Goal: Transaction & Acquisition: Purchase product/service

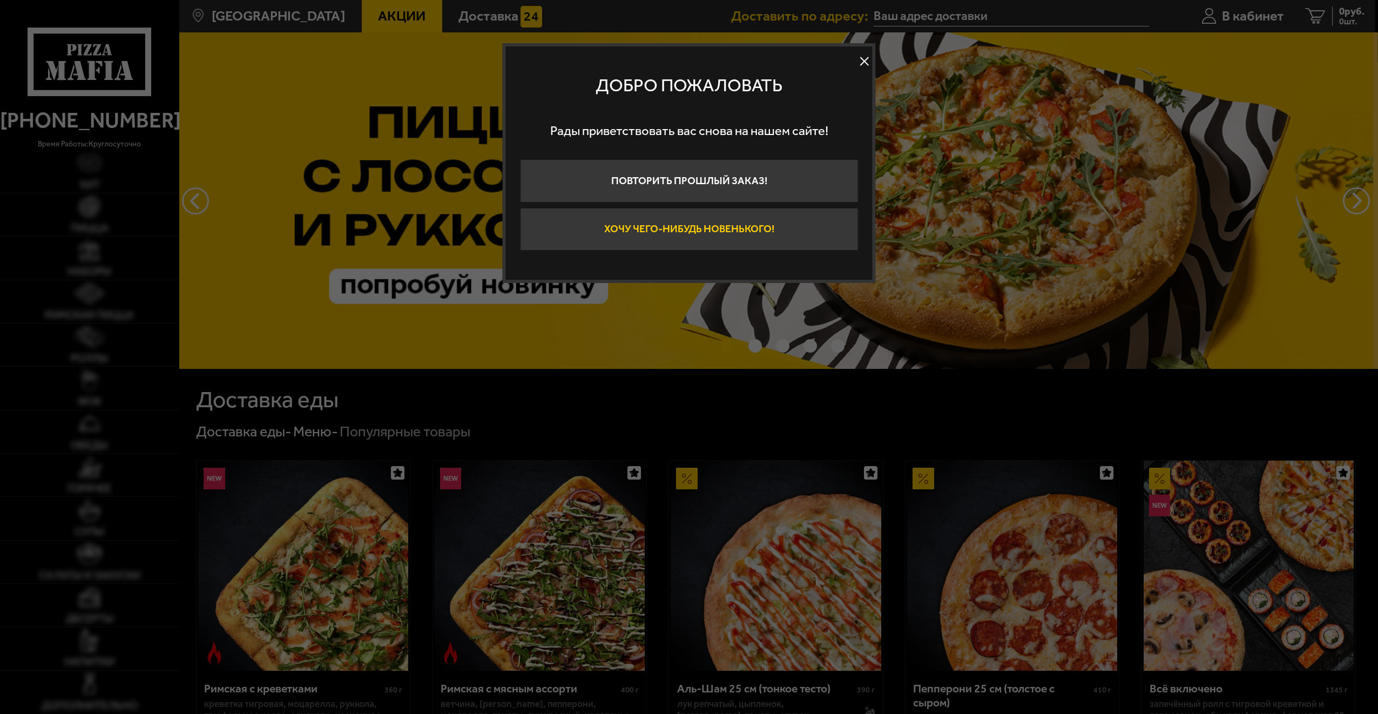
type input "[STREET_ADDRESS]"
click at [860, 61] on button at bounding box center [864, 61] width 16 height 16
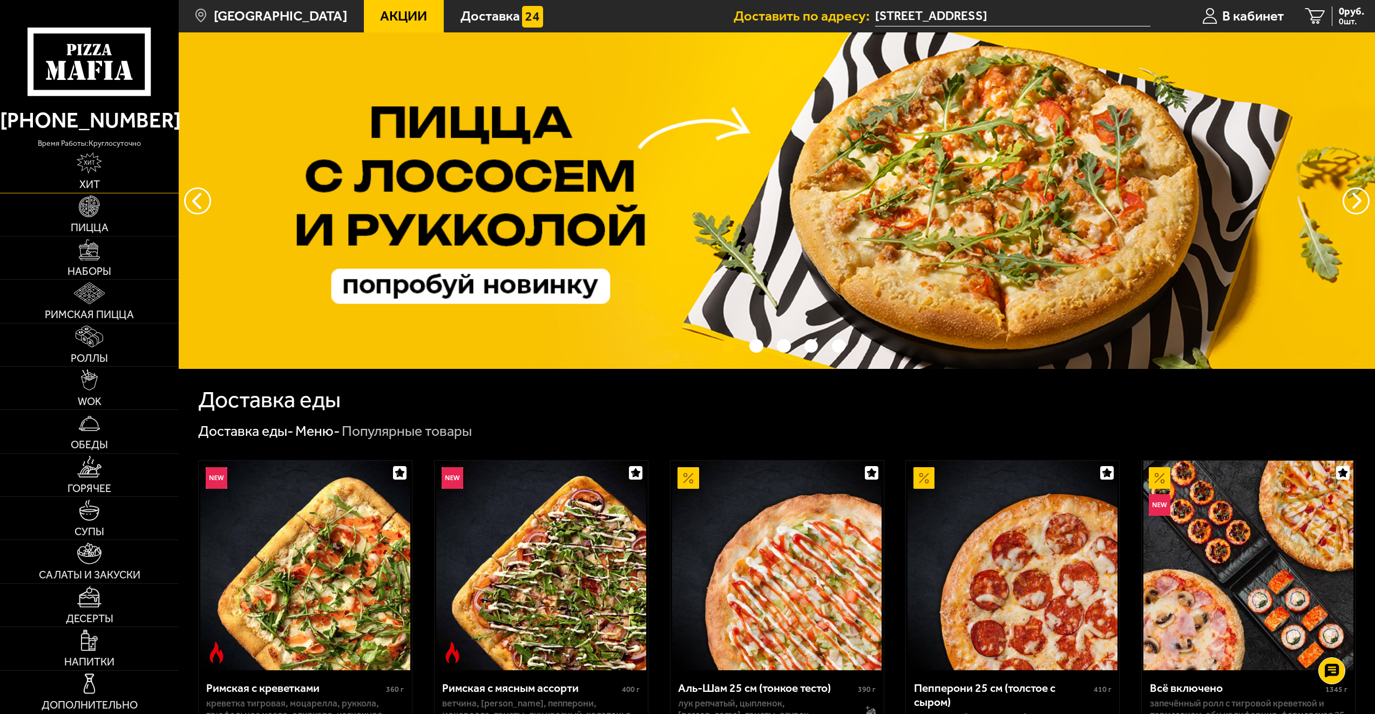
click at [105, 177] on link "Хит" at bounding box center [89, 171] width 179 height 43
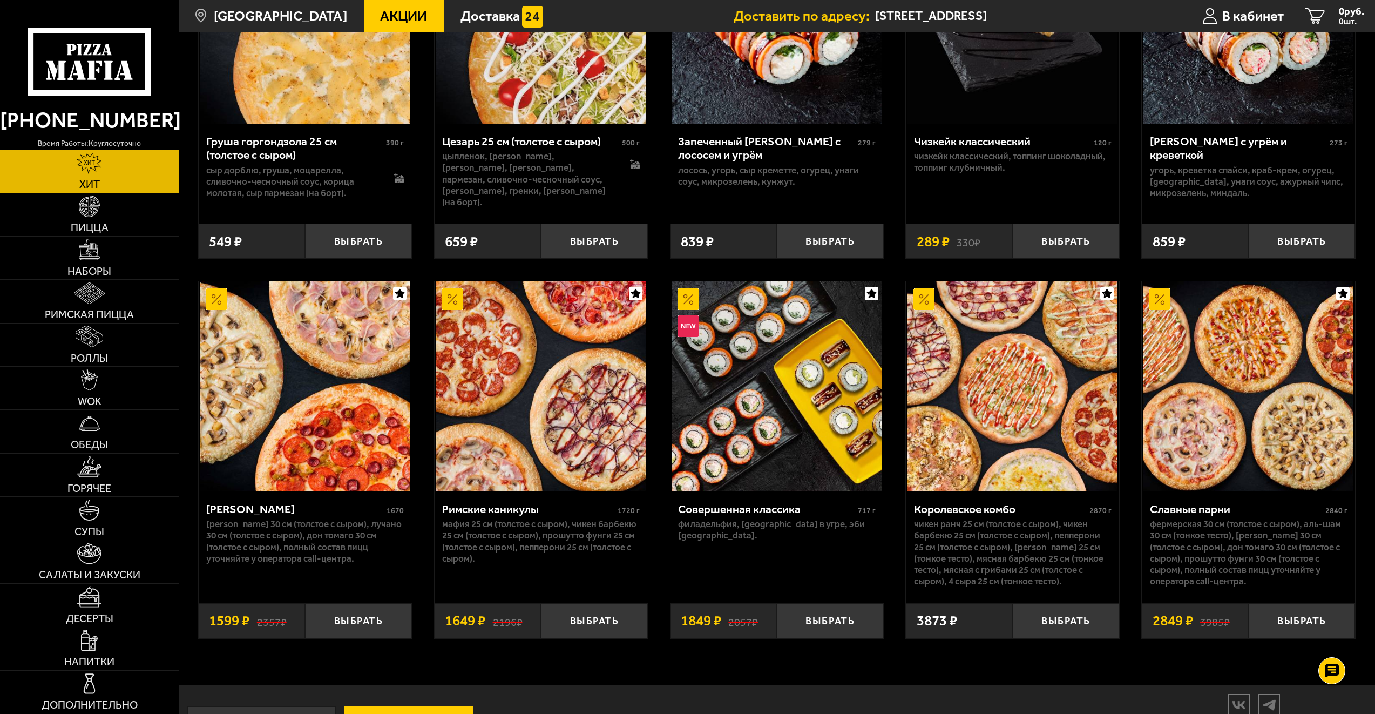
scroll to position [630, 0]
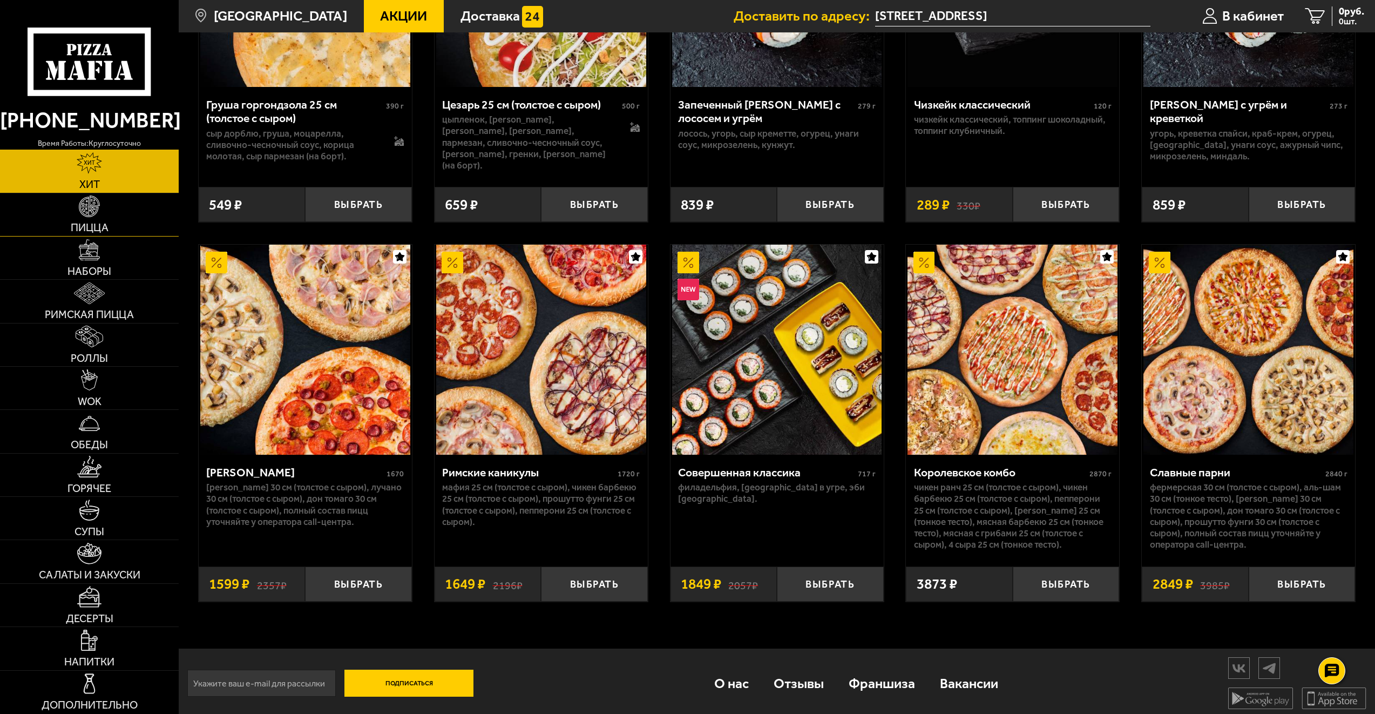
click at [126, 212] on link "Пицца" at bounding box center [89, 214] width 179 height 43
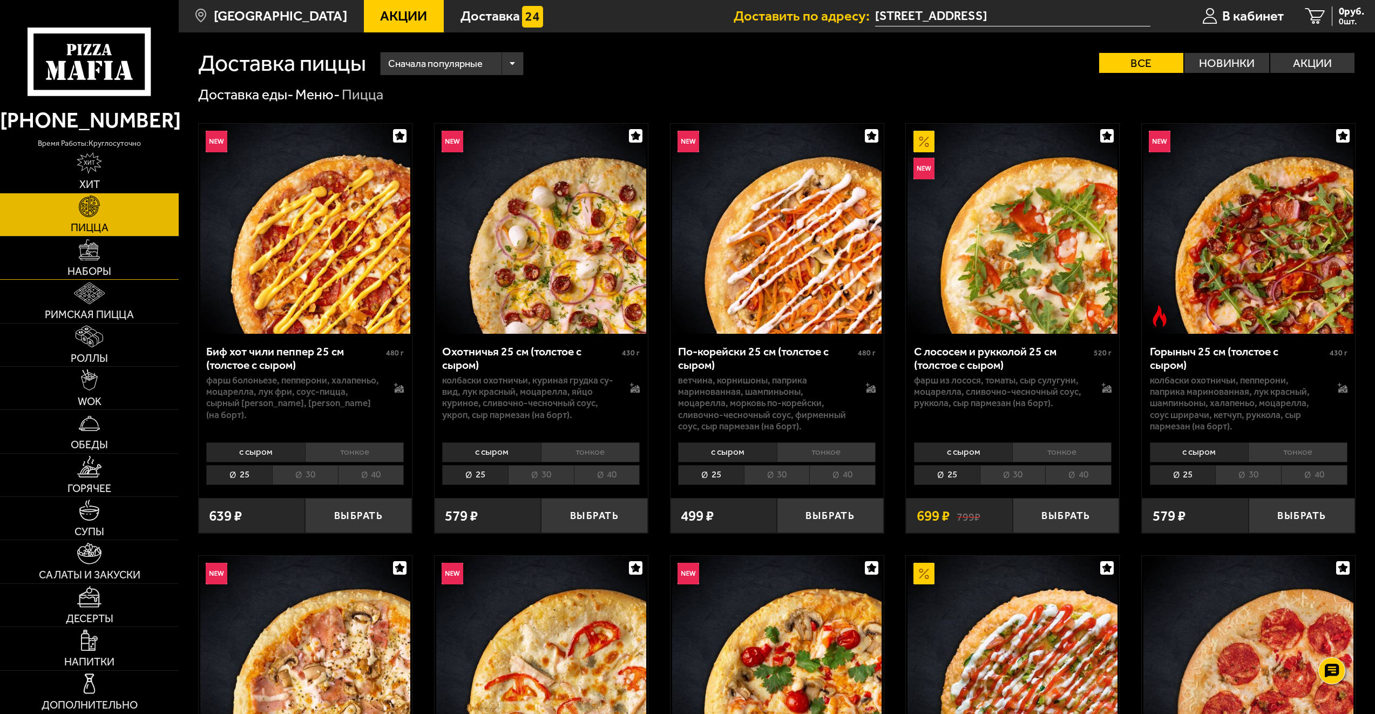
click at [145, 268] on link "Наборы" at bounding box center [89, 257] width 179 height 43
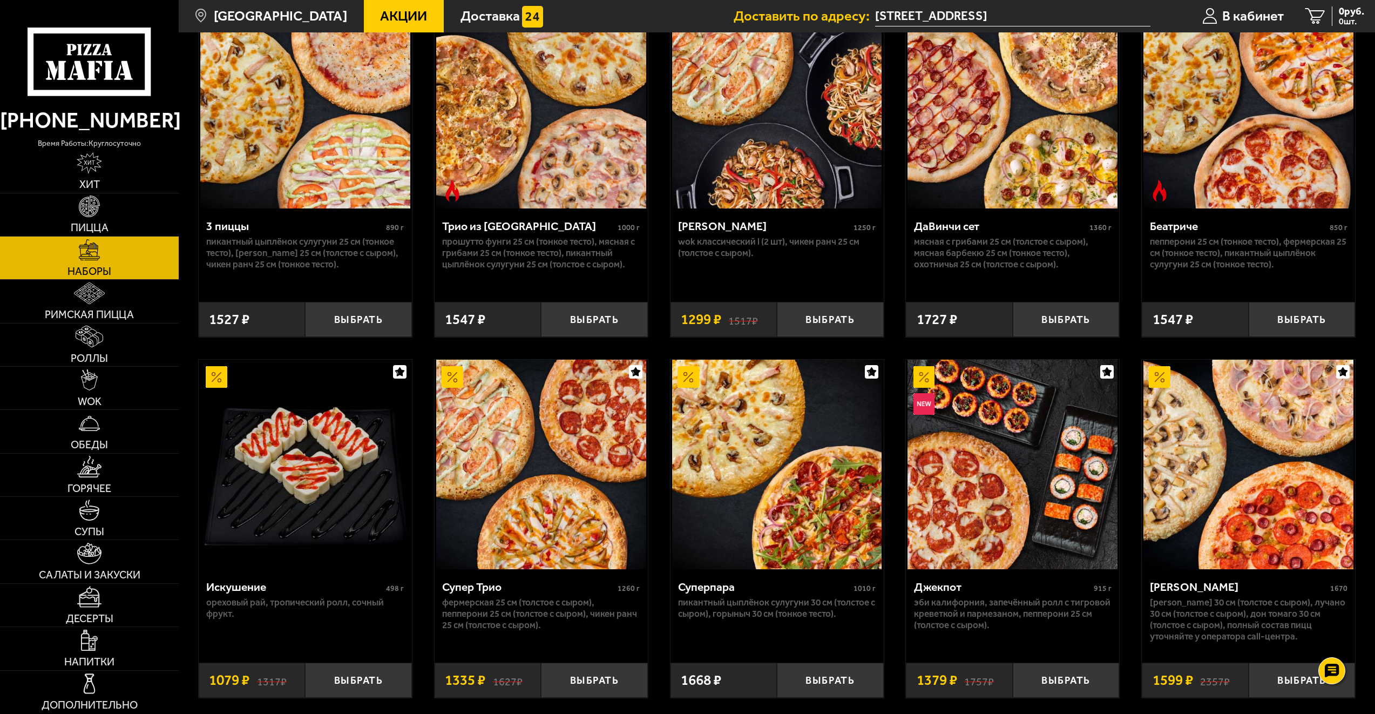
scroll to position [540, 0]
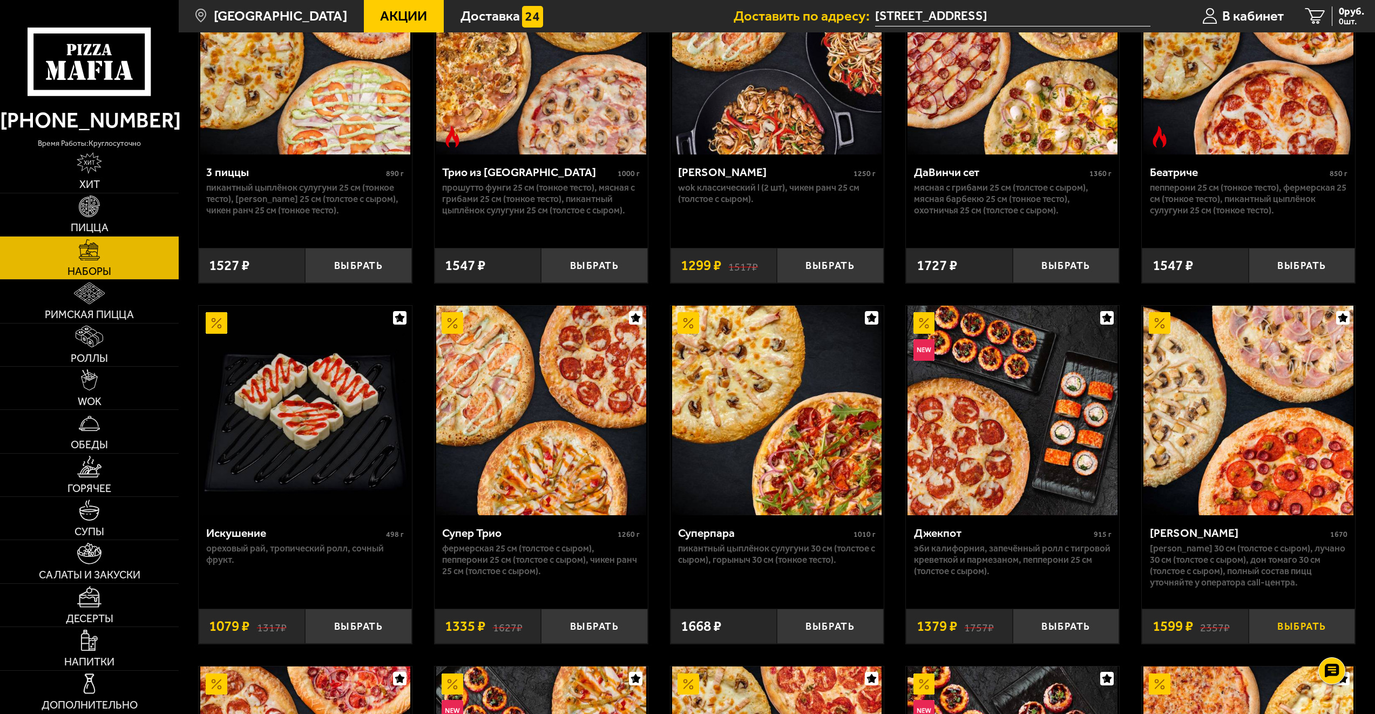
click at [1299, 613] on button "Выбрать" at bounding box center [1302, 625] width 107 height 35
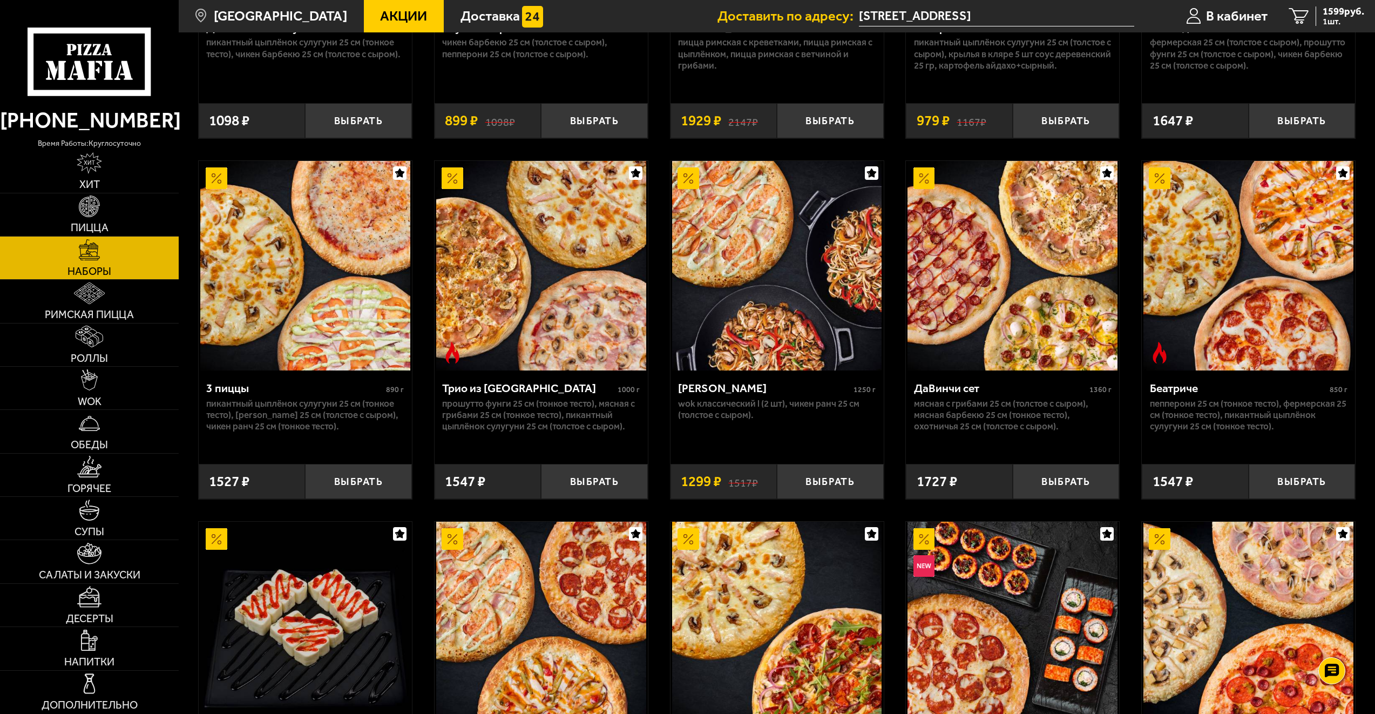
scroll to position [270, 0]
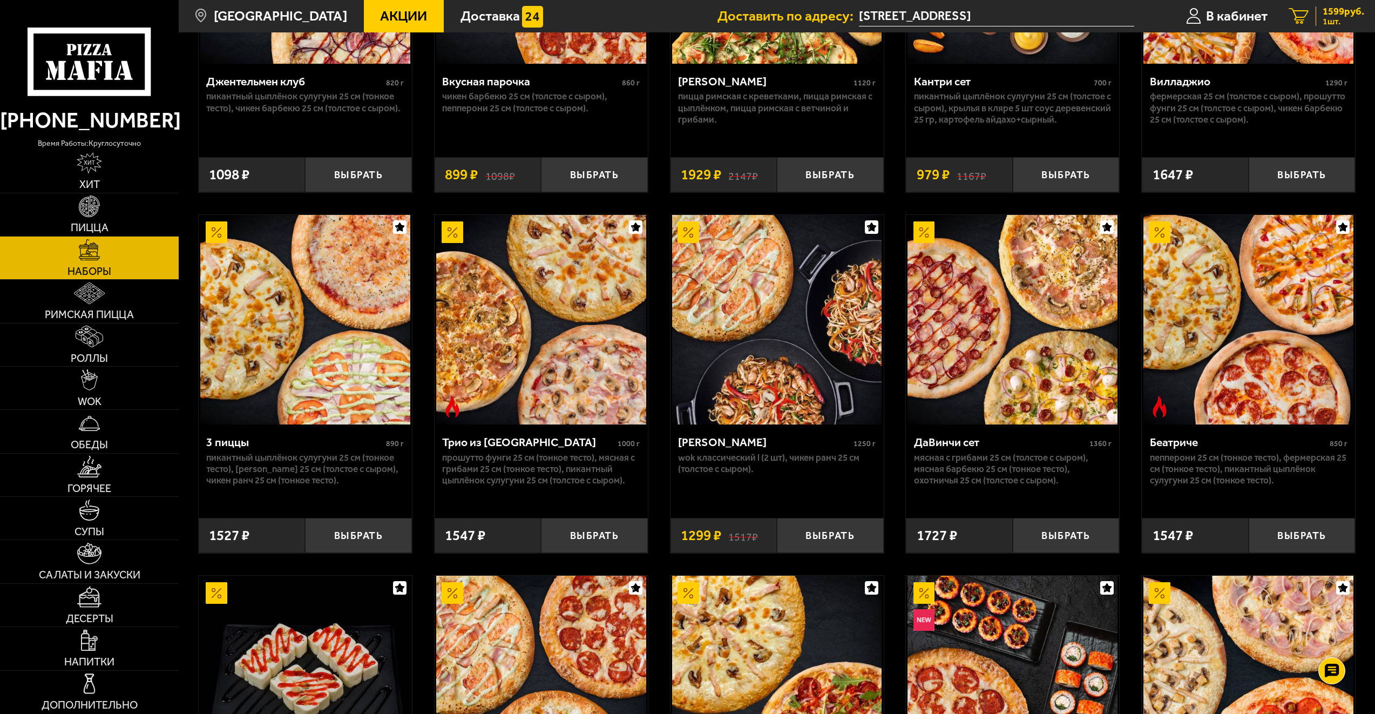
click at [1327, 12] on span "1599 руб." at bounding box center [1344, 11] width 42 height 10
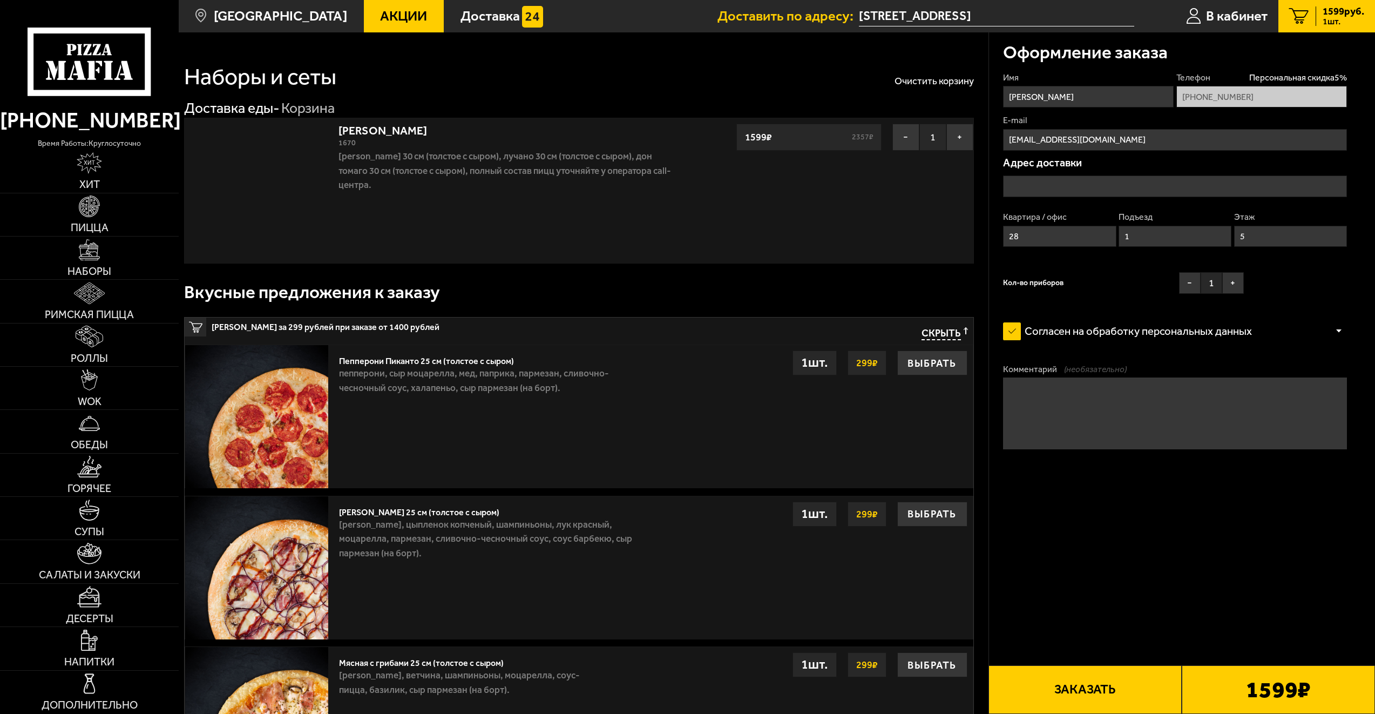
type input "[STREET_ADDRESS]"
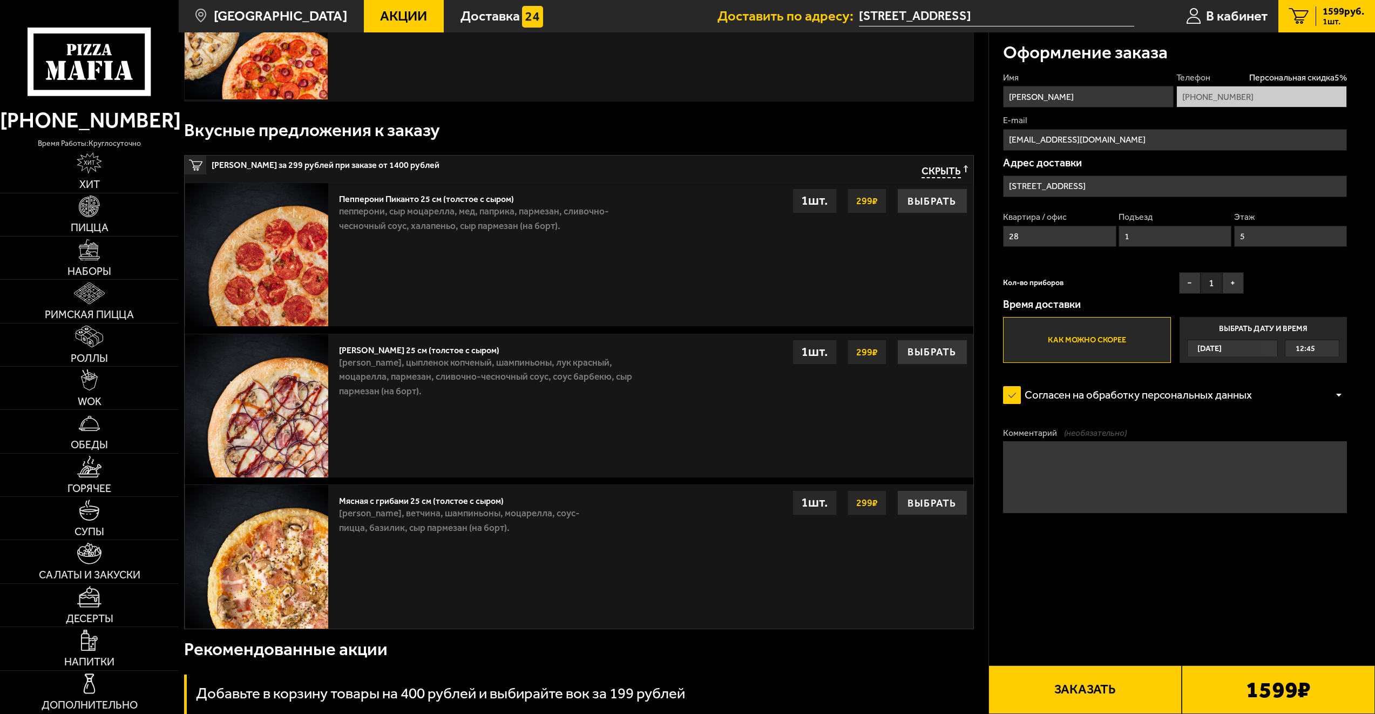
scroll to position [270, 0]
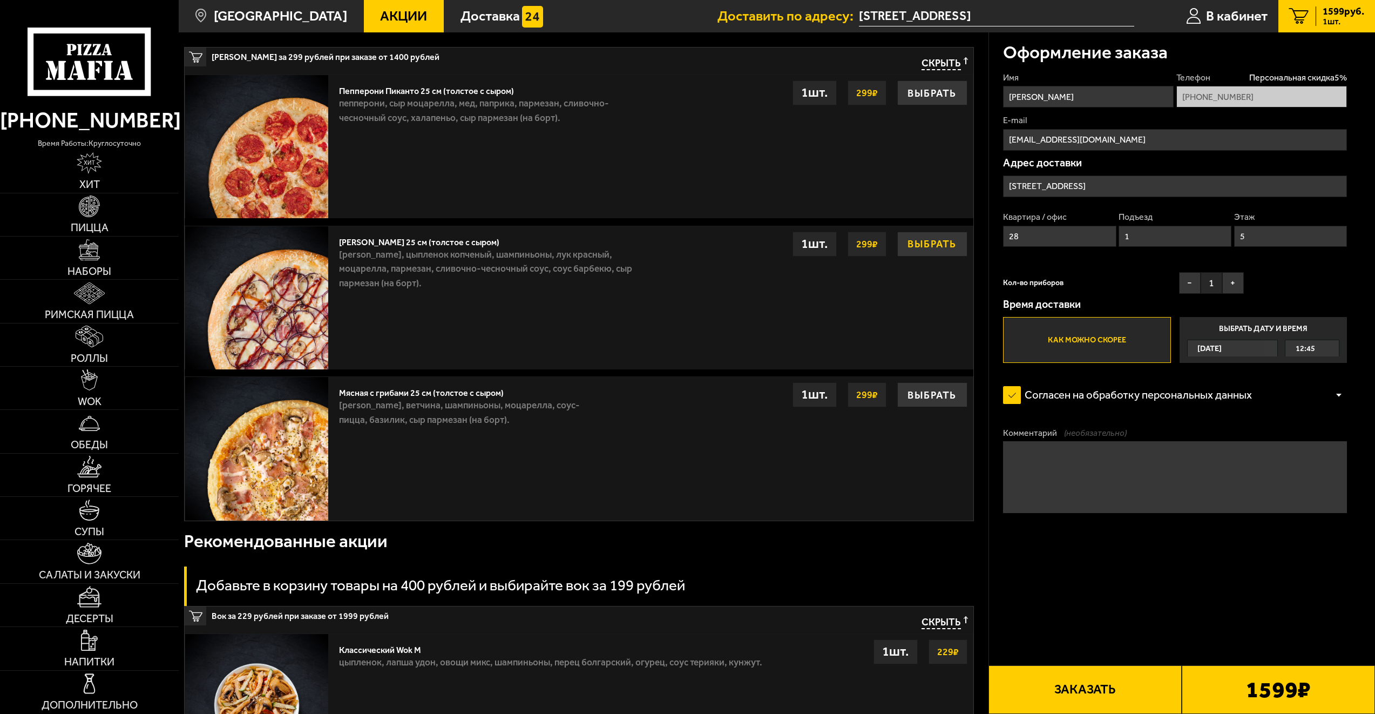
click at [913, 240] on button "Выбрать" at bounding box center [932, 244] width 70 height 25
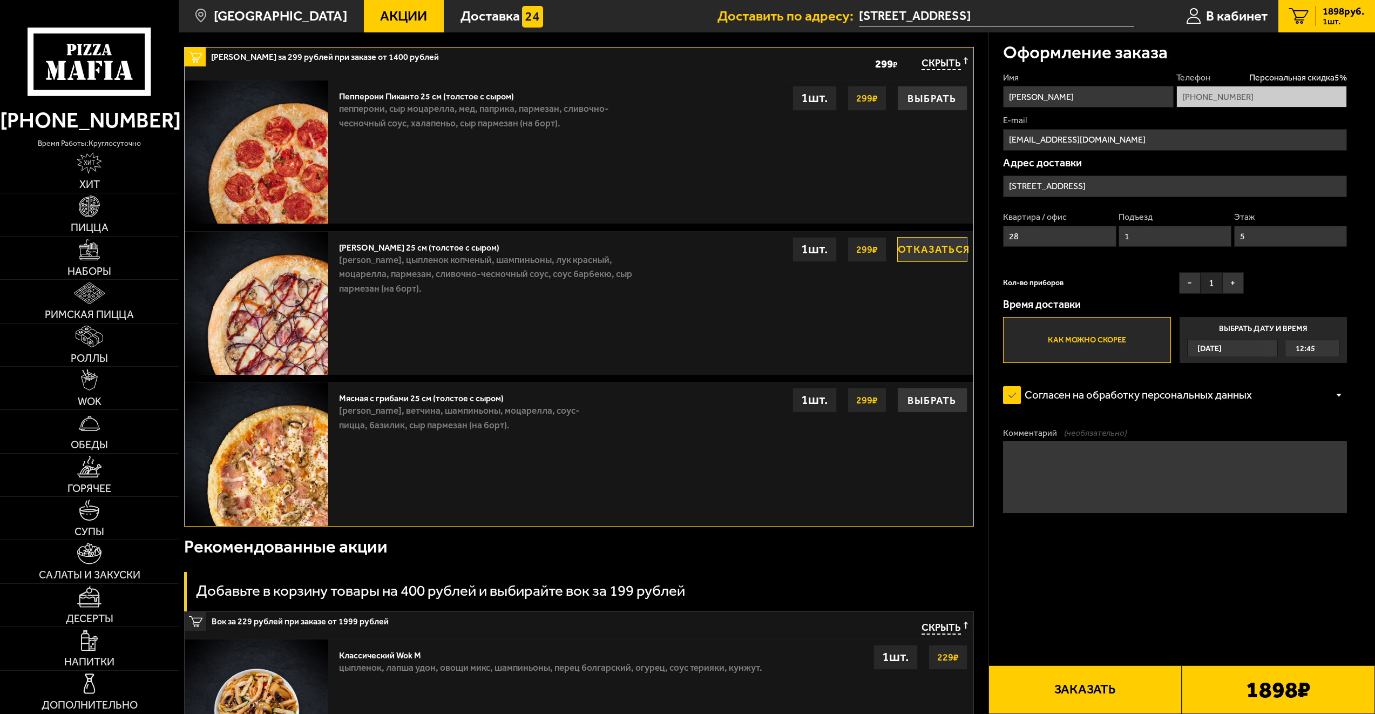
click at [924, 252] on button "Отказаться" at bounding box center [932, 249] width 70 height 25
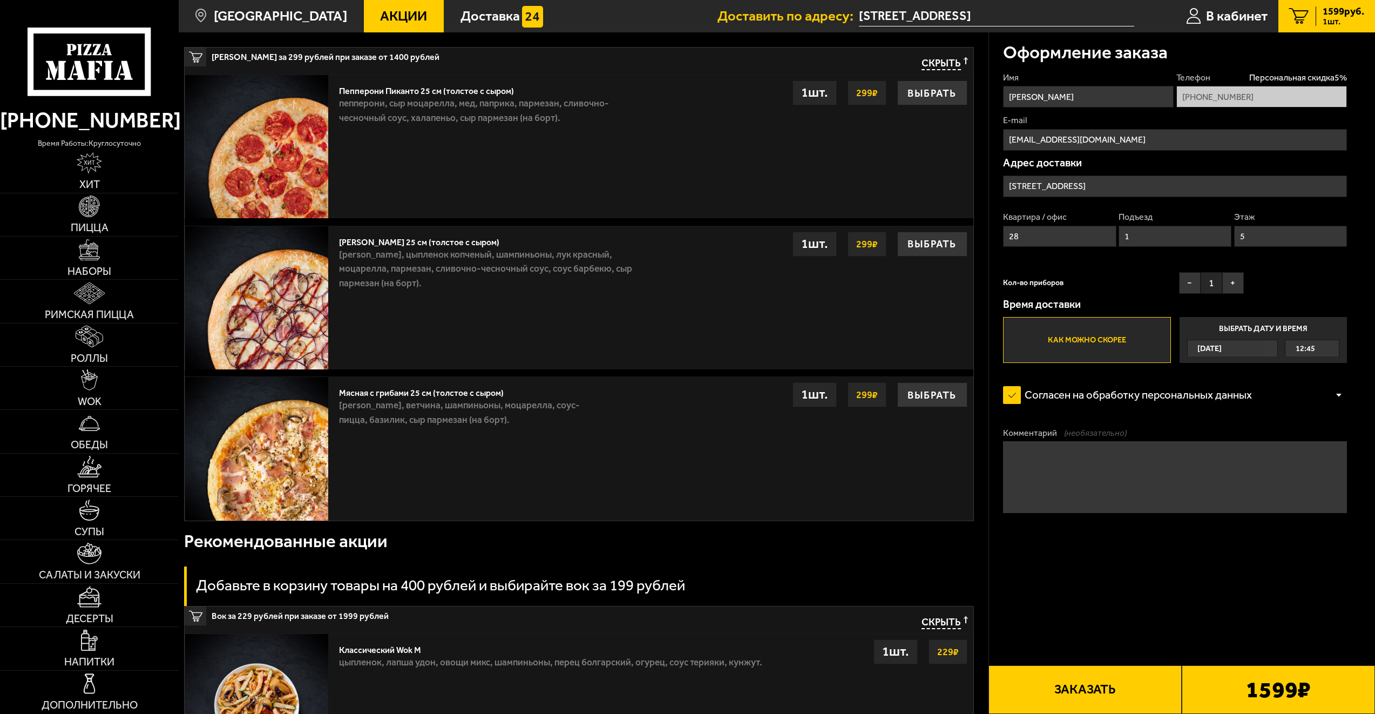
click at [843, 330] on div "Чикен Барбекю 25 см (толстое с сыром) бекон, цыпленок копченый, шампиньоны, лук…" at bounding box center [653, 297] width 639 height 143
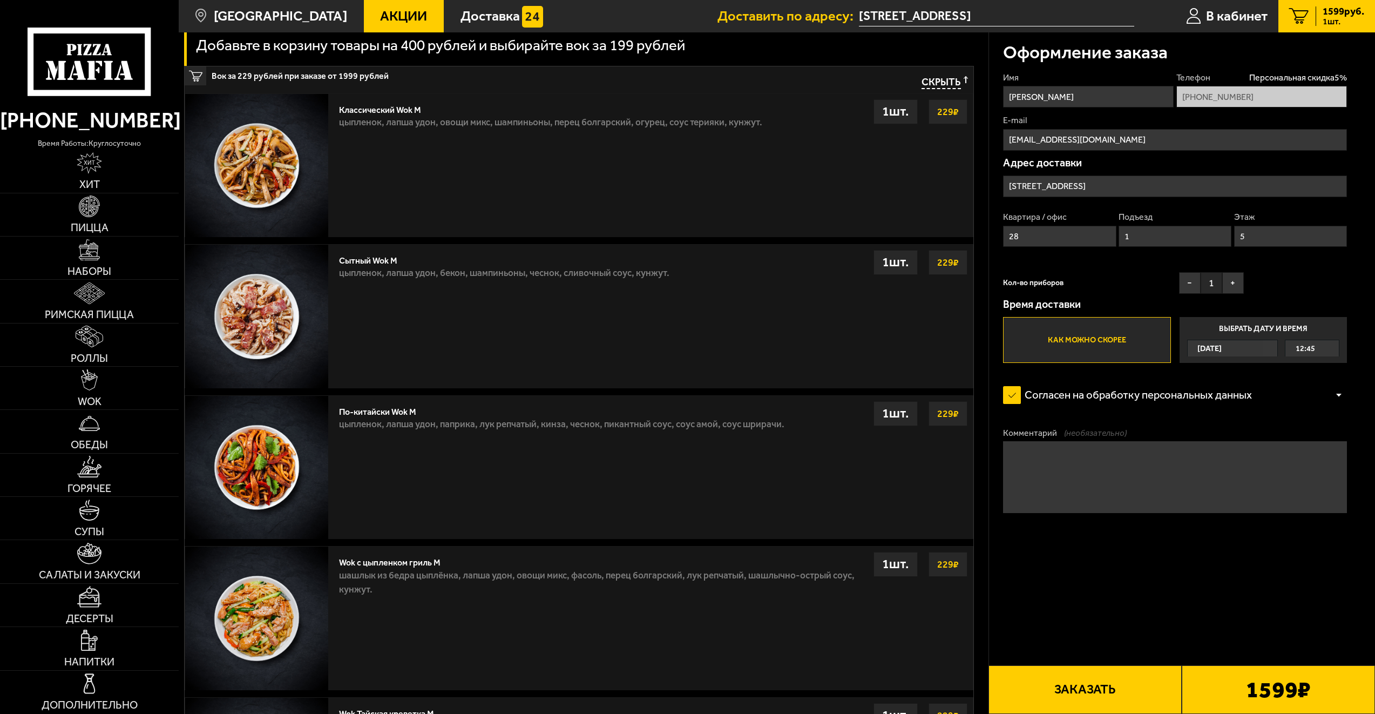
scroll to position [864, 0]
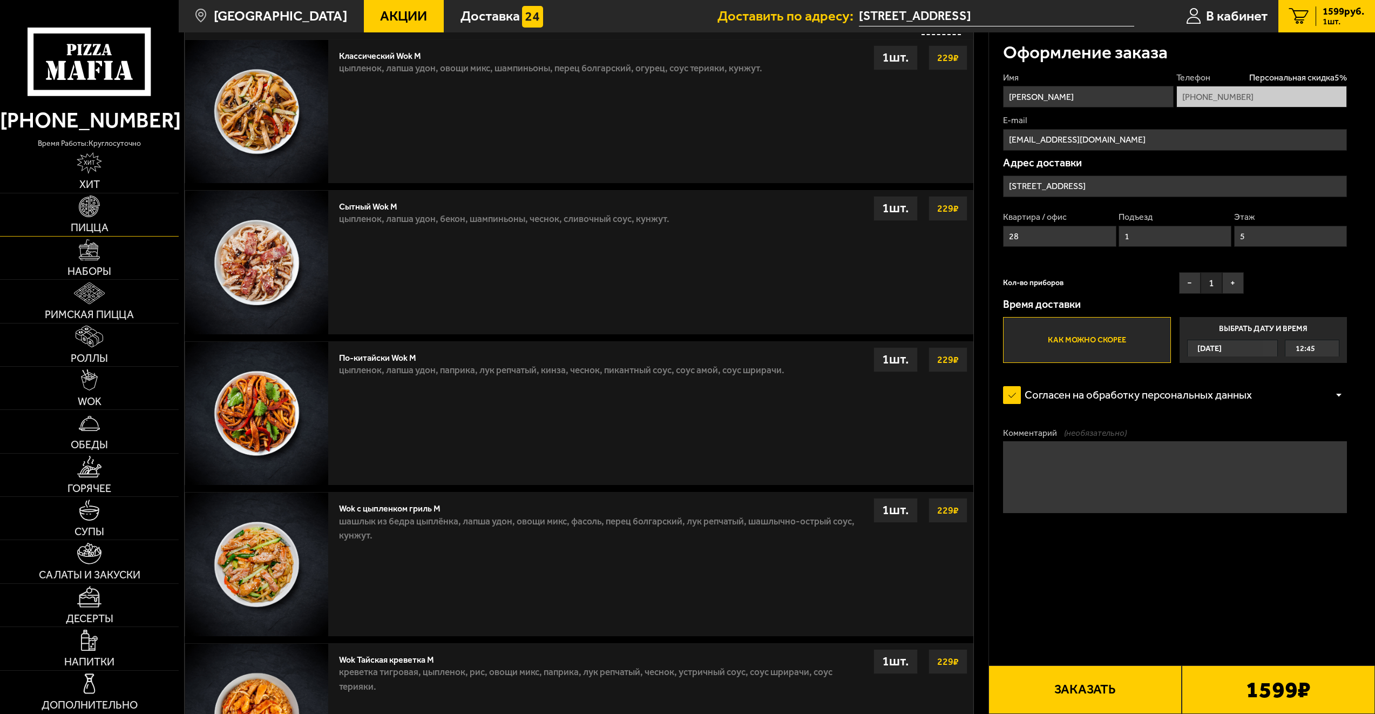
click at [114, 229] on link "Пицца" at bounding box center [89, 214] width 179 height 43
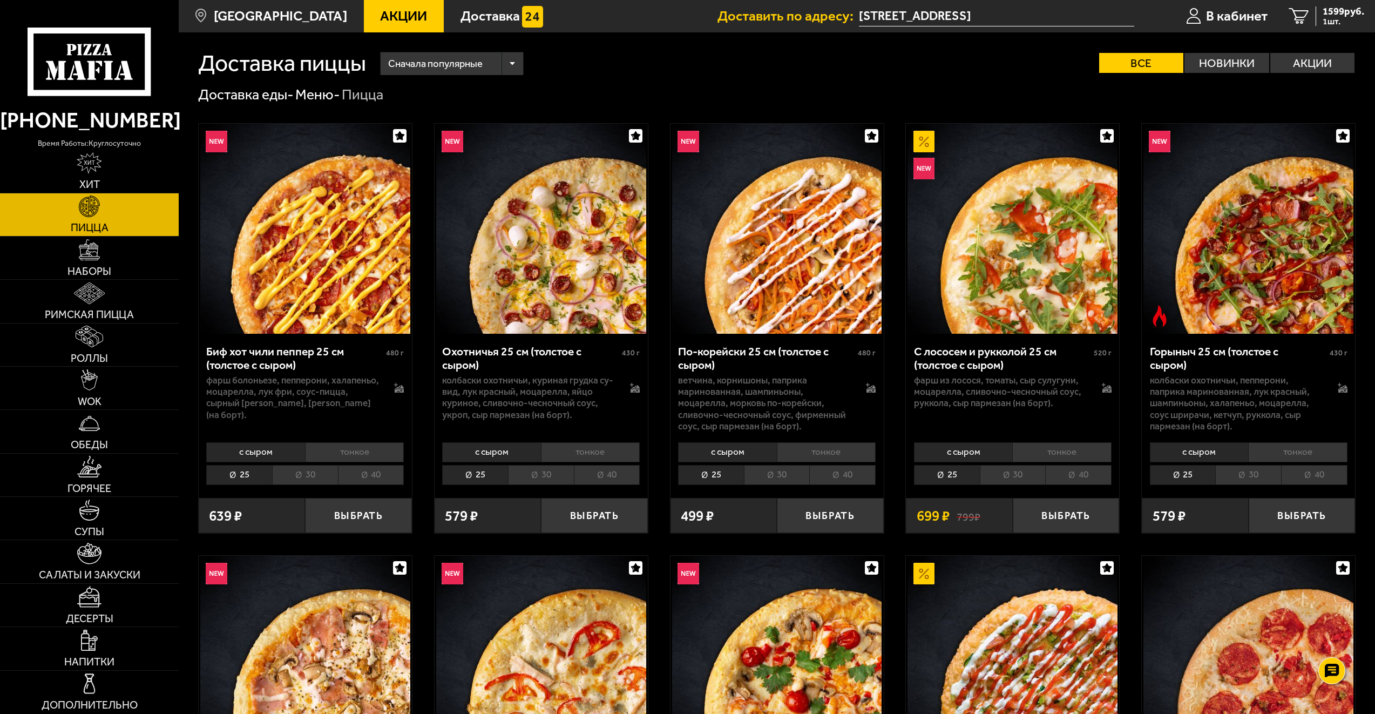
click at [310, 476] on li "30" at bounding box center [305, 475] width 66 height 20
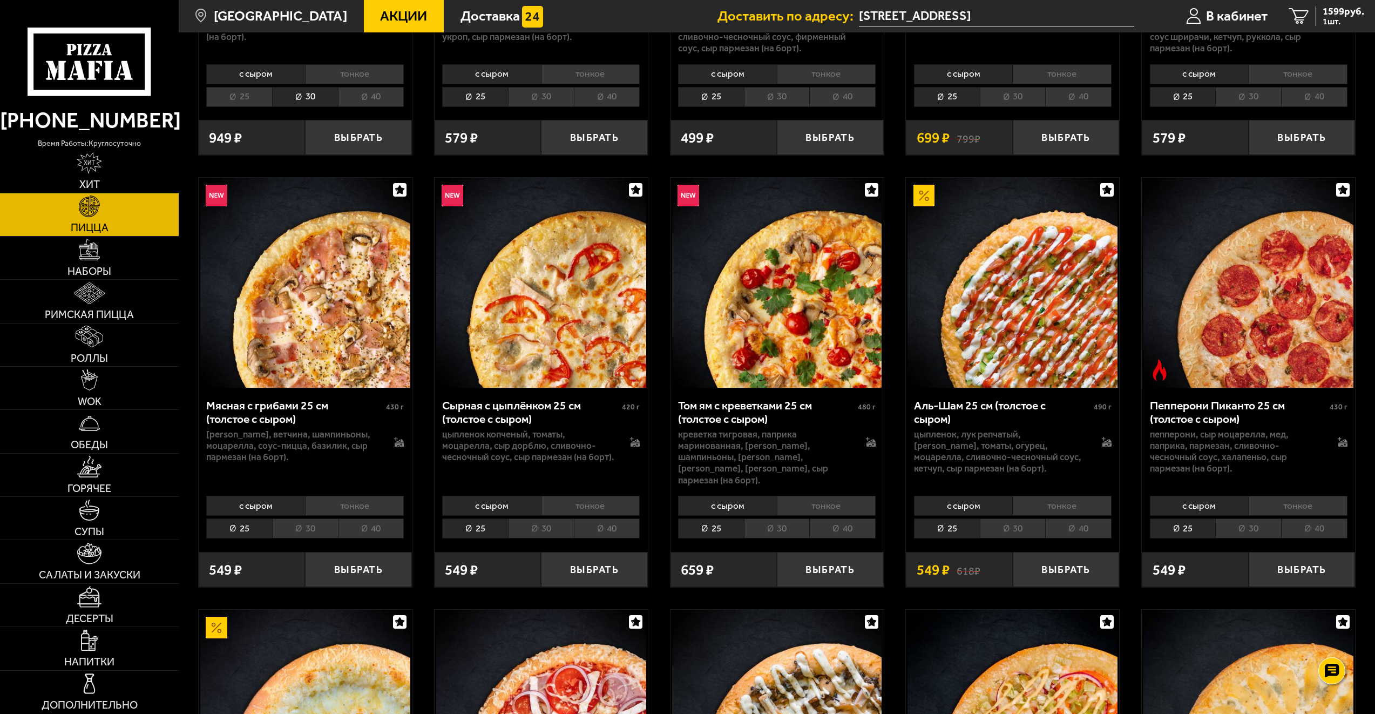
scroll to position [702, 0]
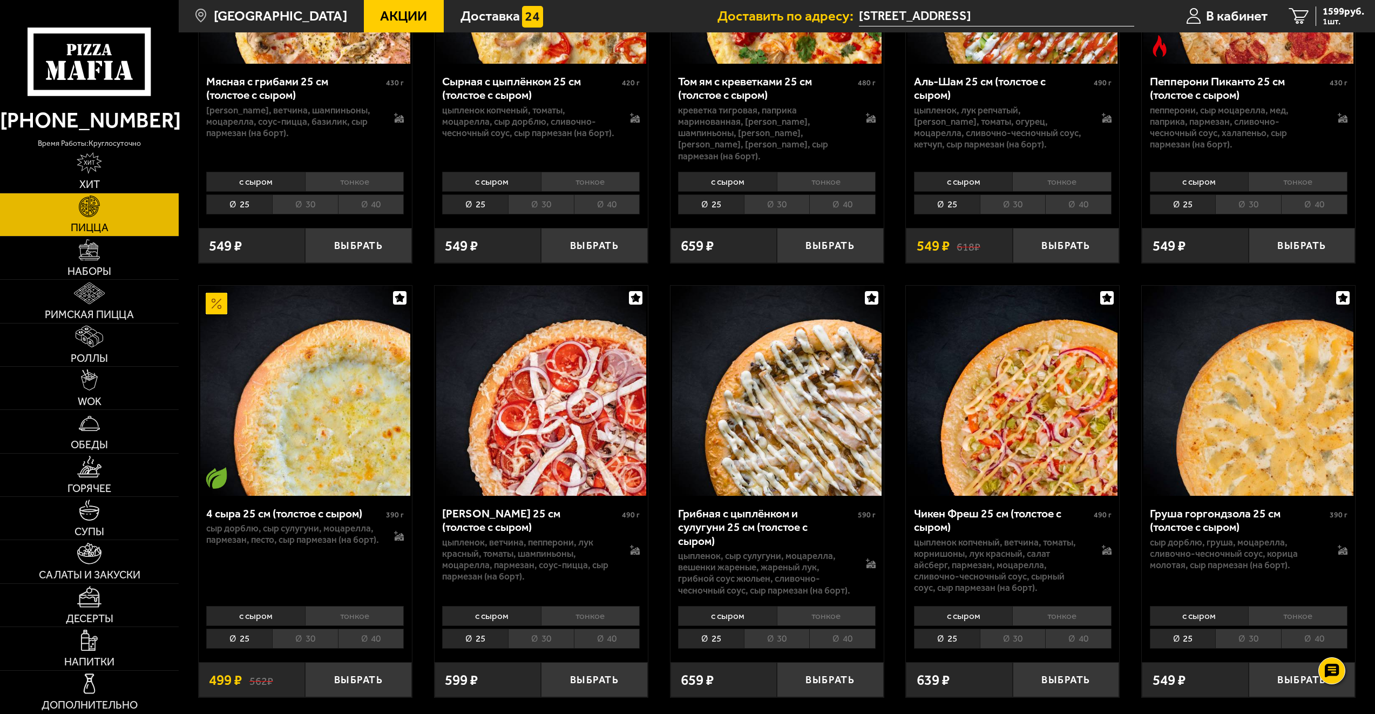
click at [999, 194] on li "30" at bounding box center [1013, 204] width 66 height 20
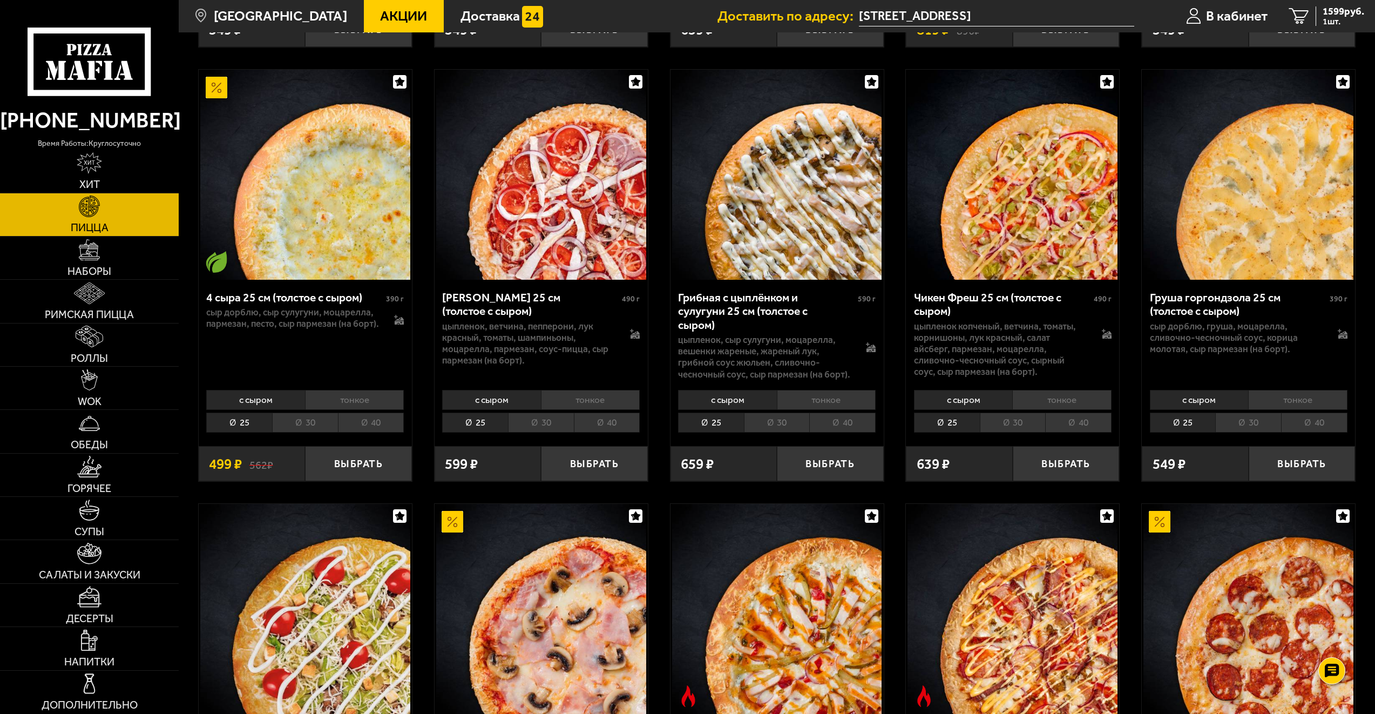
scroll to position [1349, 0]
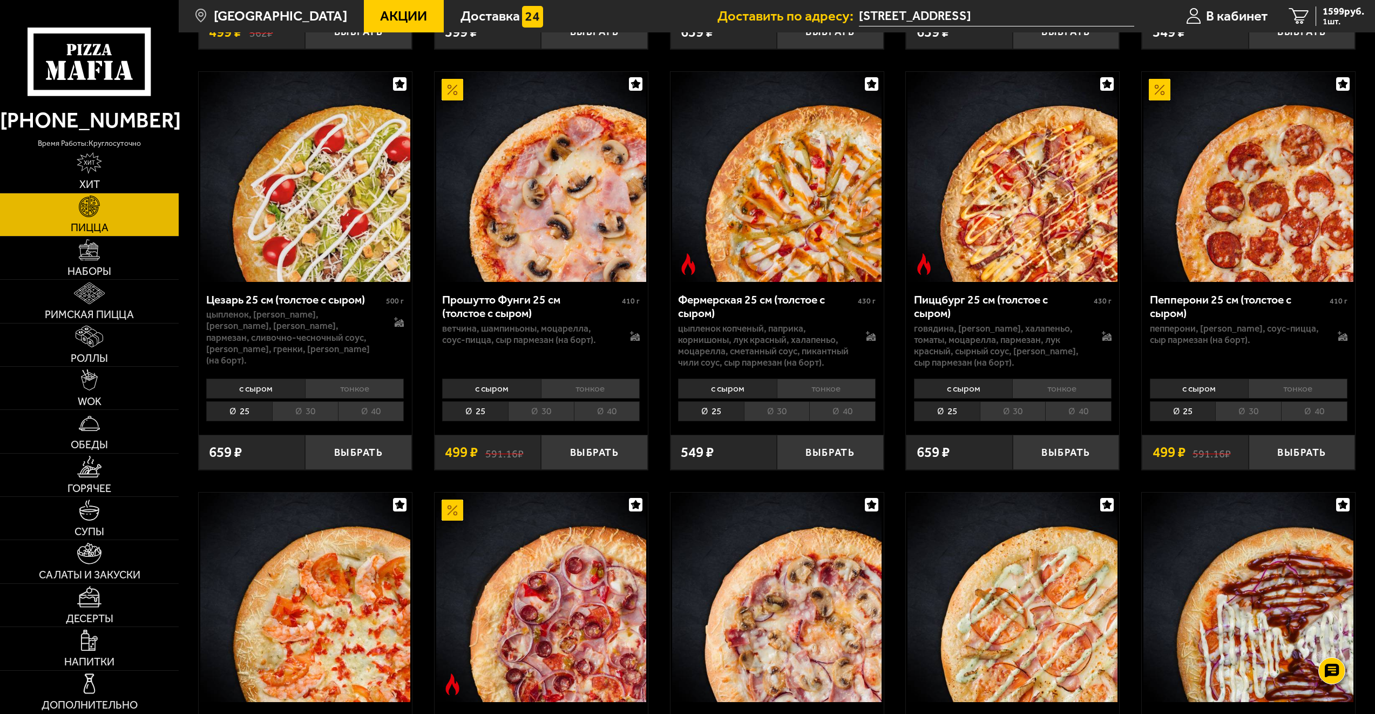
click at [1228, 406] on li "30" at bounding box center [1248, 411] width 66 height 20
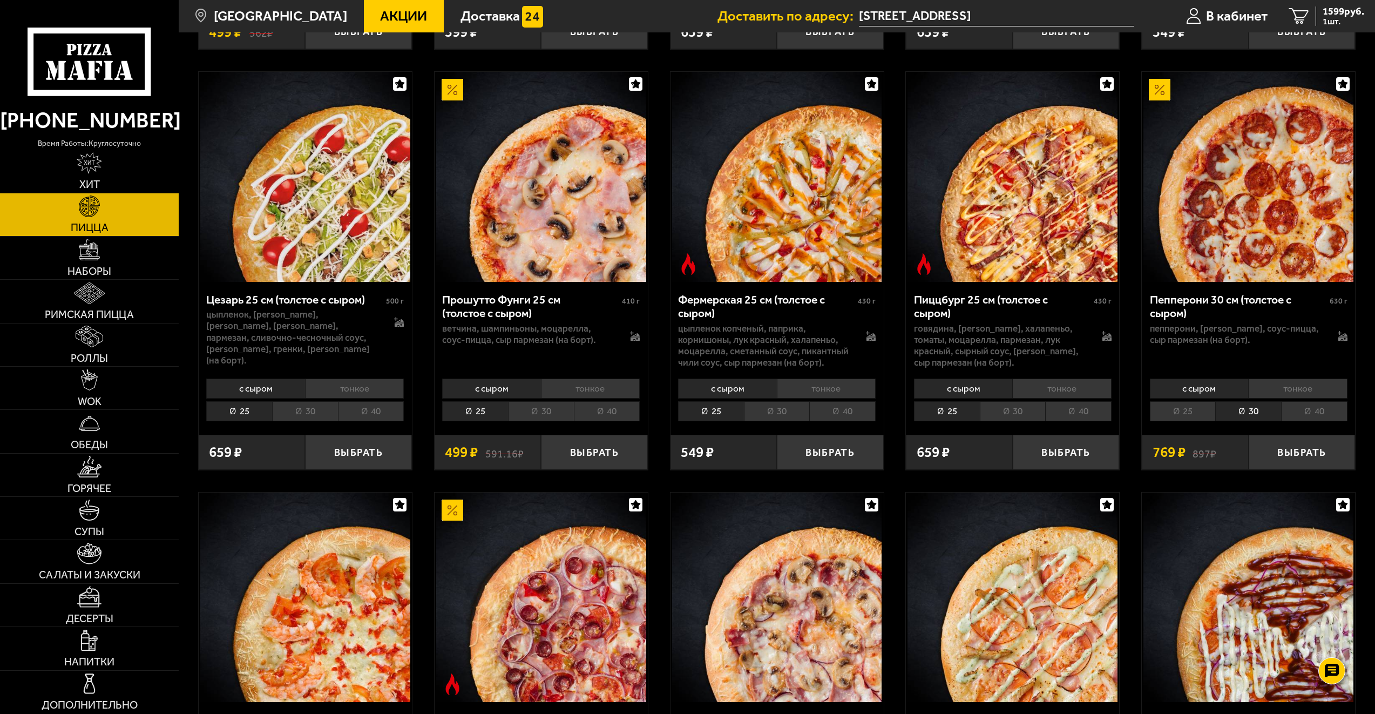
click at [1196, 407] on li "25" at bounding box center [1183, 411] width 66 height 20
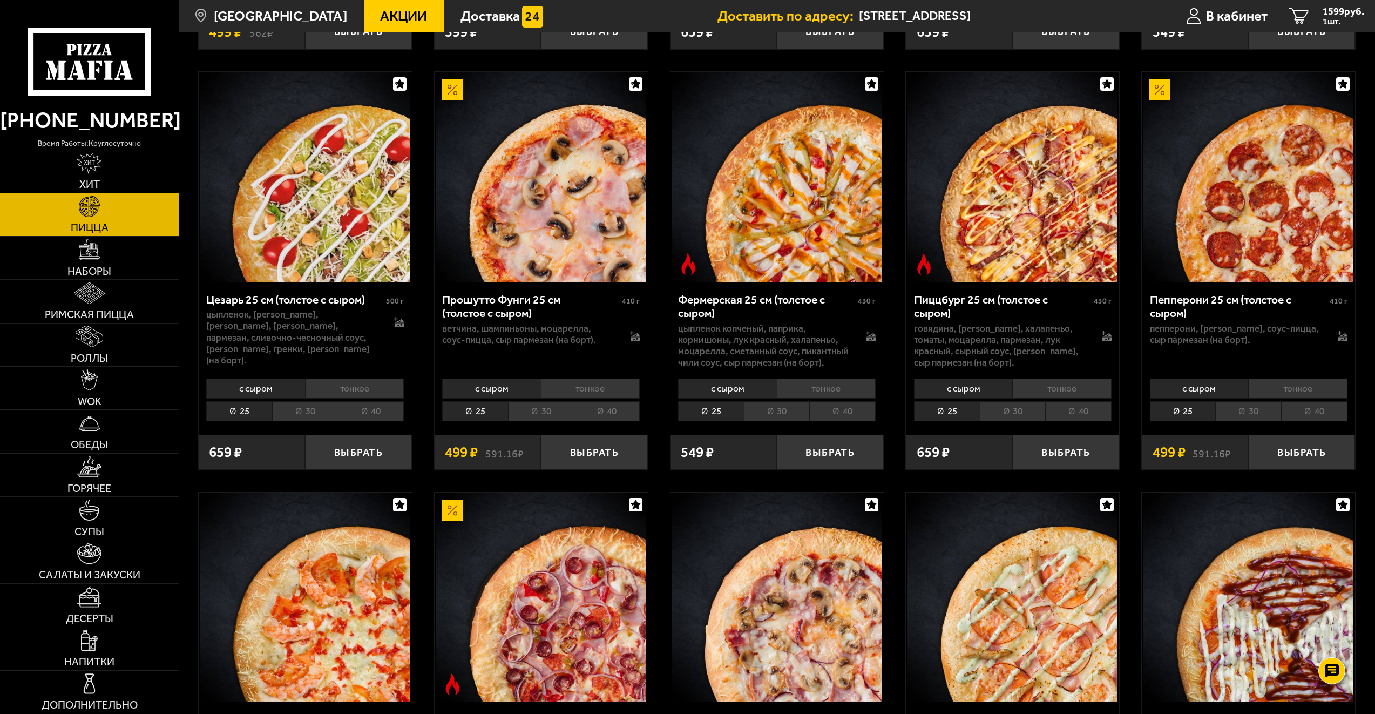
click at [1225, 407] on li "30" at bounding box center [1248, 411] width 66 height 20
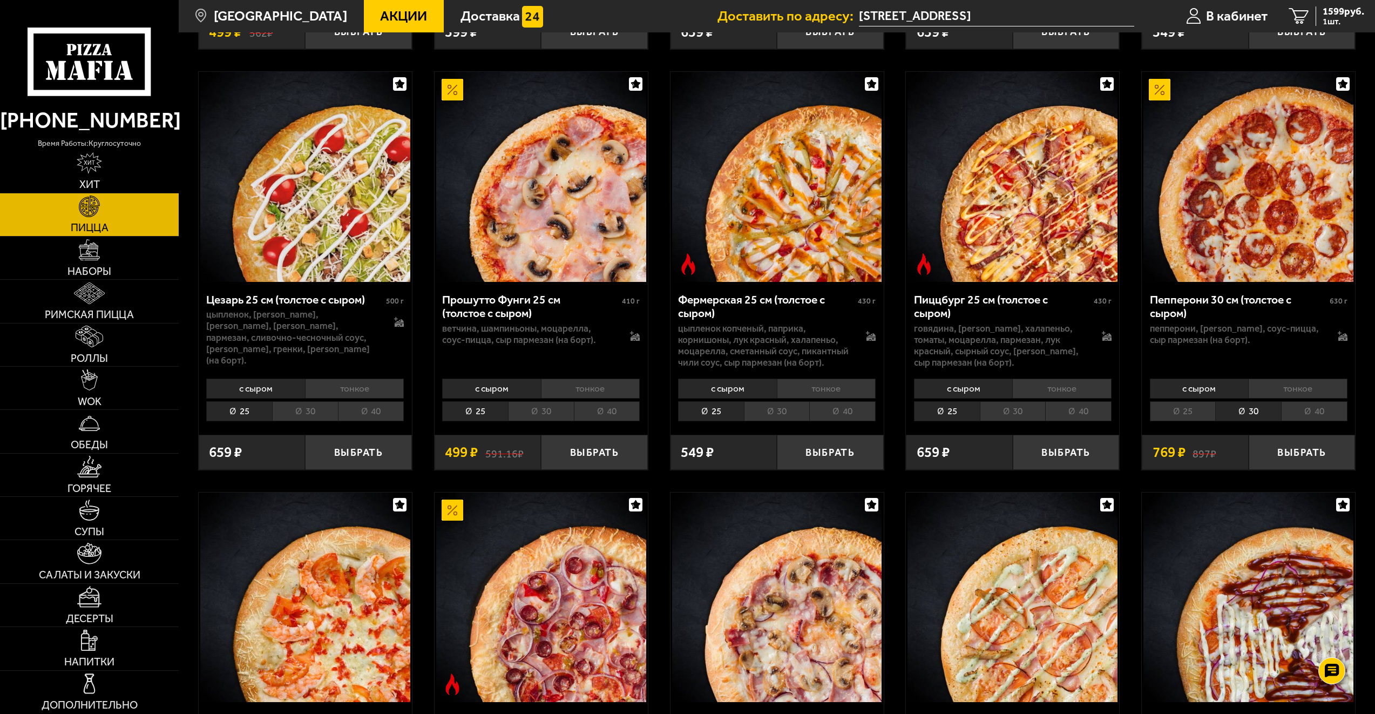
click at [1199, 408] on li "25" at bounding box center [1183, 411] width 66 height 20
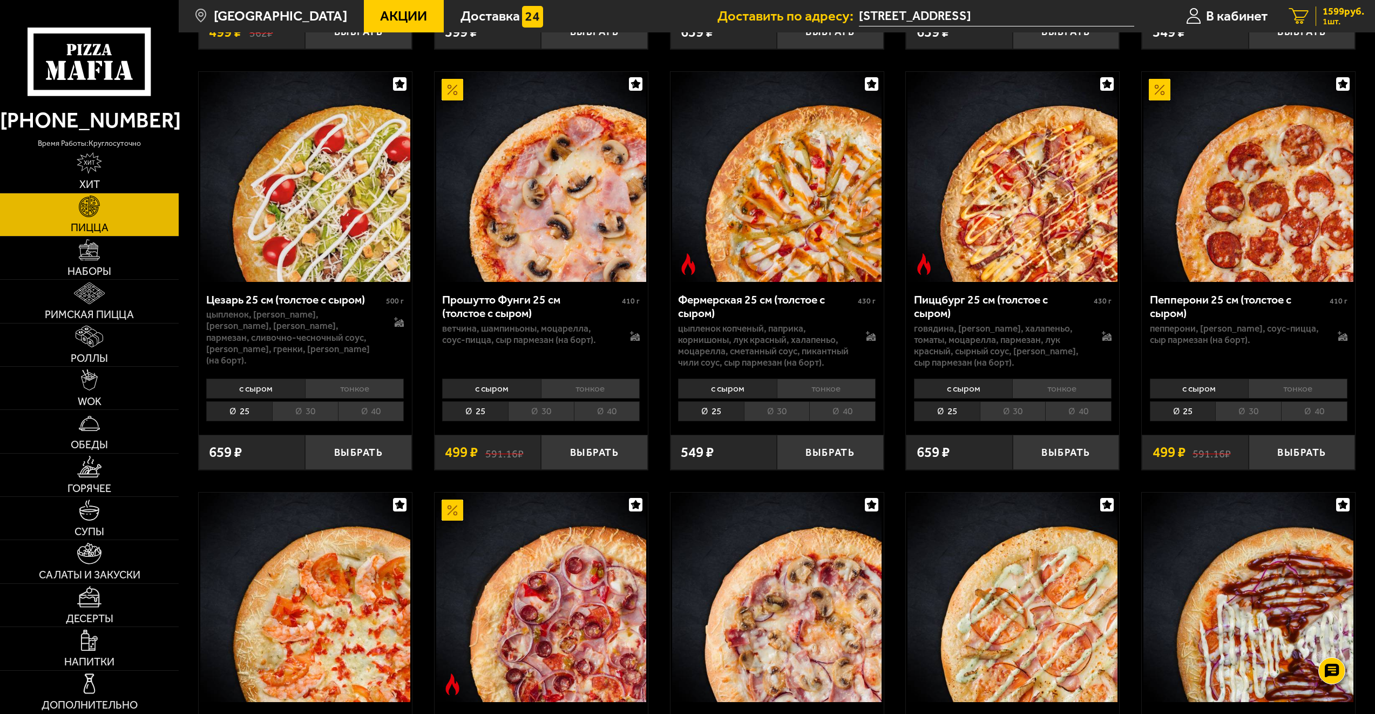
click at [1333, 17] on span "1 шт." at bounding box center [1344, 21] width 42 height 9
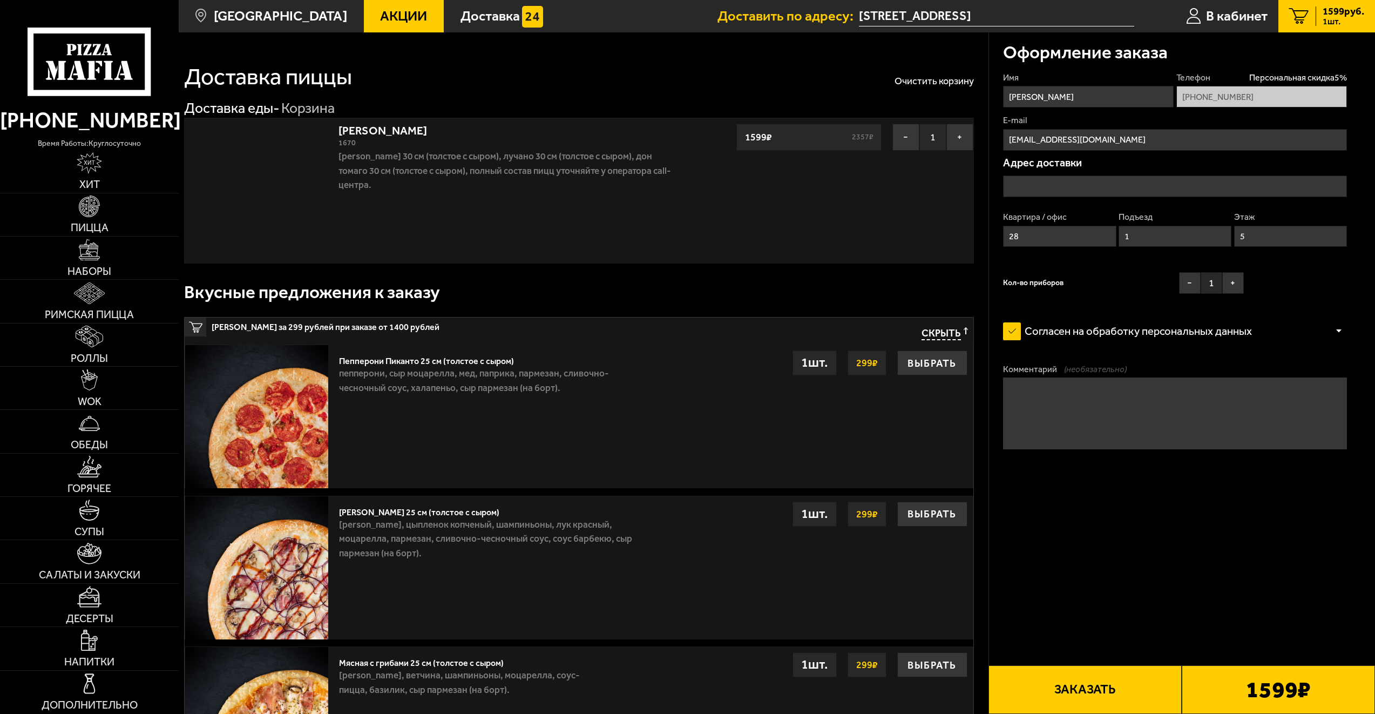
type input "[STREET_ADDRESS]"
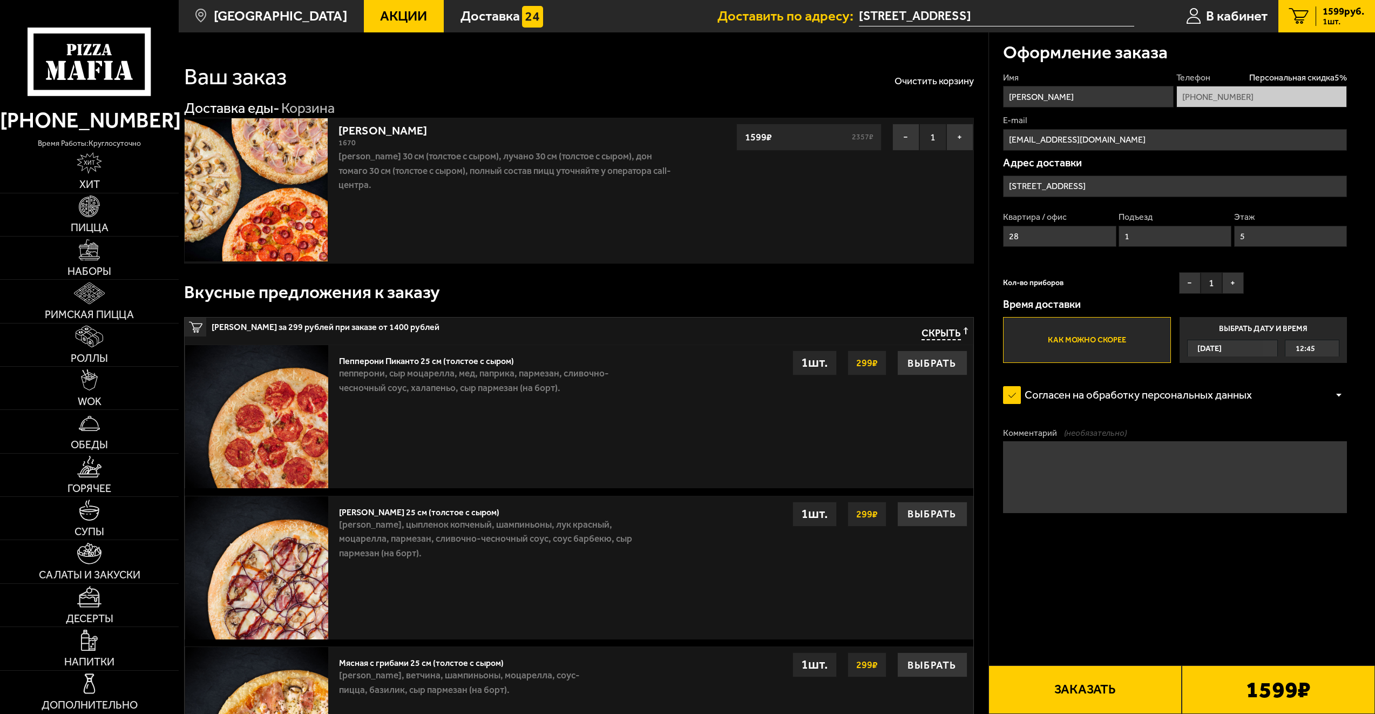
click at [1098, 334] on label "Как можно скорее" at bounding box center [1086, 340] width 167 height 46
click at [0, 0] on input "Как можно скорее" at bounding box center [0, 0] width 0 height 0
click at [1285, 85] on fieldset "Телефон Персональная скидка 5 % +7 (911) 019-90-51" at bounding box center [1261, 90] width 171 height 36
click at [1286, 78] on span "Персональная скидка 5 %" at bounding box center [1298, 78] width 98 height 12
drag, startPoint x: 1273, startPoint y: 79, endPoint x: 1244, endPoint y: 74, distance: 29.6
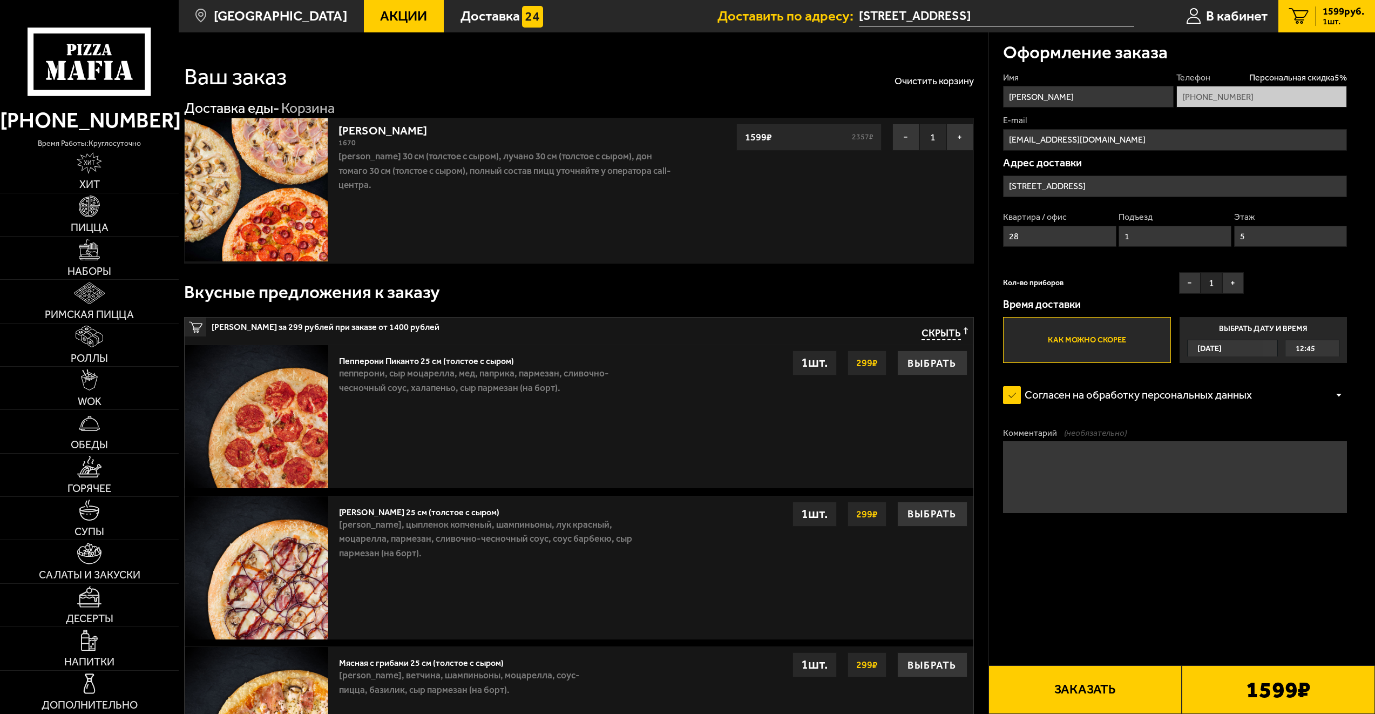
click at [1244, 74] on label "Телефон Персональная скидка 5 %" at bounding box center [1261, 78] width 171 height 12
click at [1262, 78] on span "Персональная скидка 5 %" at bounding box center [1298, 78] width 98 height 12
click at [396, 26] on link "Акции" at bounding box center [404, 16] width 80 height 32
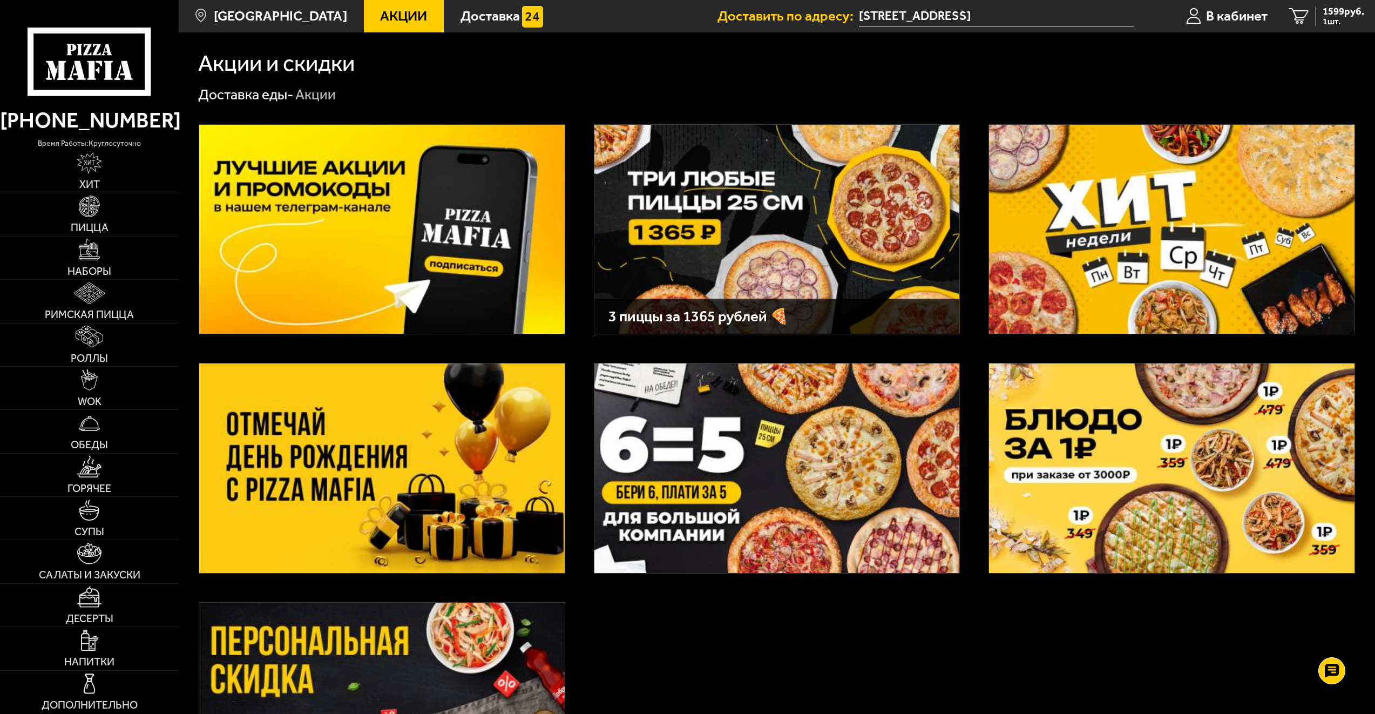
click at [782, 234] on img at bounding box center [776, 229] width 365 height 209
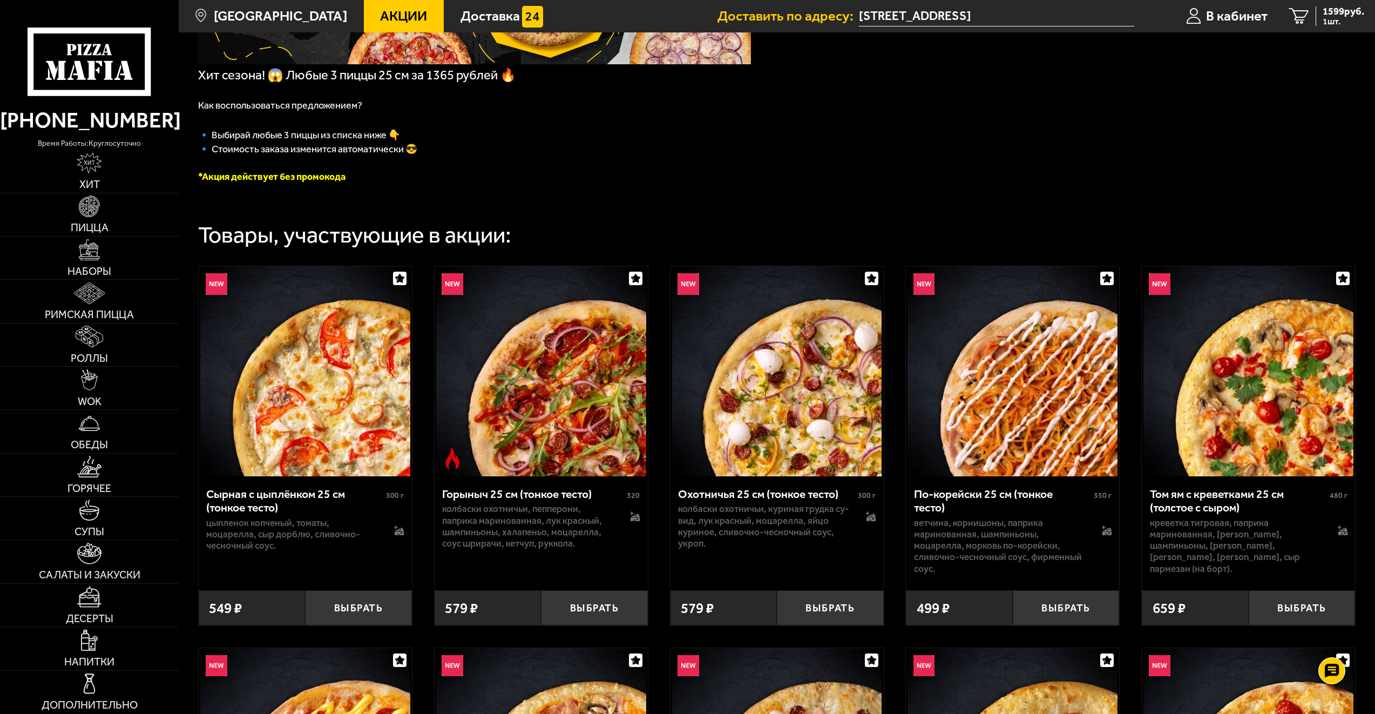
scroll to position [270, 0]
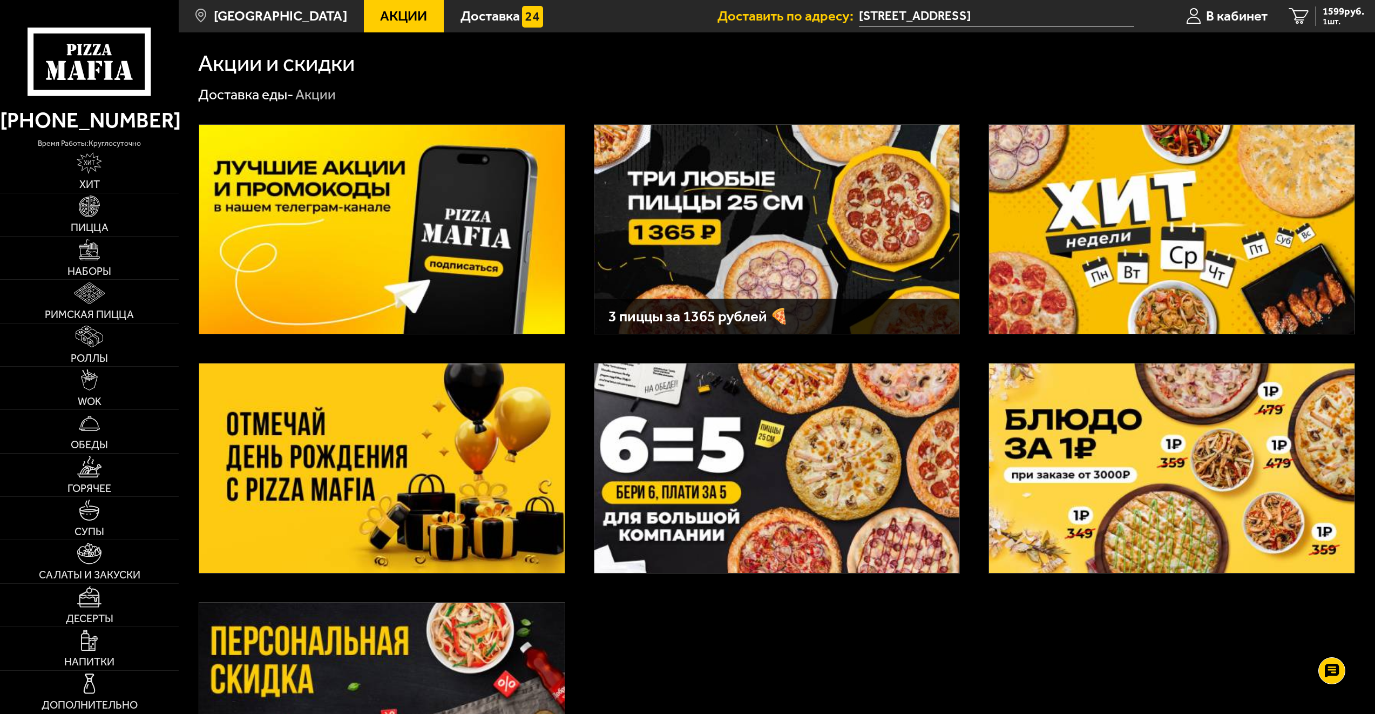
click at [1044, 402] on img at bounding box center [1171, 467] width 365 height 209
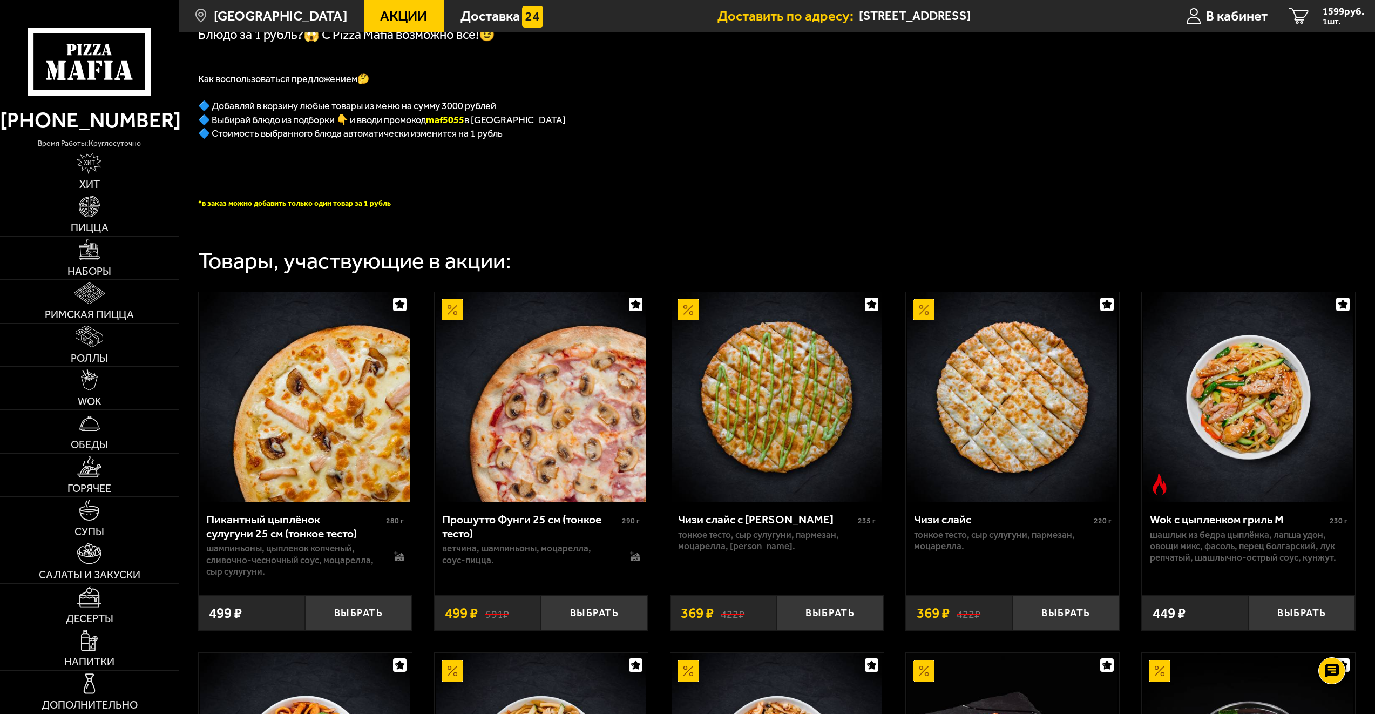
scroll to position [54, 0]
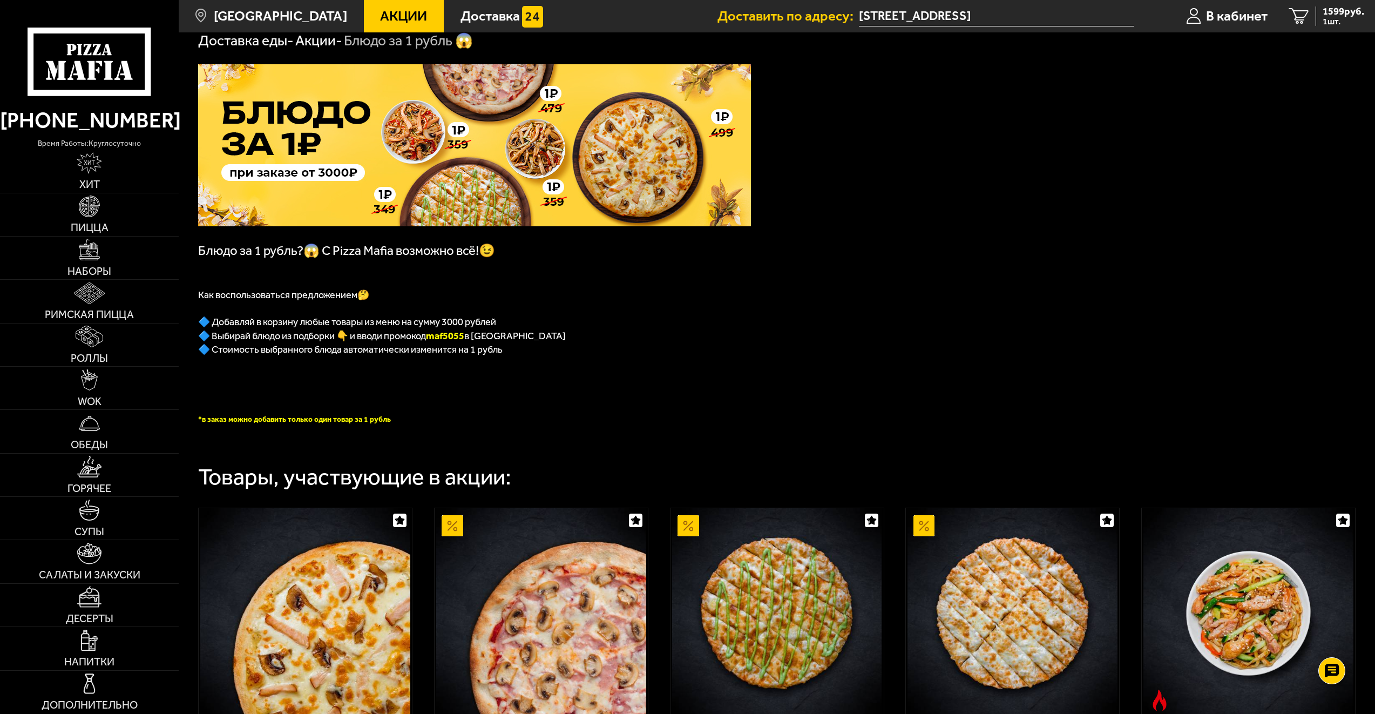
click at [368, 255] on span "С Pizza Mafia возможно всё!😉" at bounding box center [408, 250] width 173 height 15
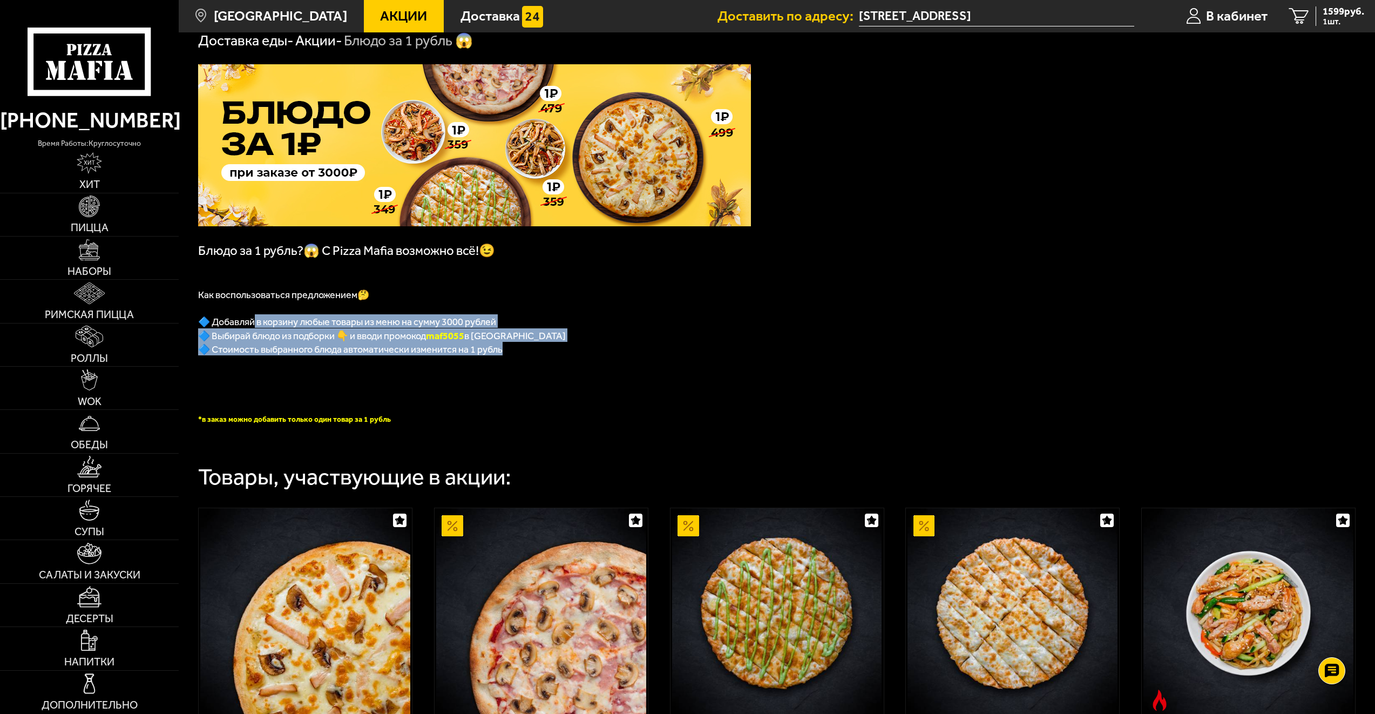
drag, startPoint x: 255, startPoint y: 324, endPoint x: 515, endPoint y: 345, distance: 260.5
click at [515, 345] on div "Блюдо за 1 рубль?😱 С Pizza Mafia возможно всё!😉 Как воспользоваться предложение…" at bounding box center [474, 244] width 553 height 360
drag, startPoint x: 515, startPoint y: 345, endPoint x: 496, endPoint y: 348, distance: 19.7
click at [496, 348] on span "🔷 Стоимость выбранного блюда автоматически изменится на 1 рубль" at bounding box center [350, 349] width 304 height 12
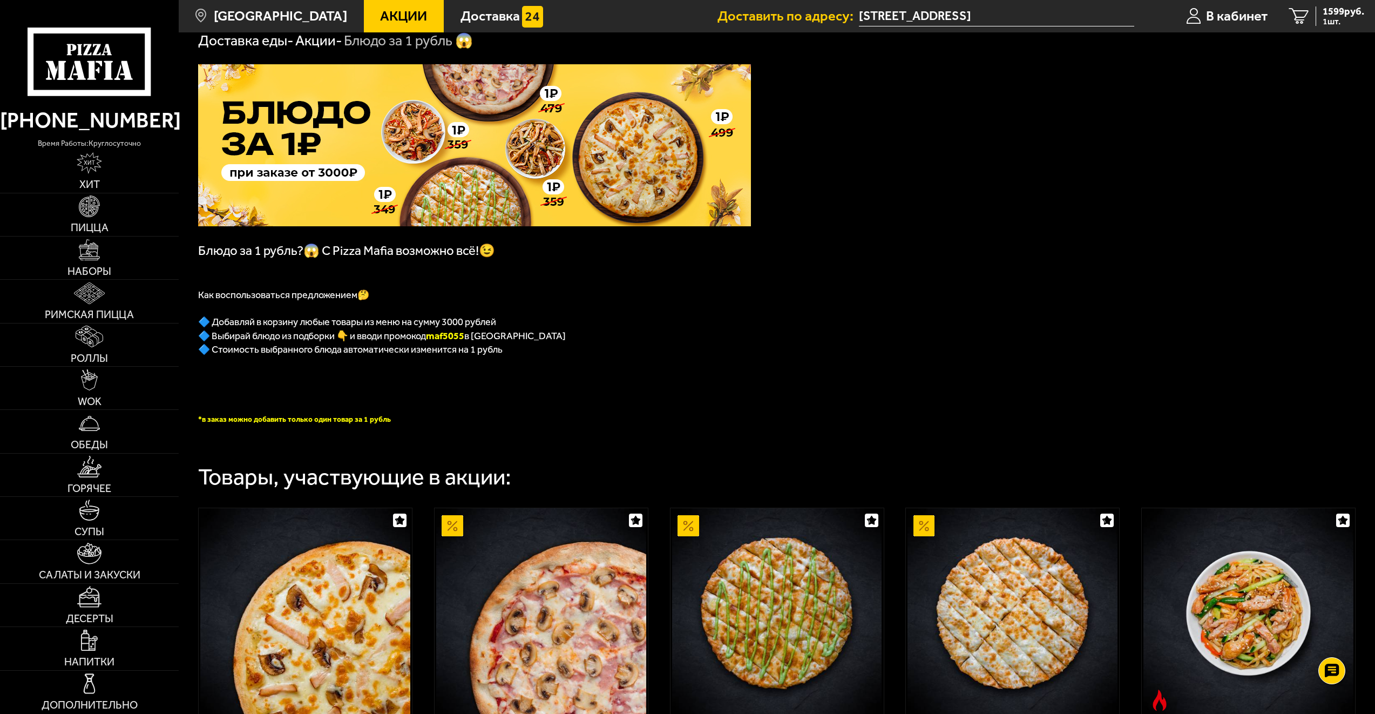
click at [441, 339] on b "maf5055" at bounding box center [445, 336] width 38 height 12
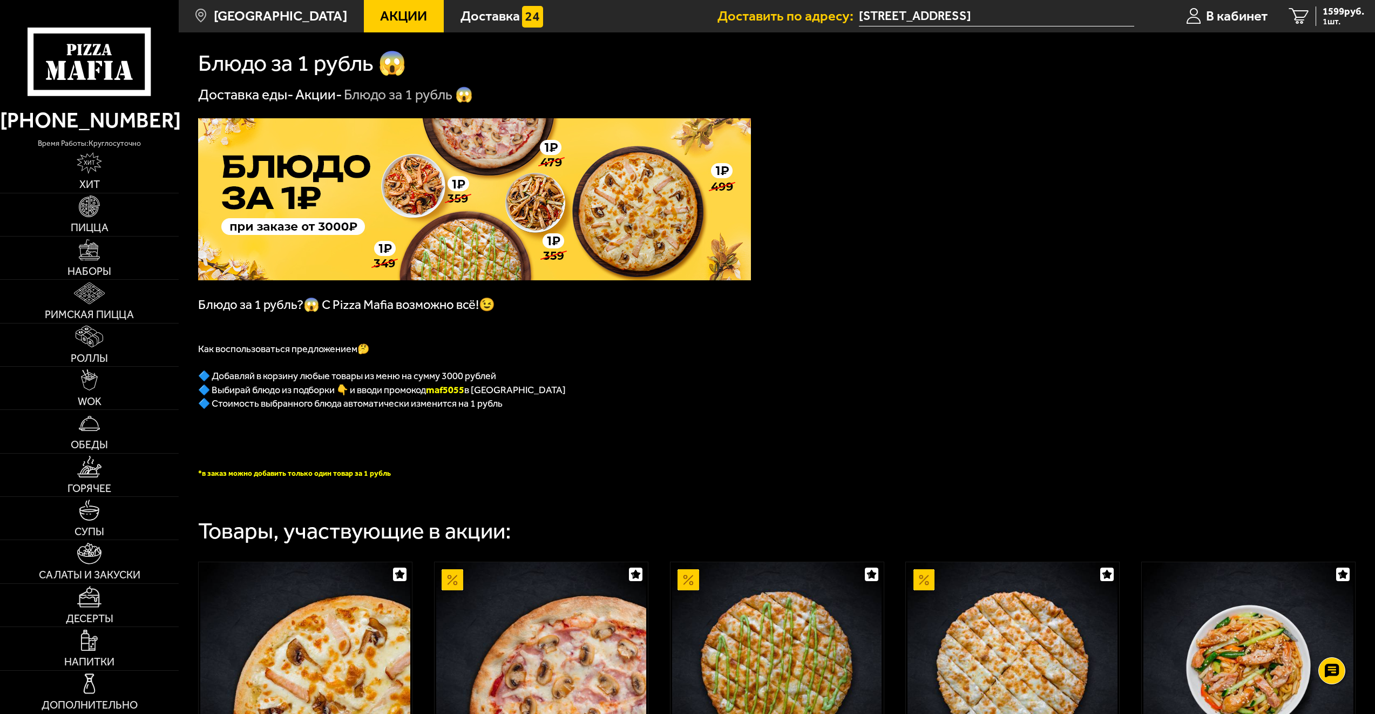
scroll to position [108, 0]
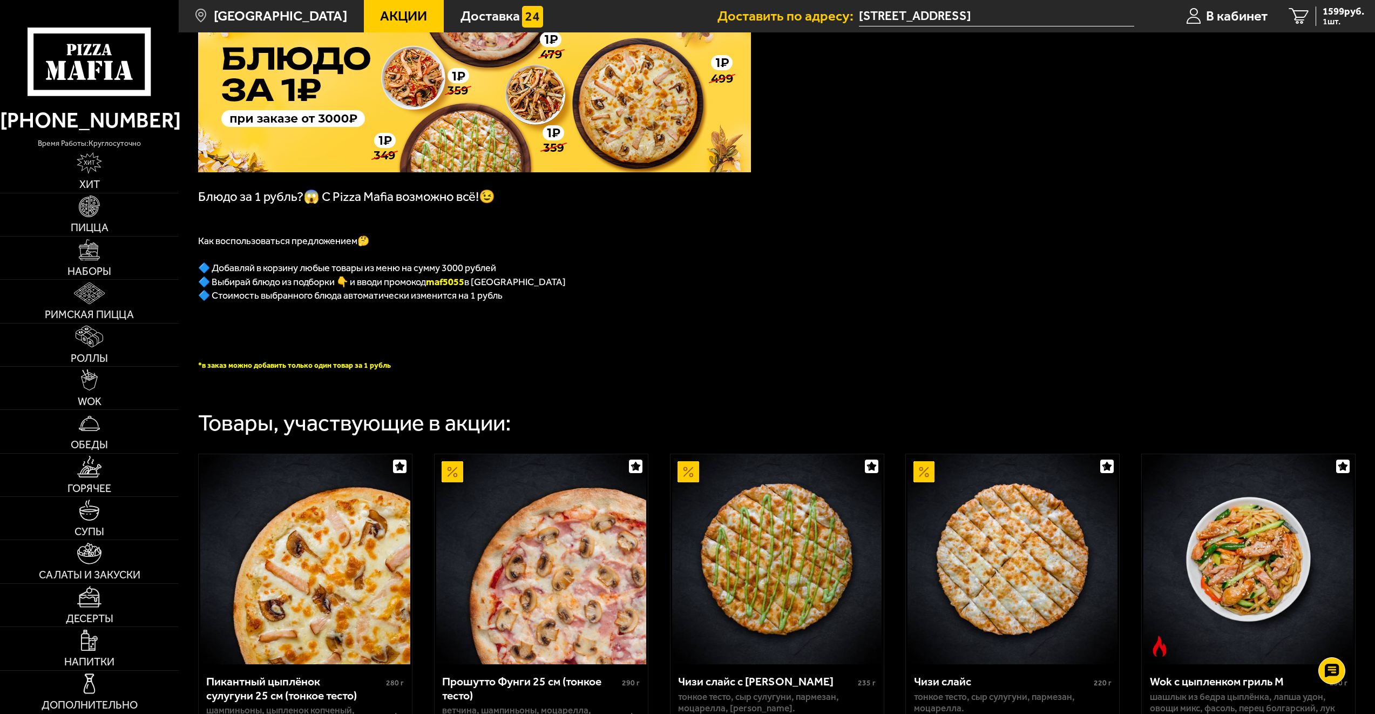
click at [724, 324] on p at bounding box center [474, 321] width 553 height 13
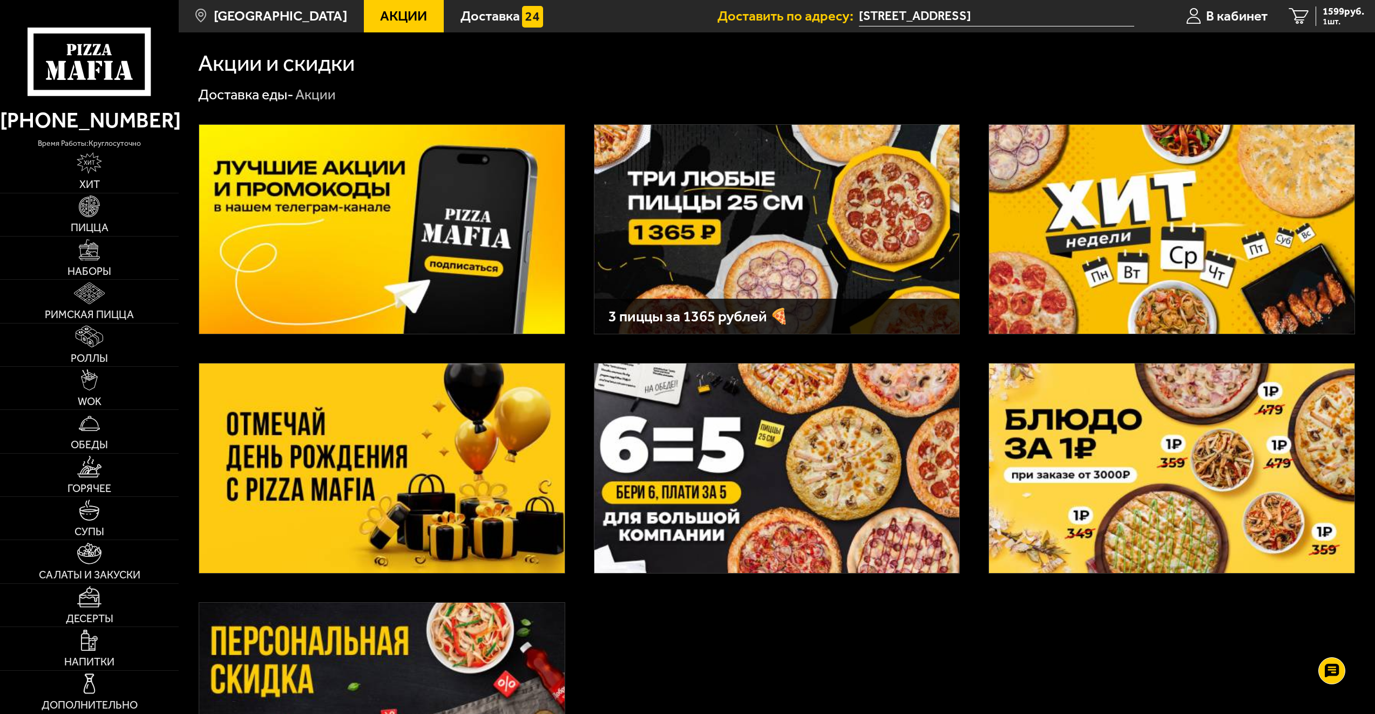
click at [733, 213] on img at bounding box center [776, 229] width 365 height 209
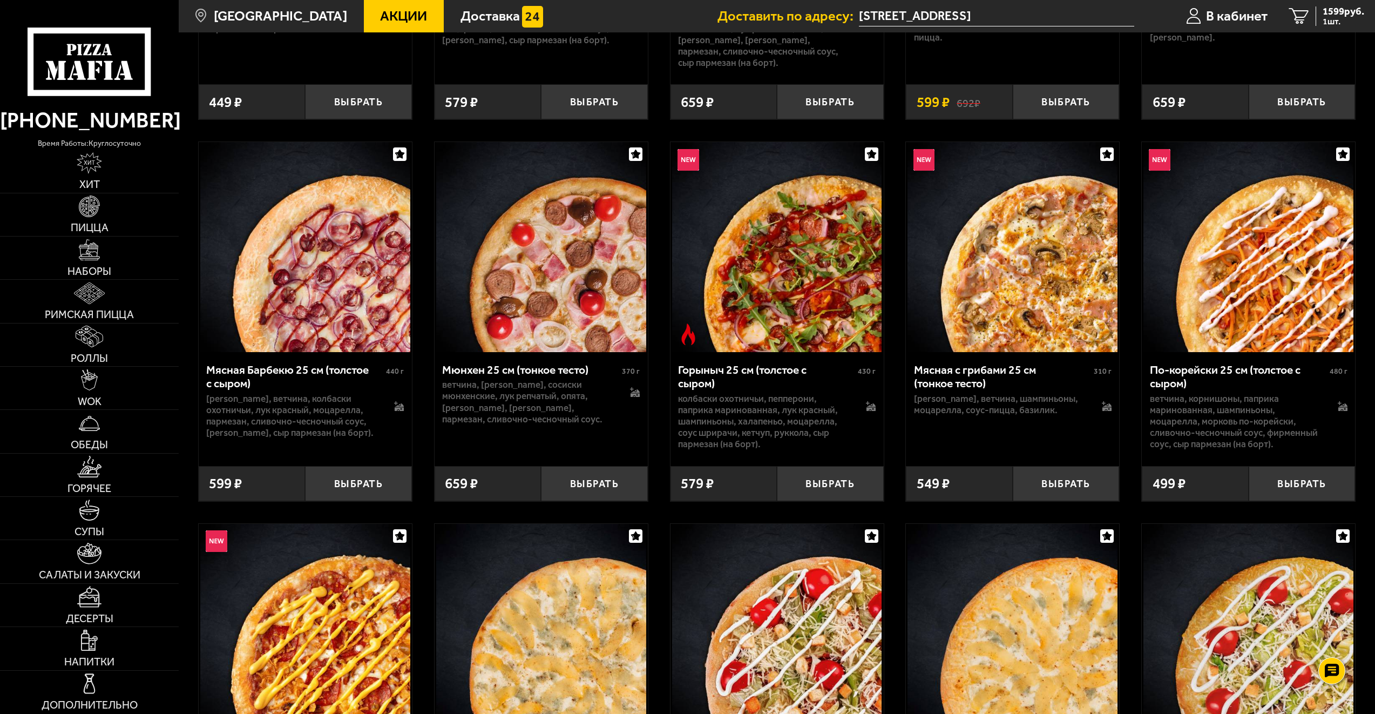
scroll to position [4770, 0]
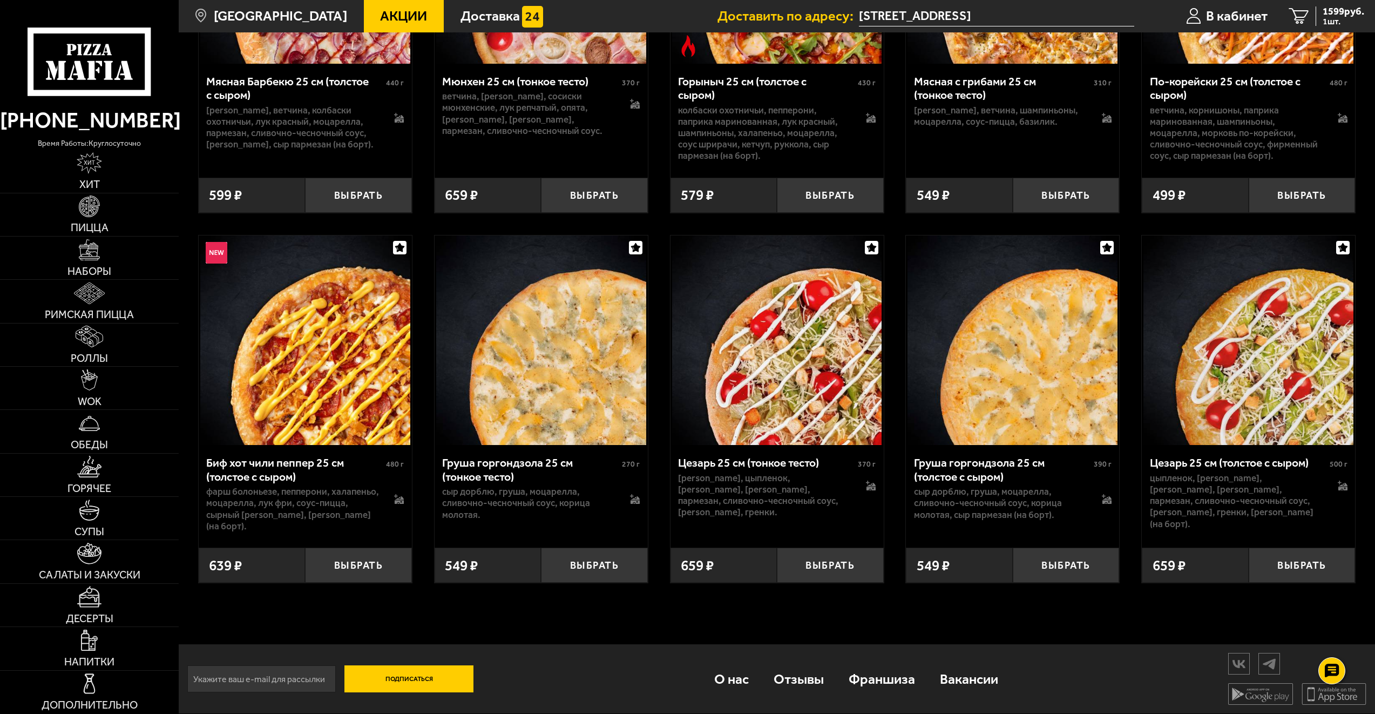
drag, startPoint x: 642, startPoint y: 472, endPoint x: 634, endPoint y: 385, distance: 86.7
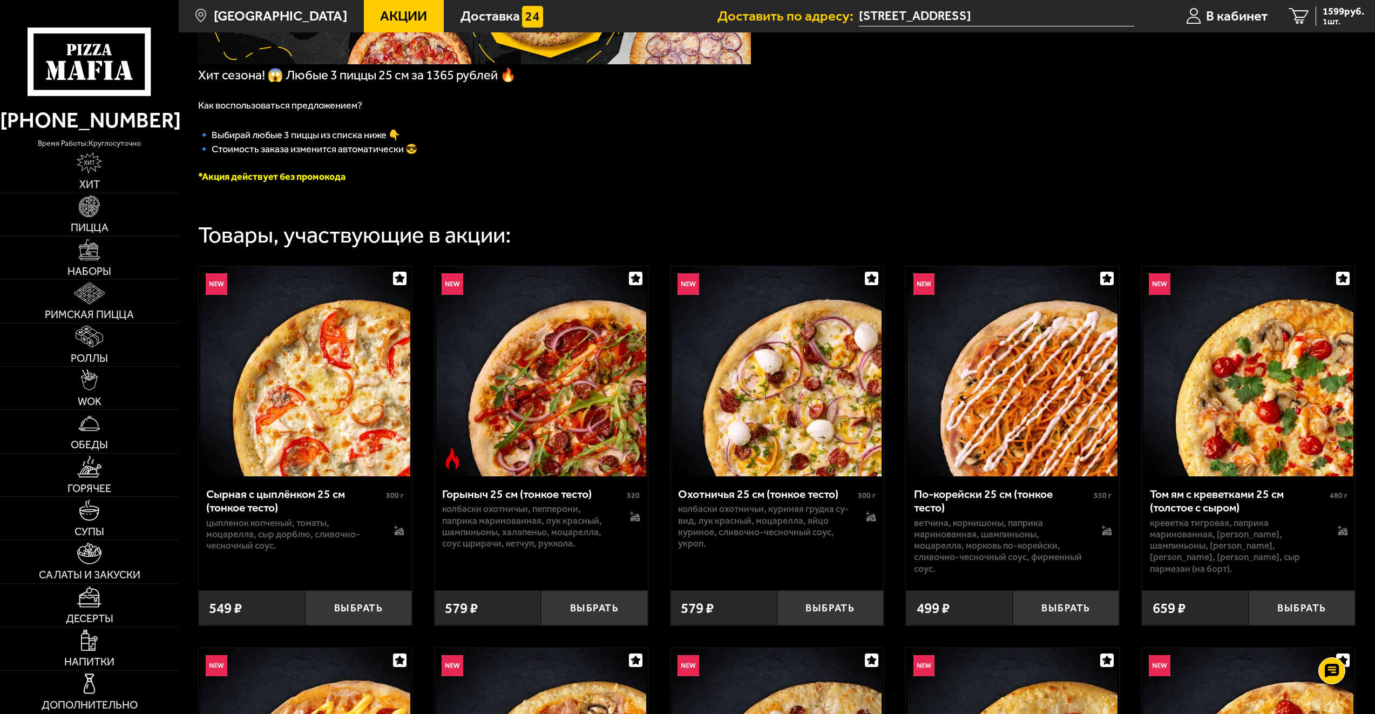
scroll to position [54, 0]
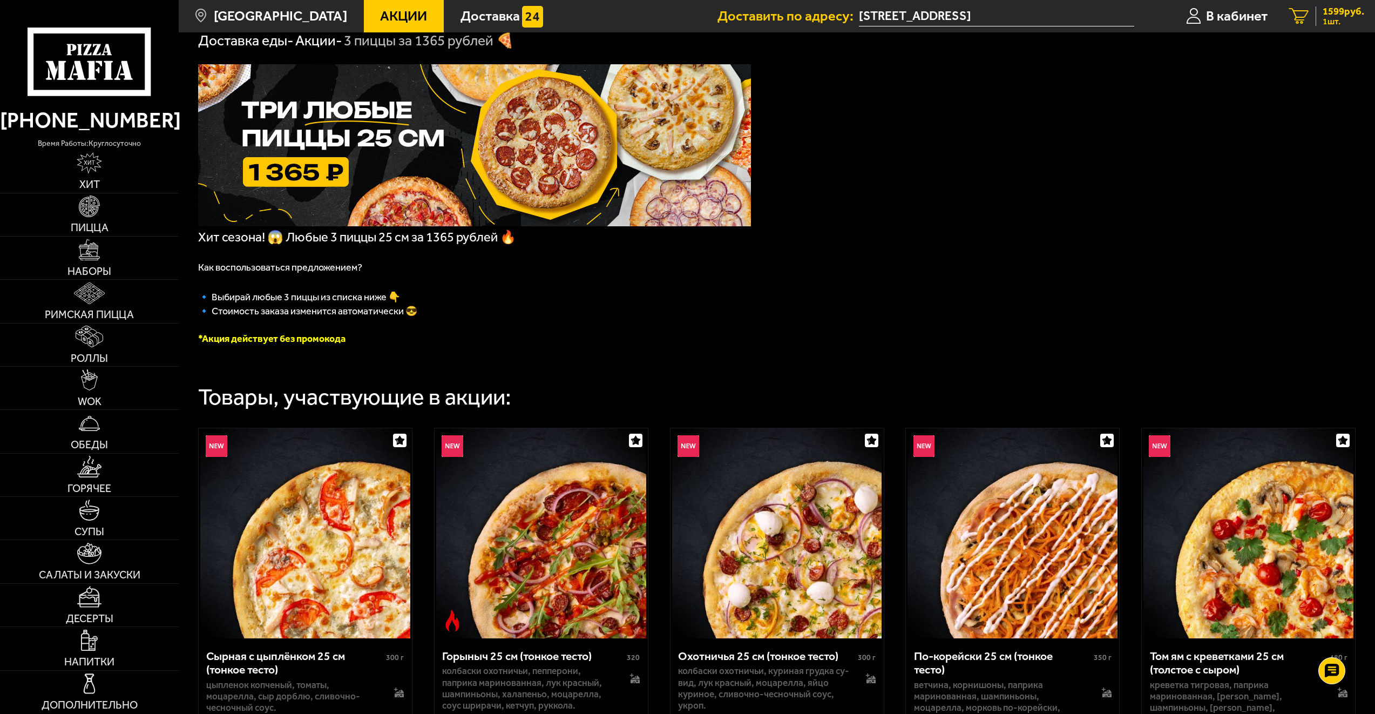
click at [1309, 23] on link "1 1599 руб. 1 шт." at bounding box center [1326, 16] width 97 height 32
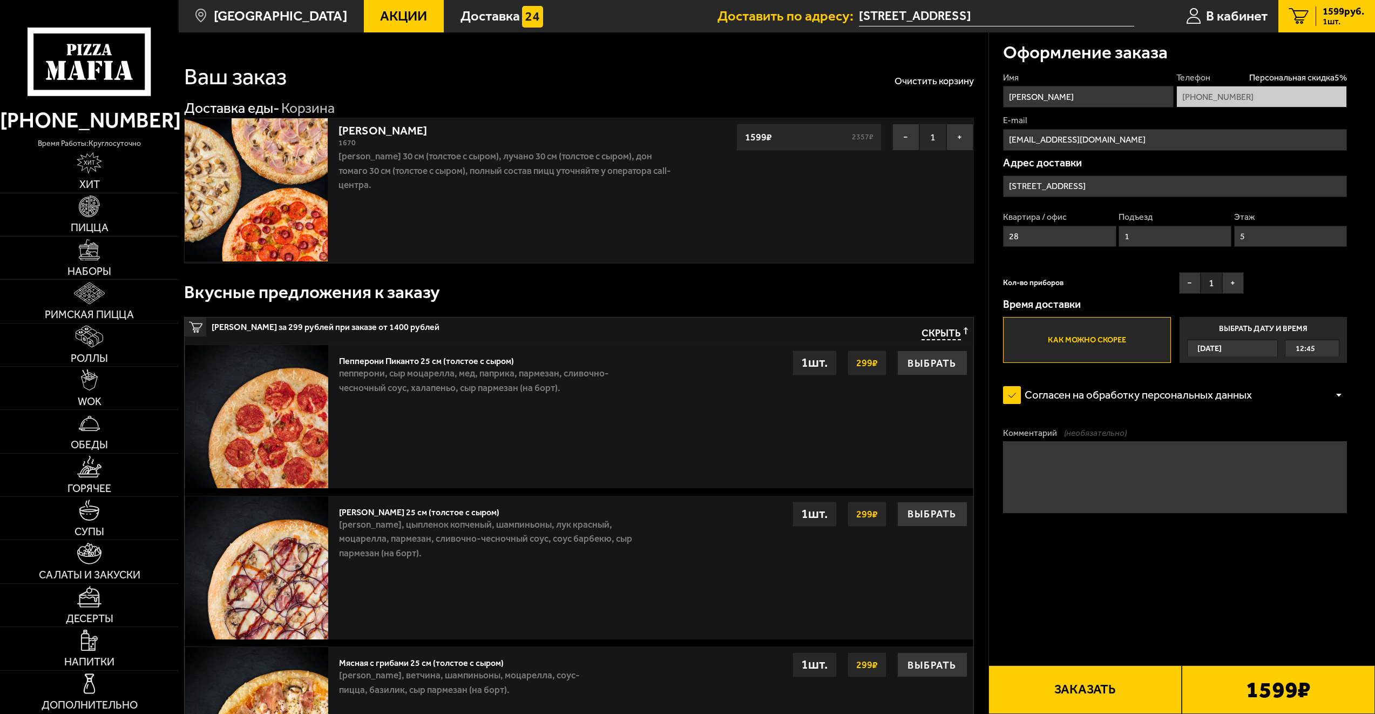
click at [1118, 689] on button "Заказать" at bounding box center [1084, 689] width 193 height 49
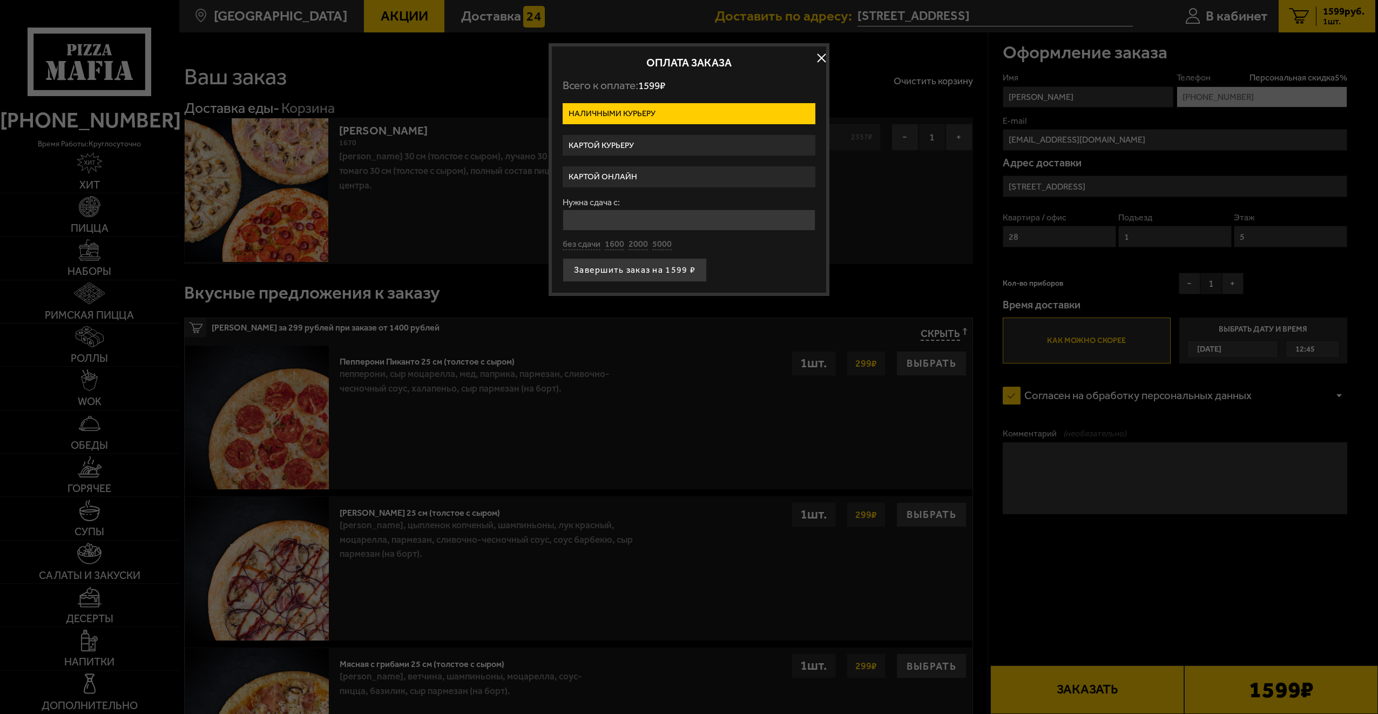
click at [1034, 550] on div at bounding box center [689, 357] width 1378 height 714
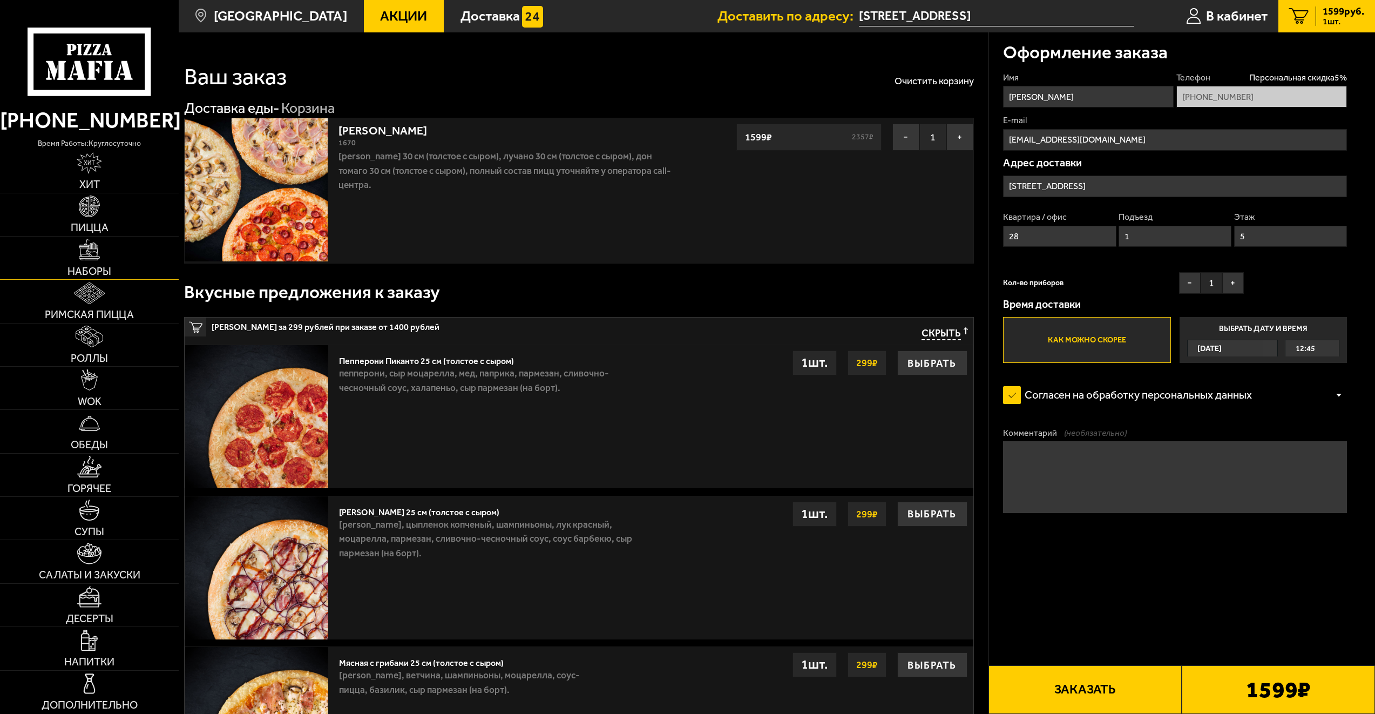
click at [85, 262] on link "Наборы" at bounding box center [89, 257] width 179 height 43
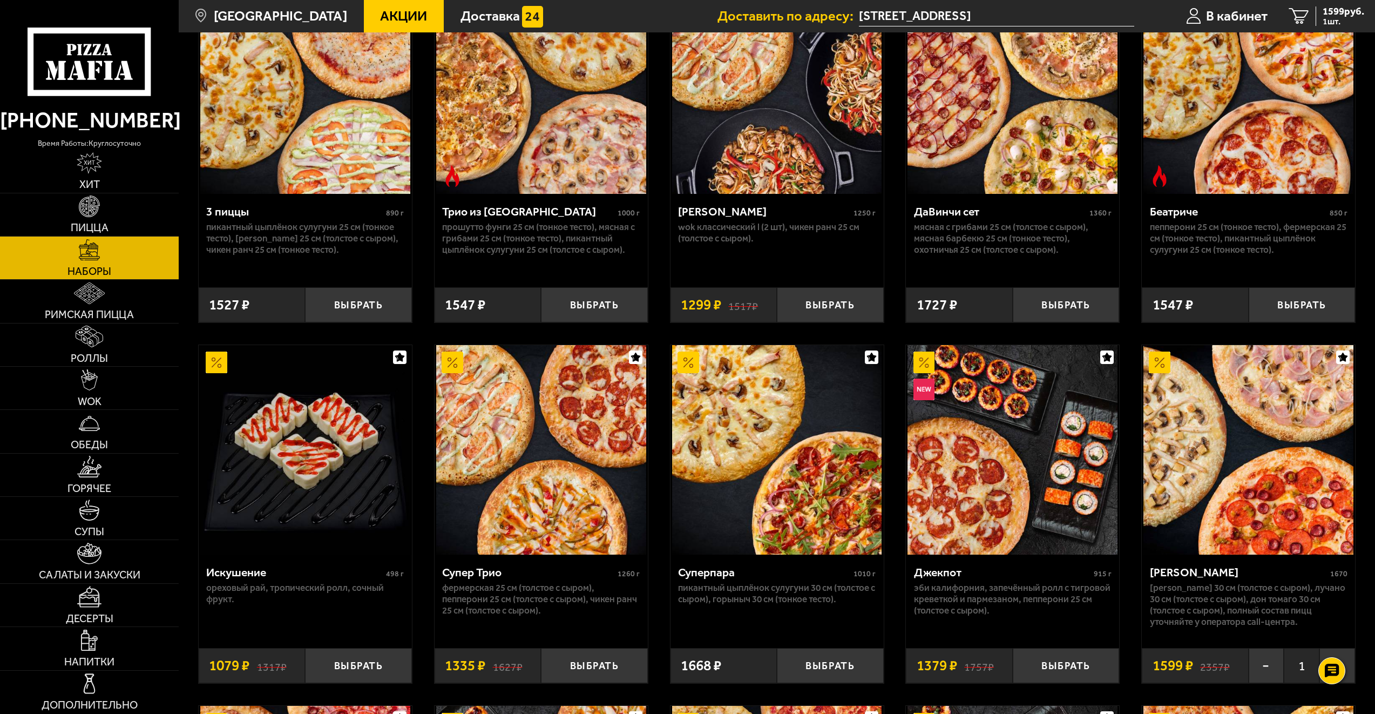
scroll to position [123, 0]
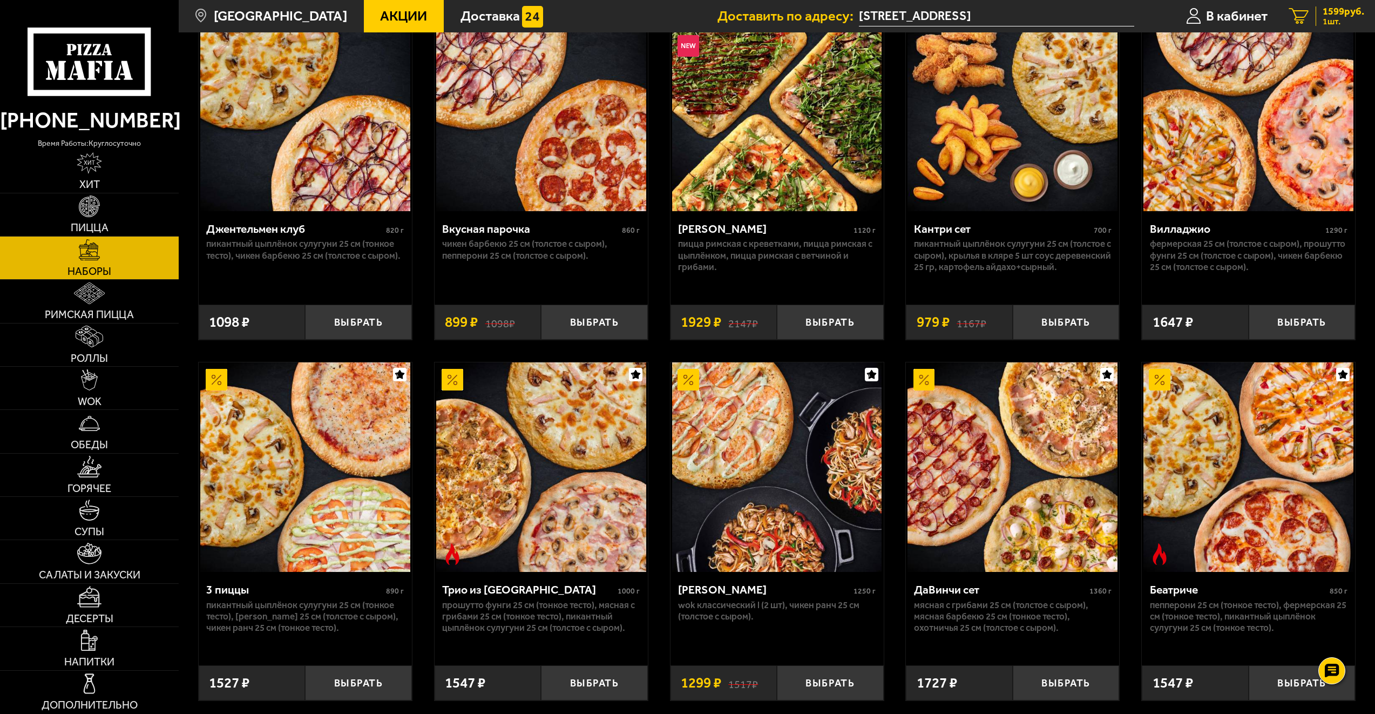
click at [1297, 16] on icon "1" at bounding box center [1299, 16] width 20 height 17
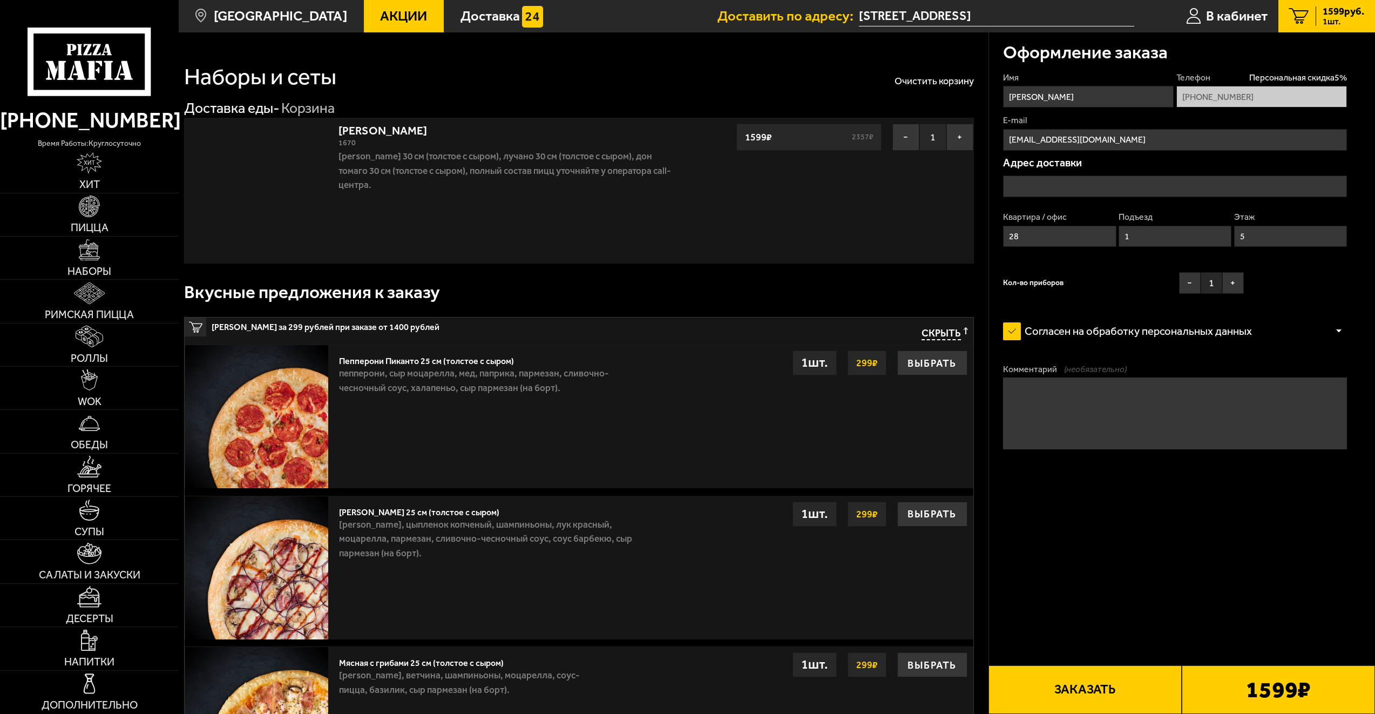
type input "[STREET_ADDRESS]"
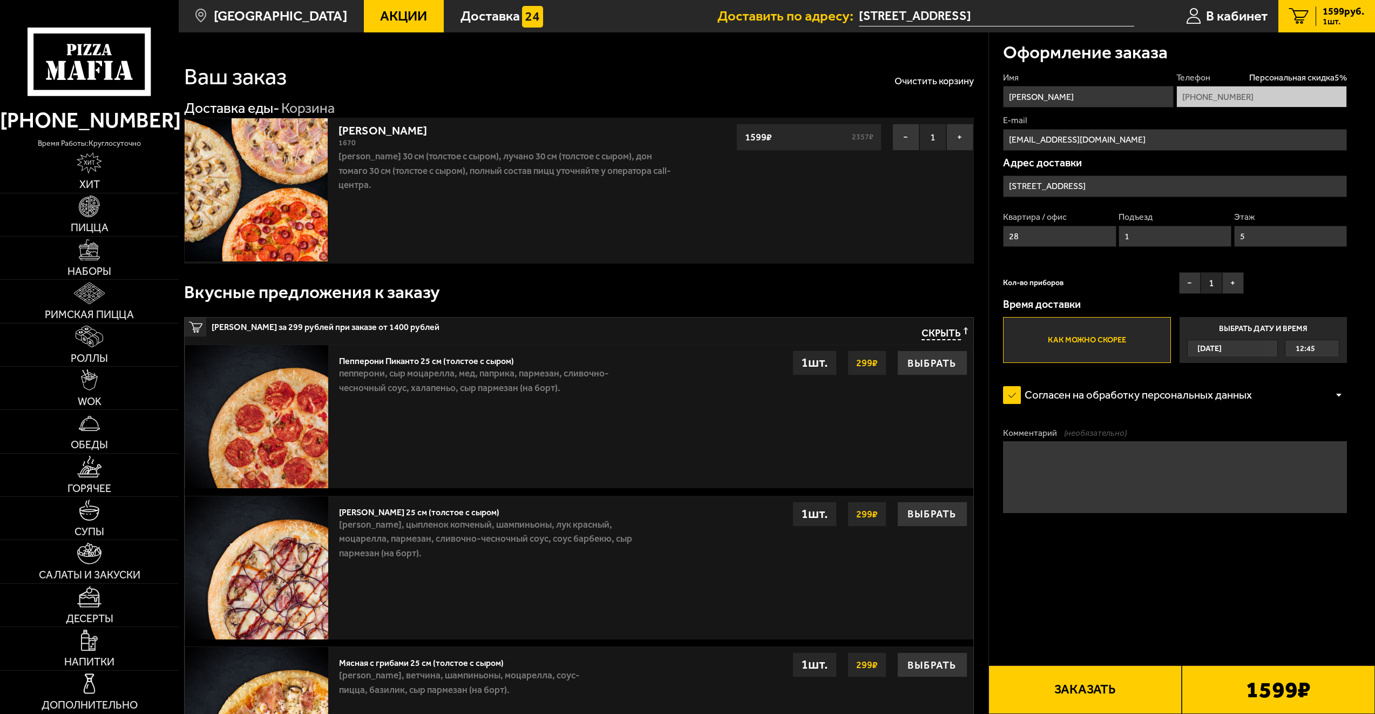
click at [1142, 693] on button "Заказать" at bounding box center [1084, 689] width 193 height 49
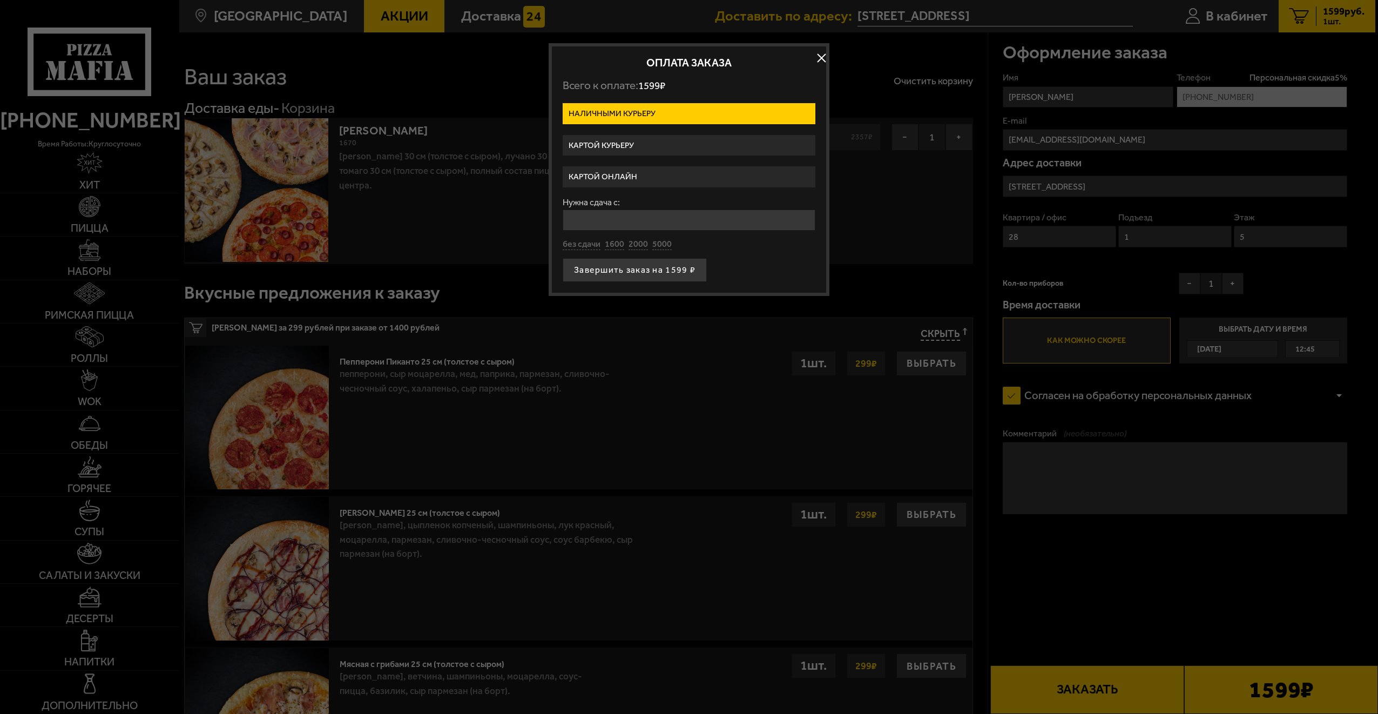
click at [682, 177] on label "Картой онлайн" at bounding box center [688, 176] width 253 height 21
click at [0, 0] on input "Картой онлайн" at bounding box center [0, 0] width 0 height 0
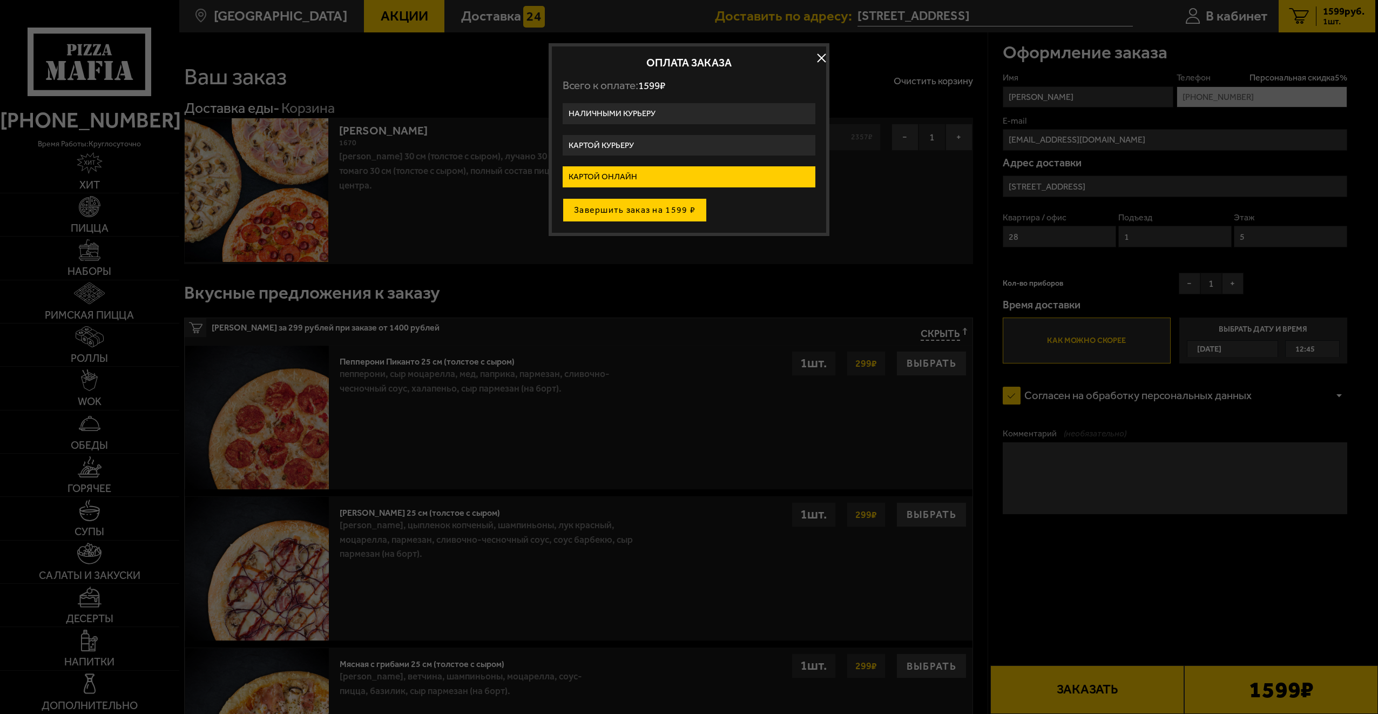
click at [674, 216] on button "Завершить заказ на 1599 ₽" at bounding box center [634, 210] width 144 height 24
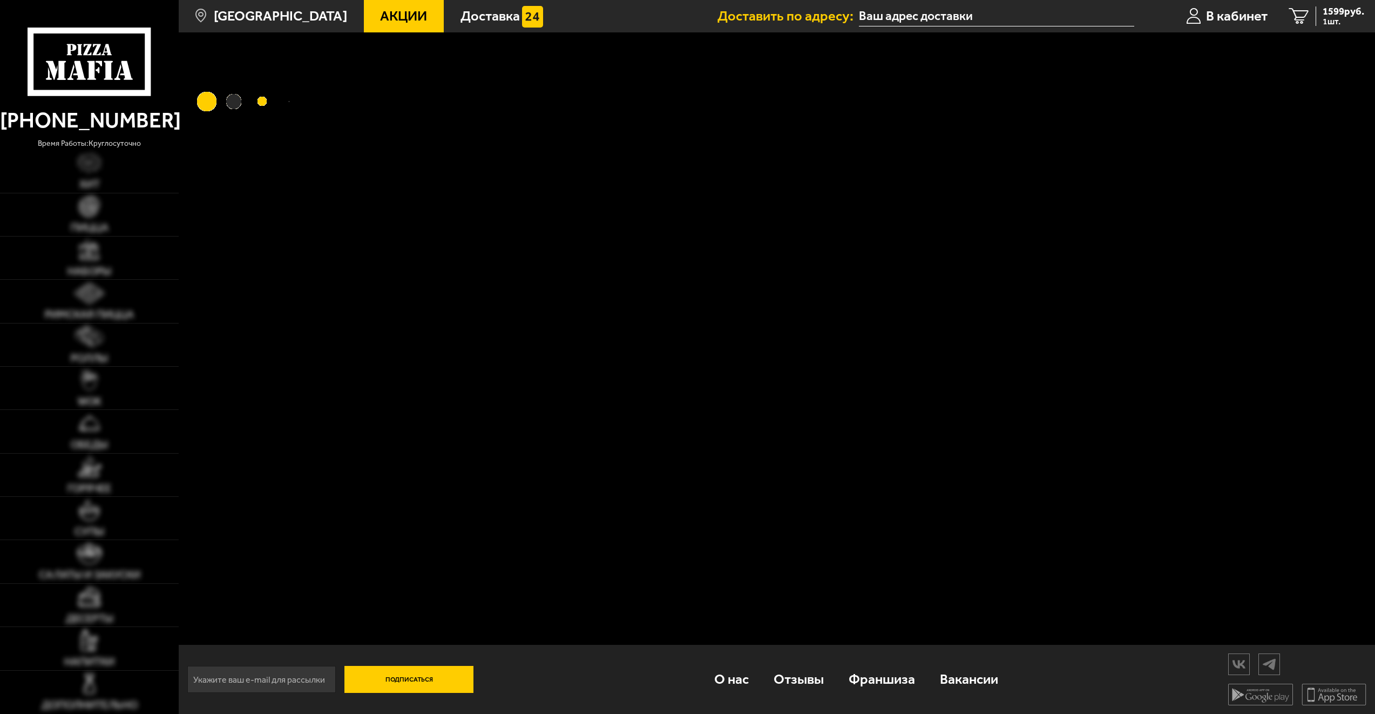
type input "[STREET_ADDRESS]"
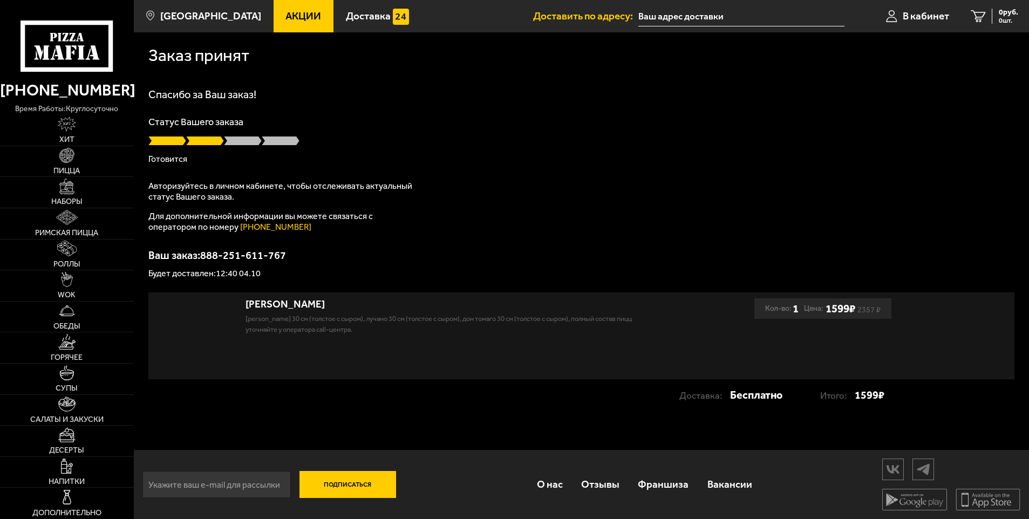
type input "[STREET_ADDRESS]"
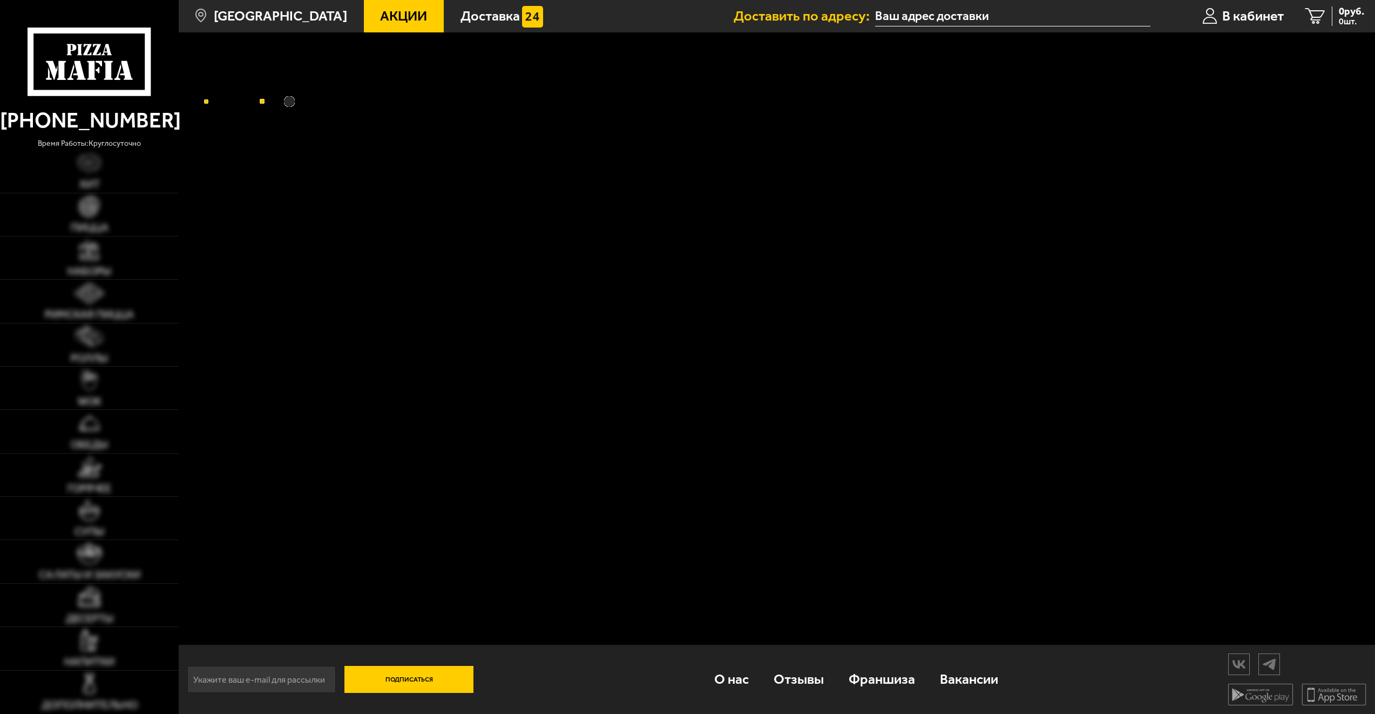
type input "[STREET_ADDRESS]"
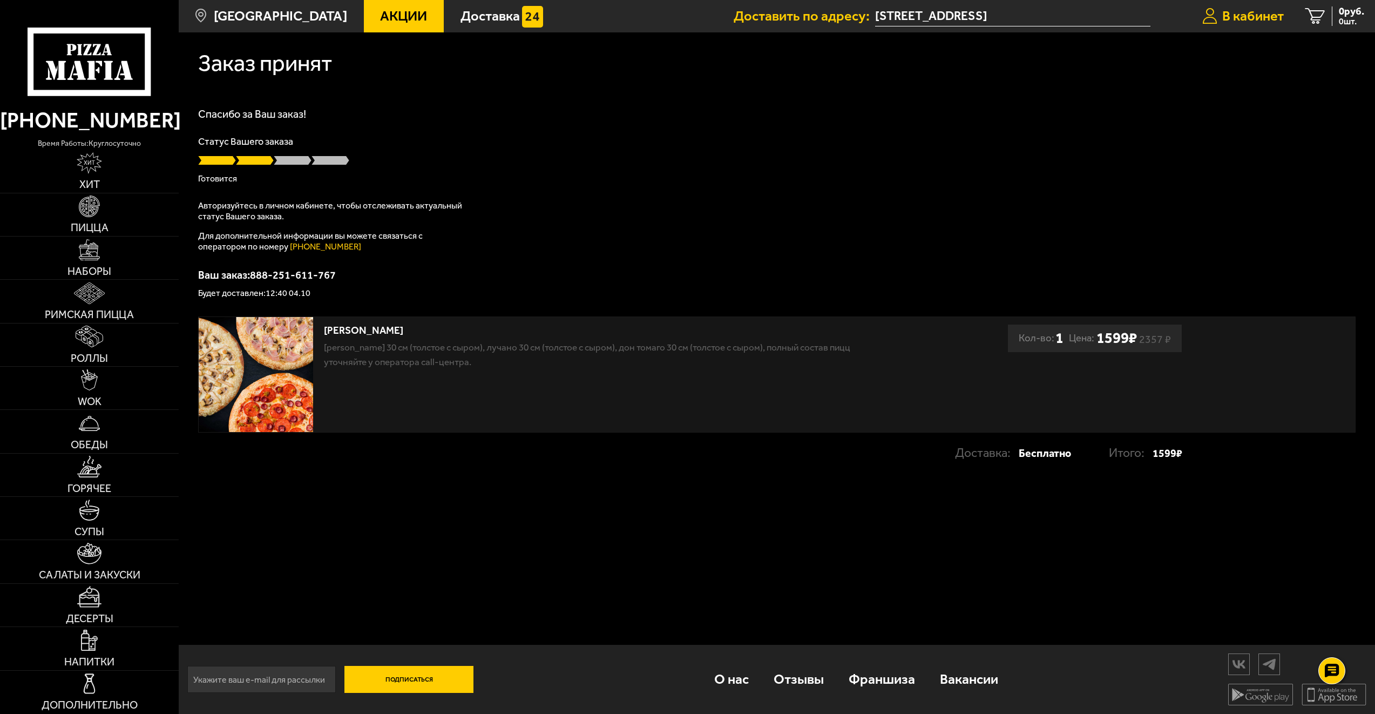
click at [1268, 16] on span "В кабинет" at bounding box center [1253, 15] width 62 height 13
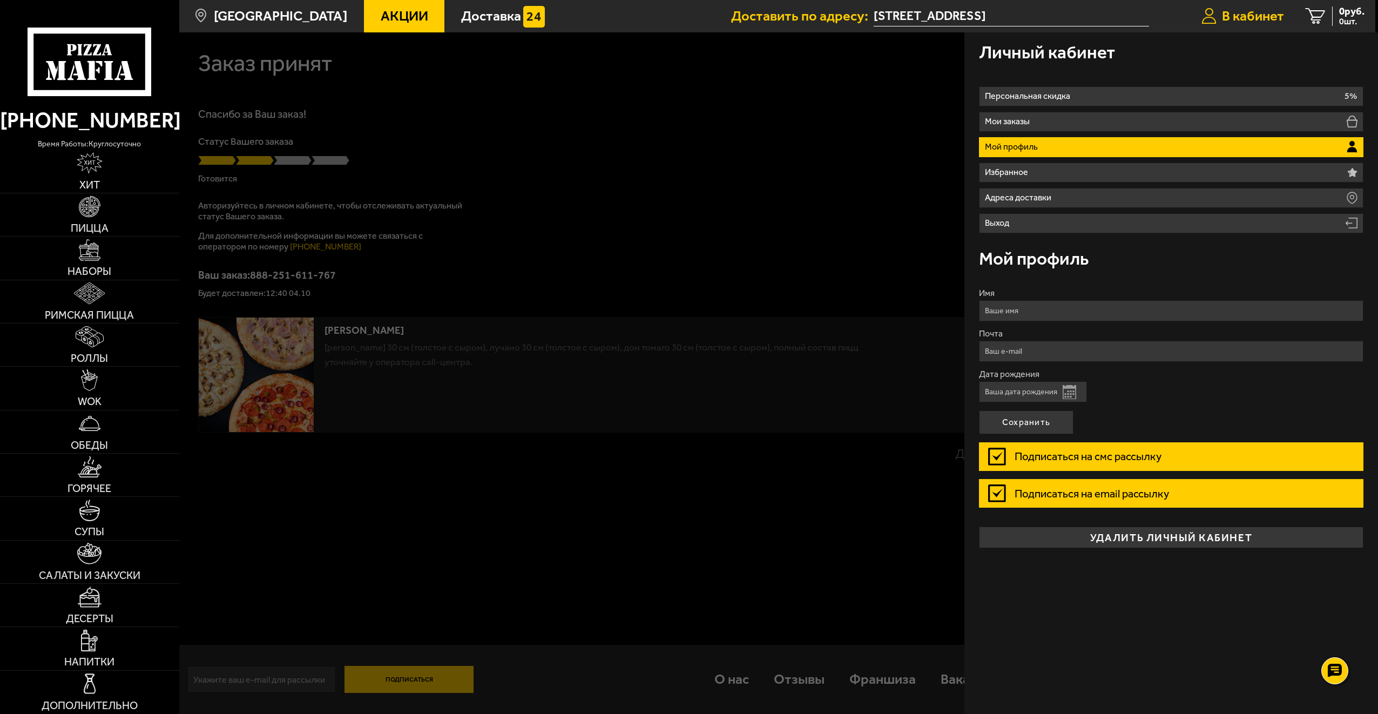
click at [1268, 16] on span "В кабинет" at bounding box center [1253, 16] width 62 height 14
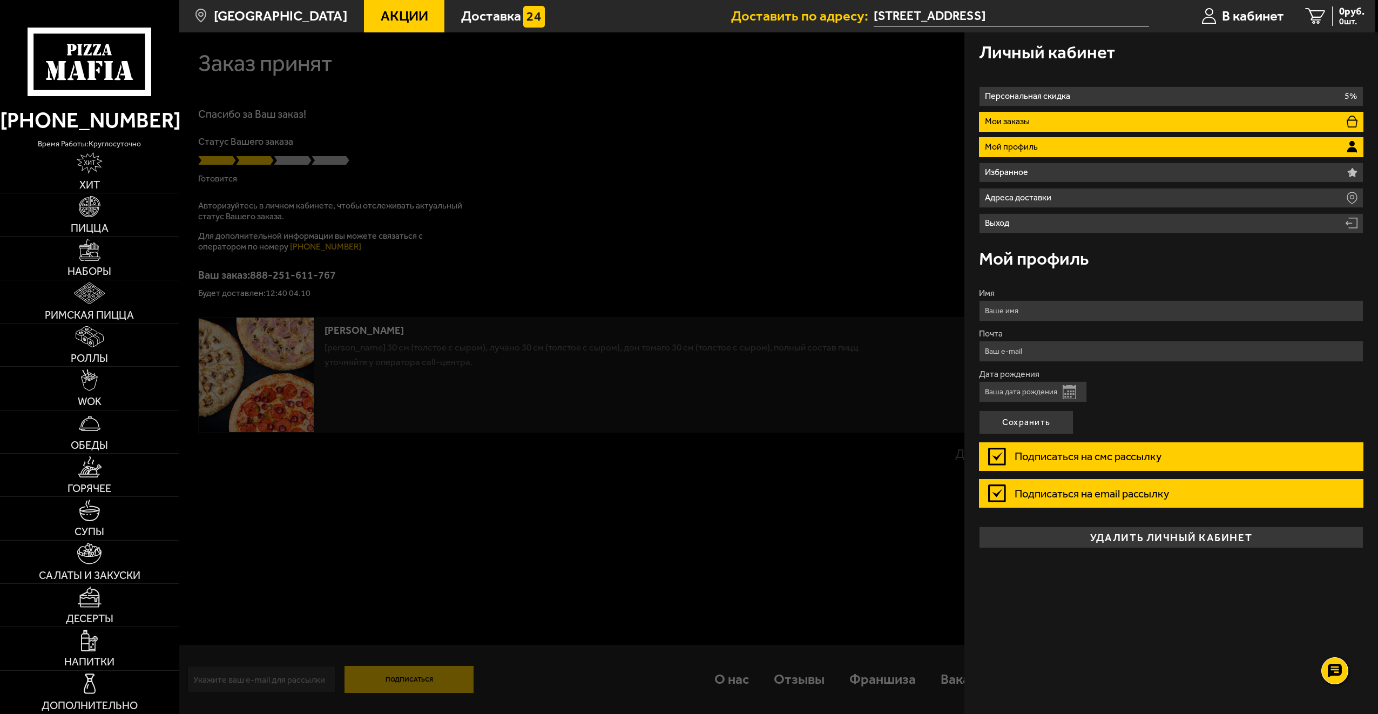
click at [1054, 123] on li "Мои заказы" at bounding box center [1171, 122] width 384 height 20
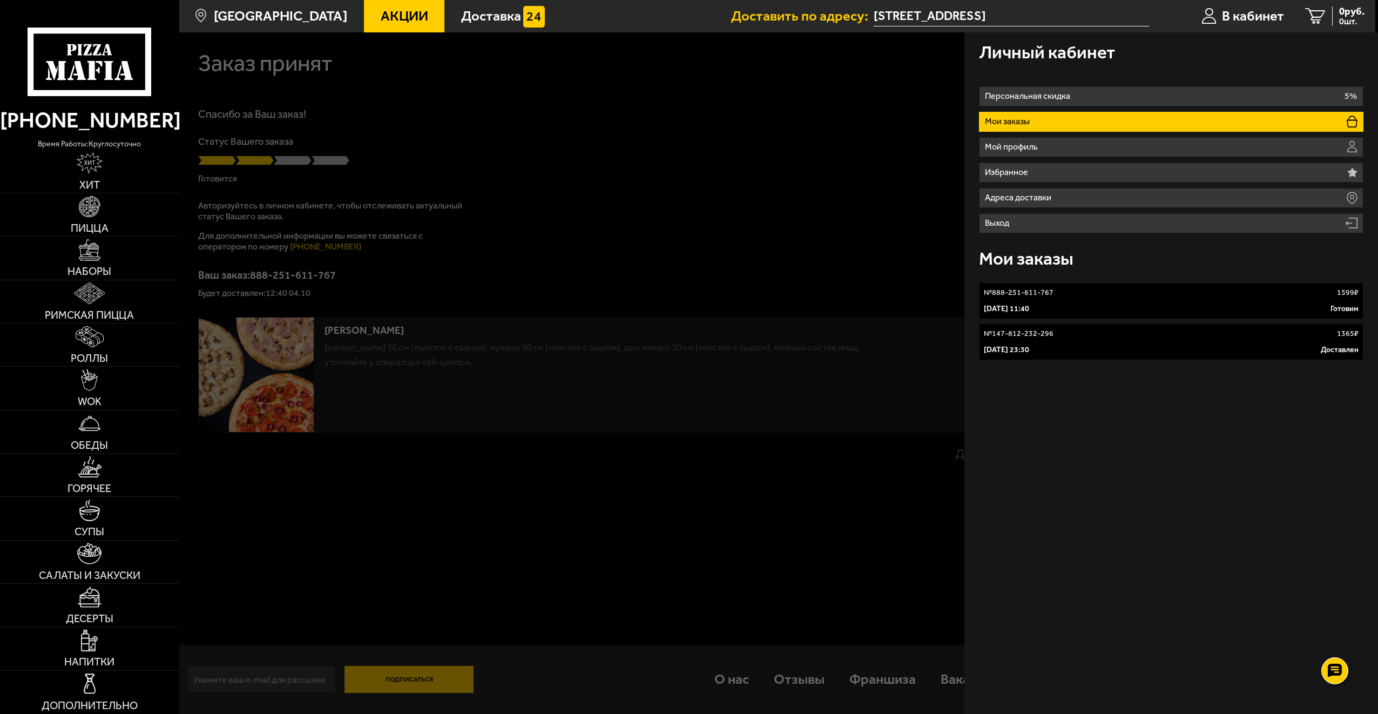
click at [1118, 308] on div "4 октября 2025 г. 11:40 Готовим" at bounding box center [1171, 308] width 375 height 11
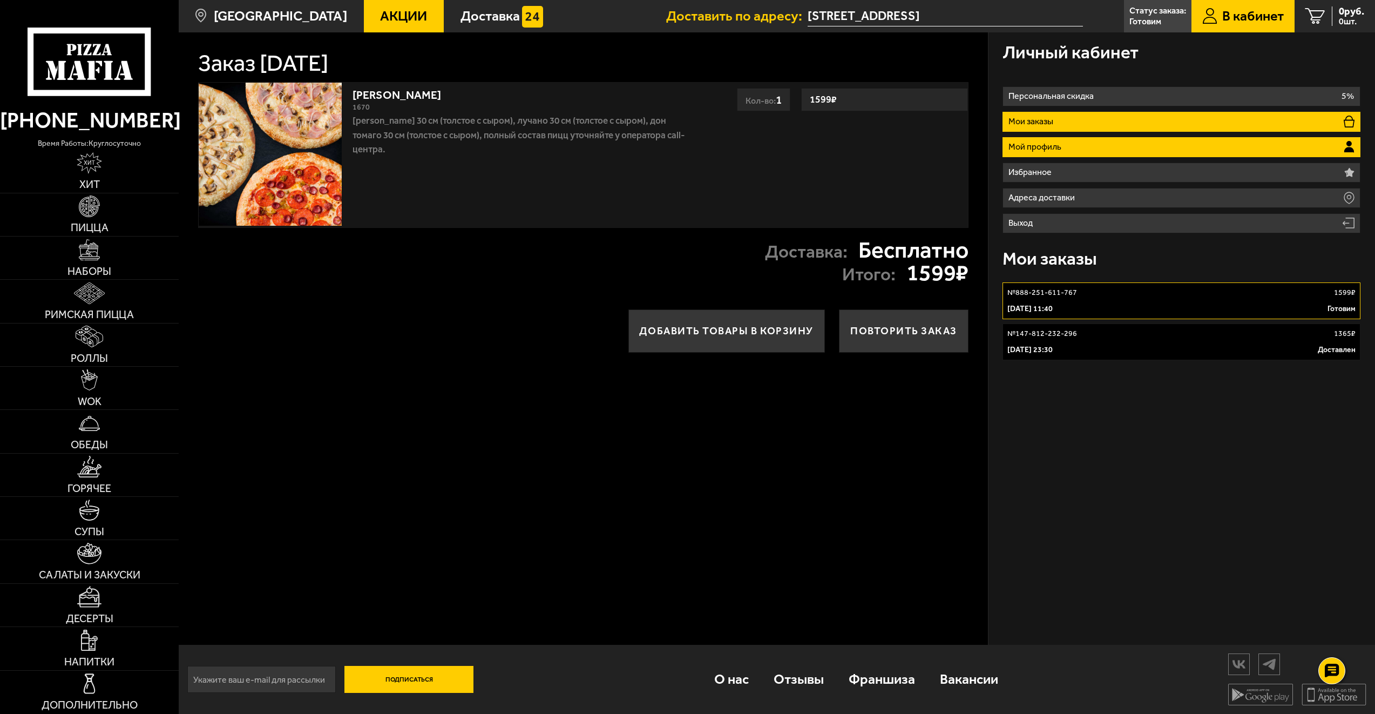
click at [1069, 143] on li "Мой профиль" at bounding box center [1181, 147] width 358 height 20
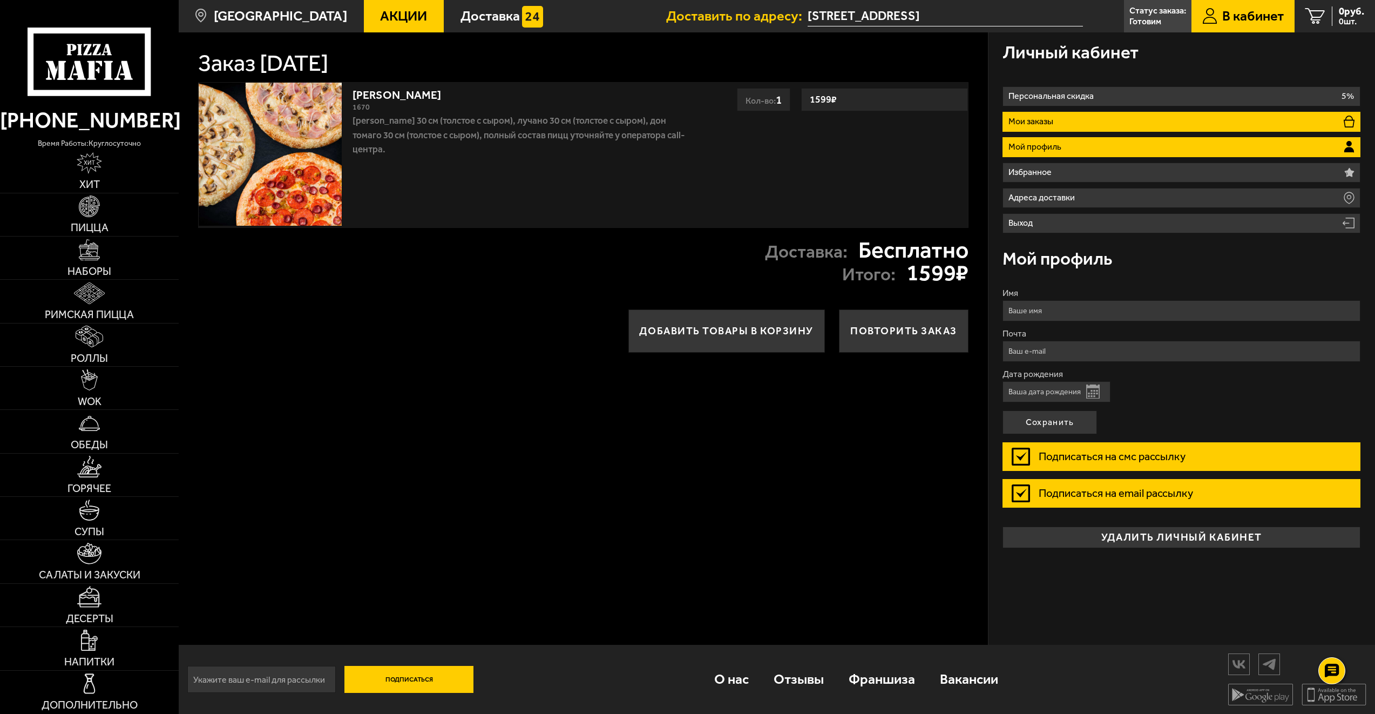
click at [1077, 125] on li "Мои заказы" at bounding box center [1181, 122] width 358 height 20
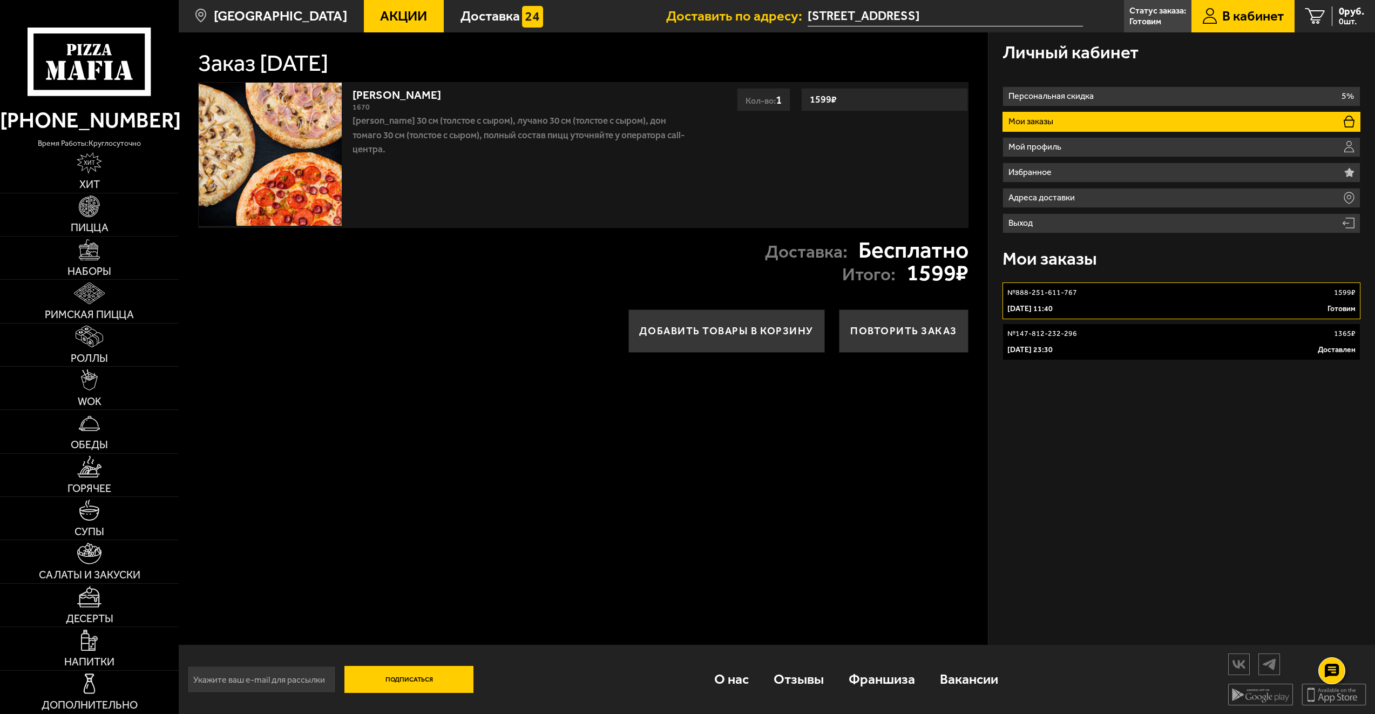
click at [516, 165] on div "Хет Трик 1670 Тони Пепперони 30 см (толстое с сыром), Лучано 30 см (толстое с с…" at bounding box center [519, 155] width 344 height 145
click at [309, 112] on img at bounding box center [270, 154] width 143 height 143
type input "[STREET_ADDRESS]"
click at [1093, 286] on link "№ 888-251-611-767 1599 ₽ [DATE] 11:40 Готовим" at bounding box center [1181, 300] width 358 height 37
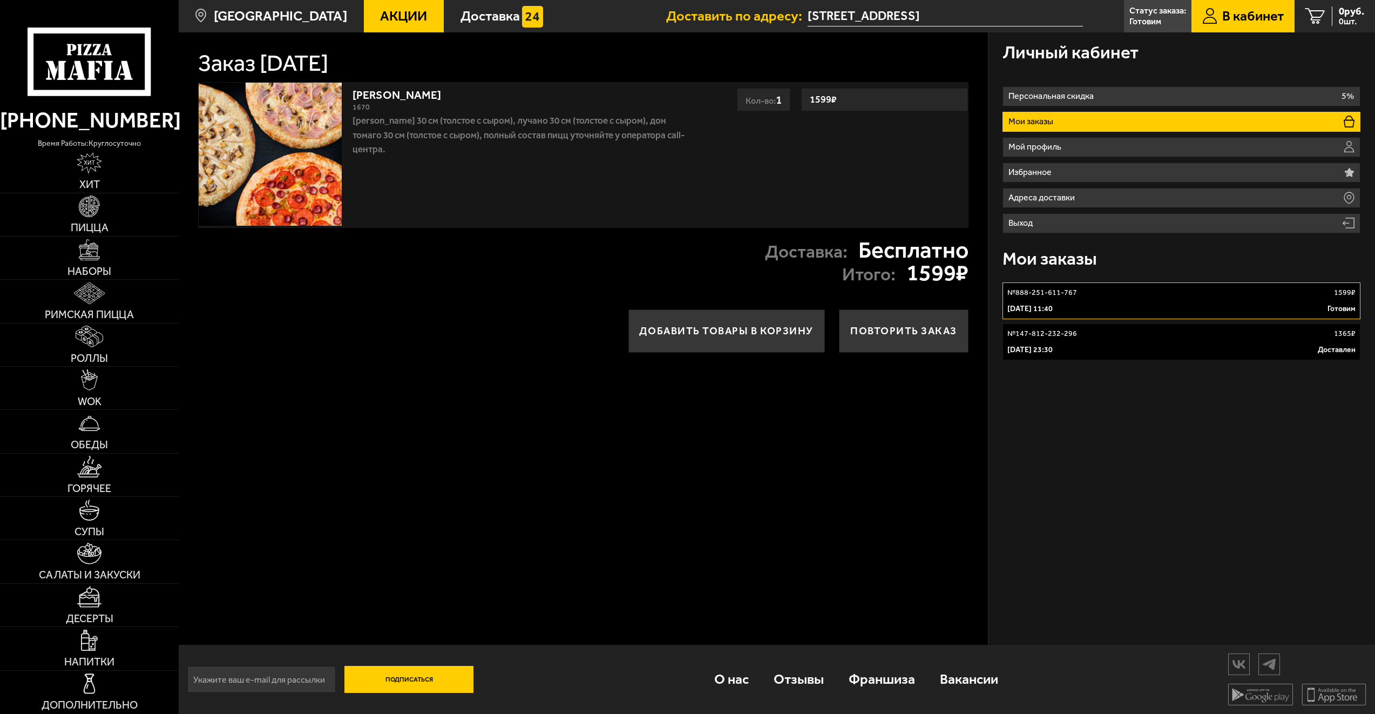
click at [1093, 286] on link "№ 888-251-611-767 1599 ₽ [DATE] 11:40 Готовим" at bounding box center [1181, 300] width 358 height 37
click at [1158, 22] on p "Готовим" at bounding box center [1145, 21] width 32 height 9
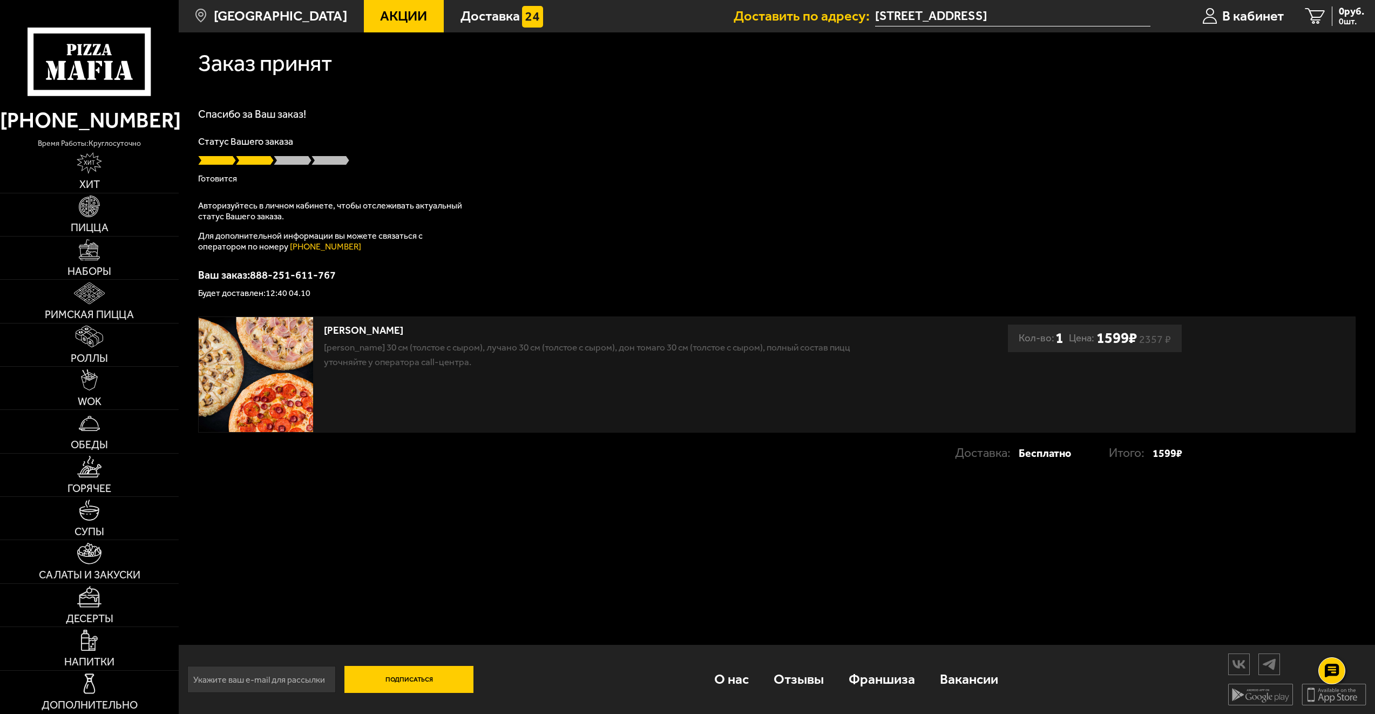
click at [445, 98] on div "Заказ принят Спасибо за Ваш заказ! Статус Вашего заказа Готовится Авторизуйтесь…" at bounding box center [777, 260] width 1196 height 456
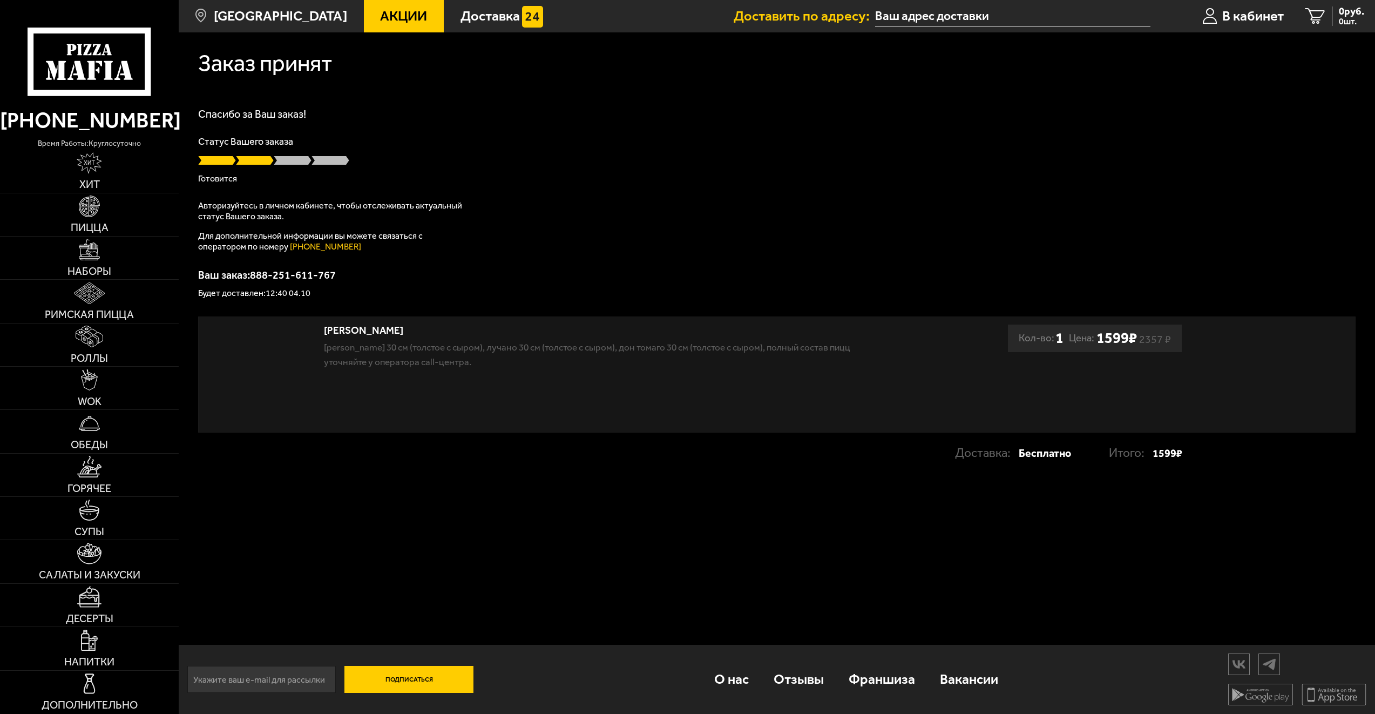
type input "[STREET_ADDRESS]"
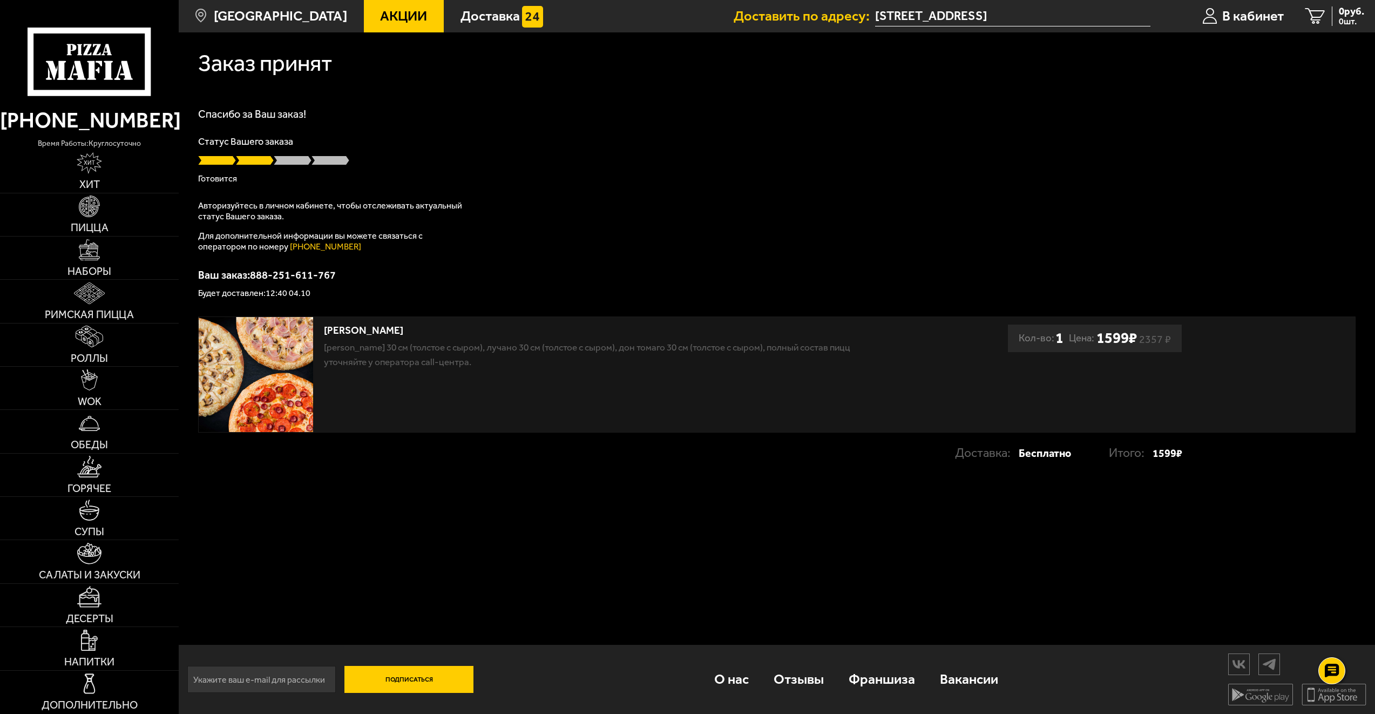
click at [352, 329] on div "[PERSON_NAME]" at bounding box center [595, 330] width 542 height 12
click at [1246, 21] on span "В кабинет" at bounding box center [1253, 15] width 62 height 13
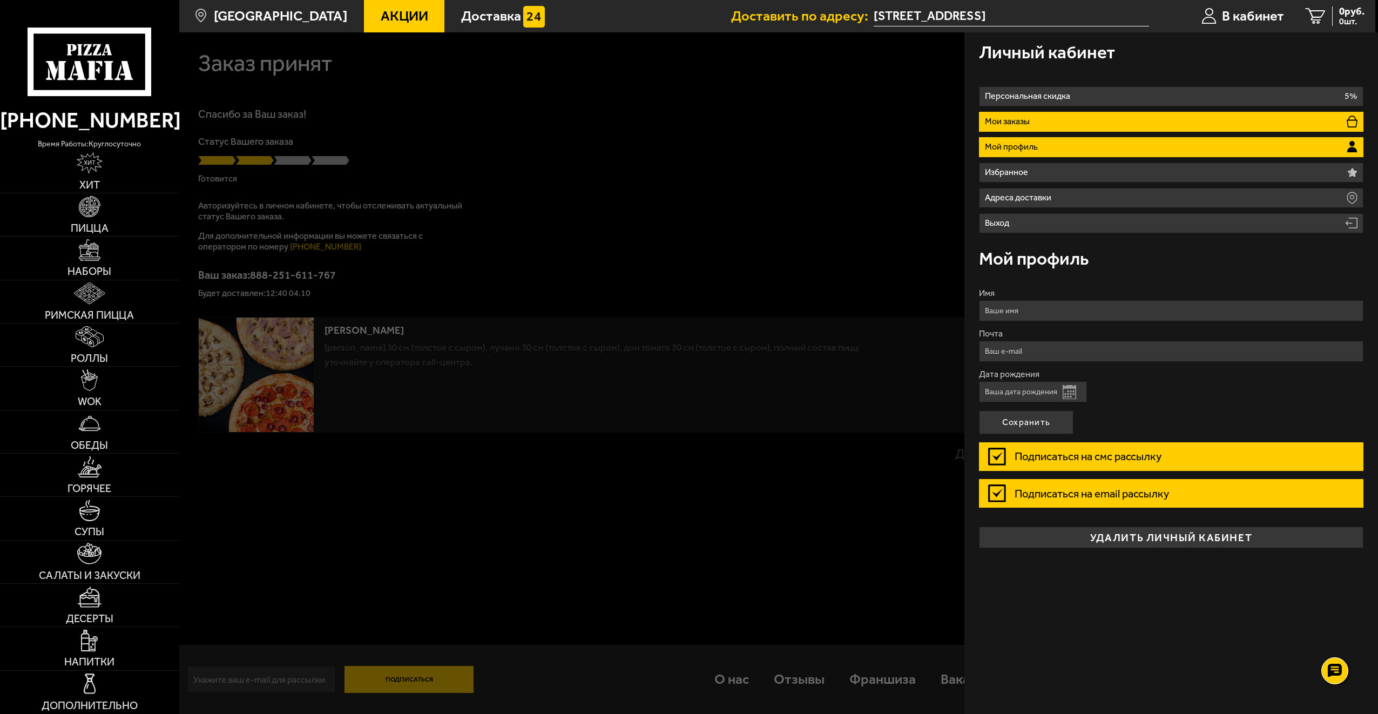
click at [1062, 129] on li "Мои заказы" at bounding box center [1171, 122] width 384 height 20
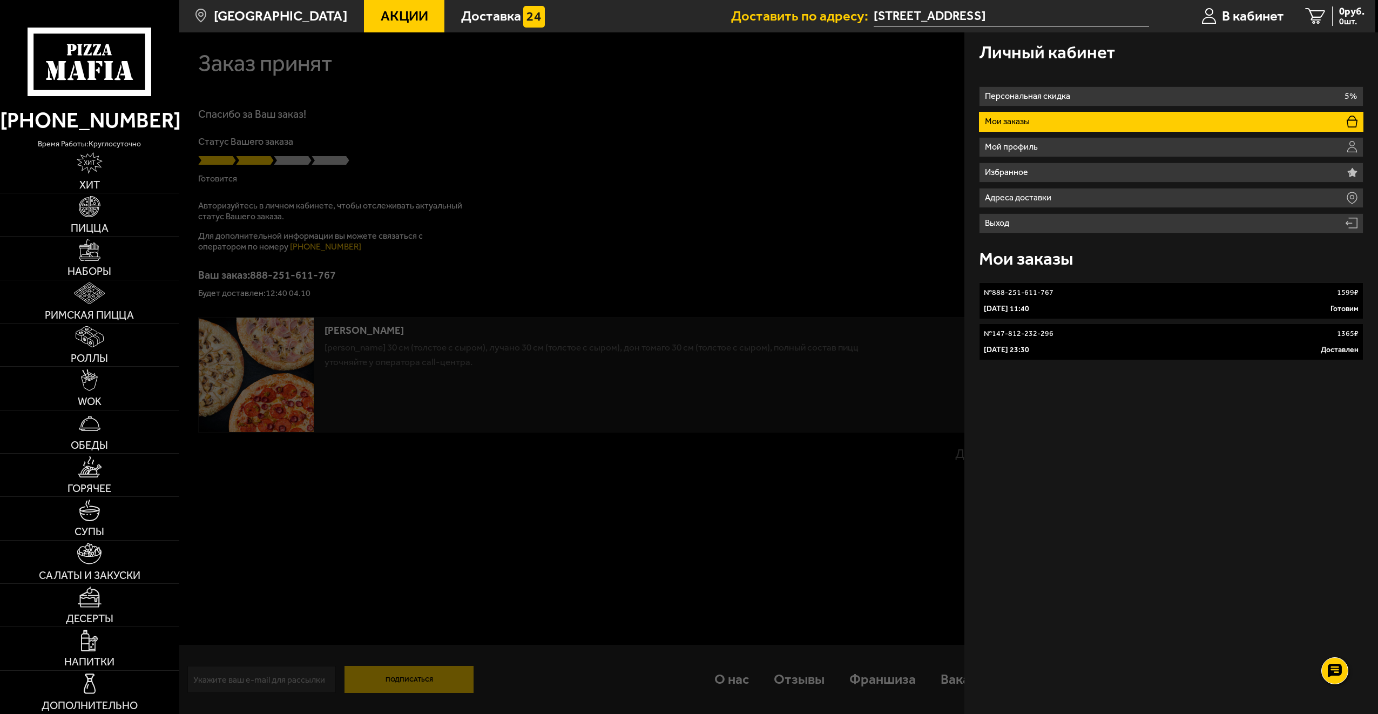
click at [1115, 301] on link "№ 888-251-611-767 1599 ₽ 4 октября 2025 г. 11:40 Готовим" at bounding box center [1171, 300] width 384 height 37
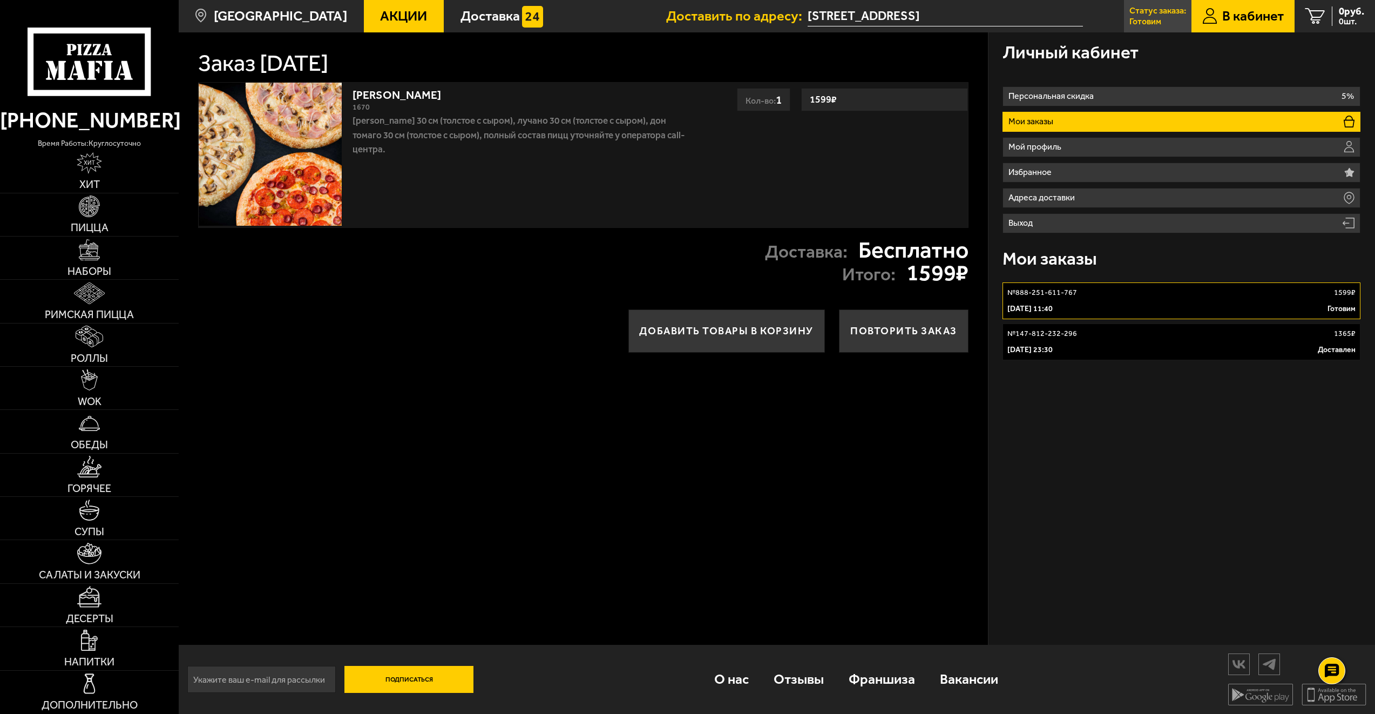
click at [1129, 22] on p "Готовим" at bounding box center [1145, 21] width 32 height 9
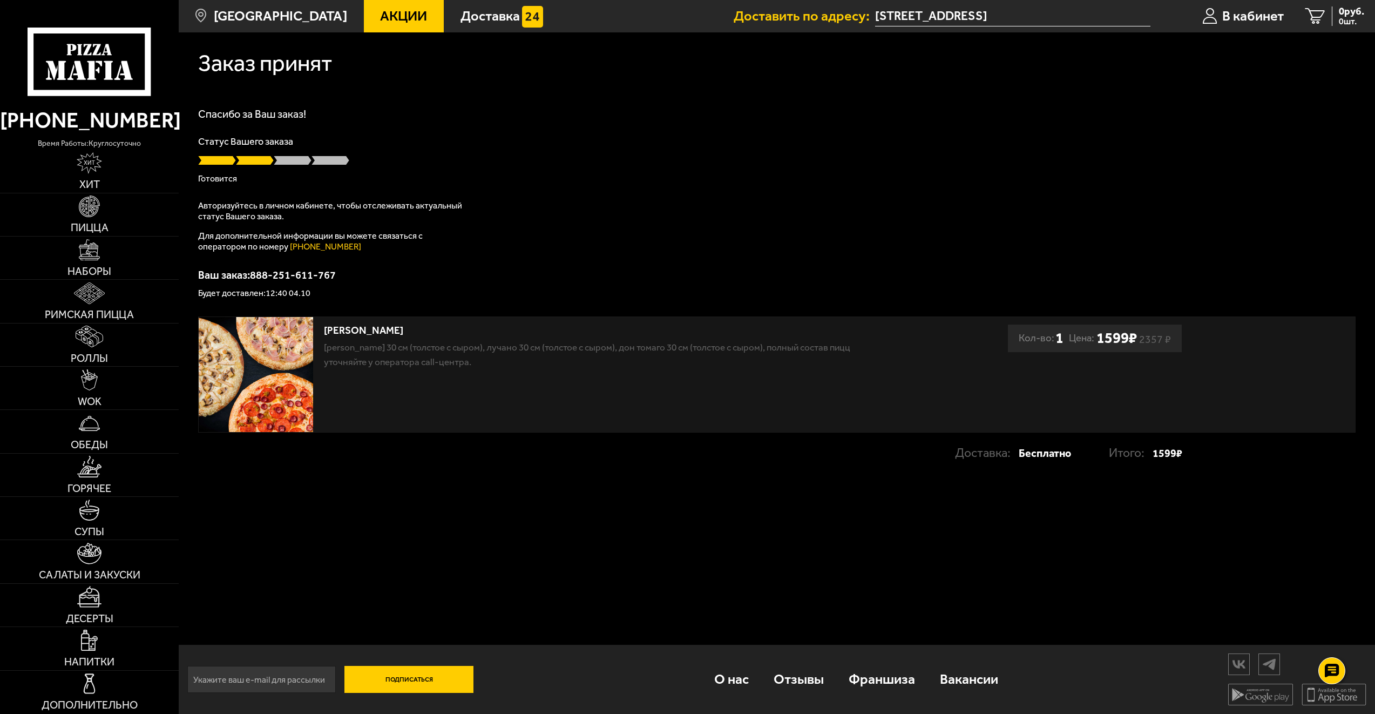
click at [1048, 342] on div "Кол-во: 1" at bounding box center [1041, 338] width 45 height 28
type input "[STREET_ADDRESS]"
click at [1325, 663] on icon at bounding box center [1332, 670] width 16 height 15
click at [1325, 664] on div at bounding box center [1332, 670] width 30 height 30
click at [364, 174] on p "Готовится" at bounding box center [776, 178] width 1157 height 9
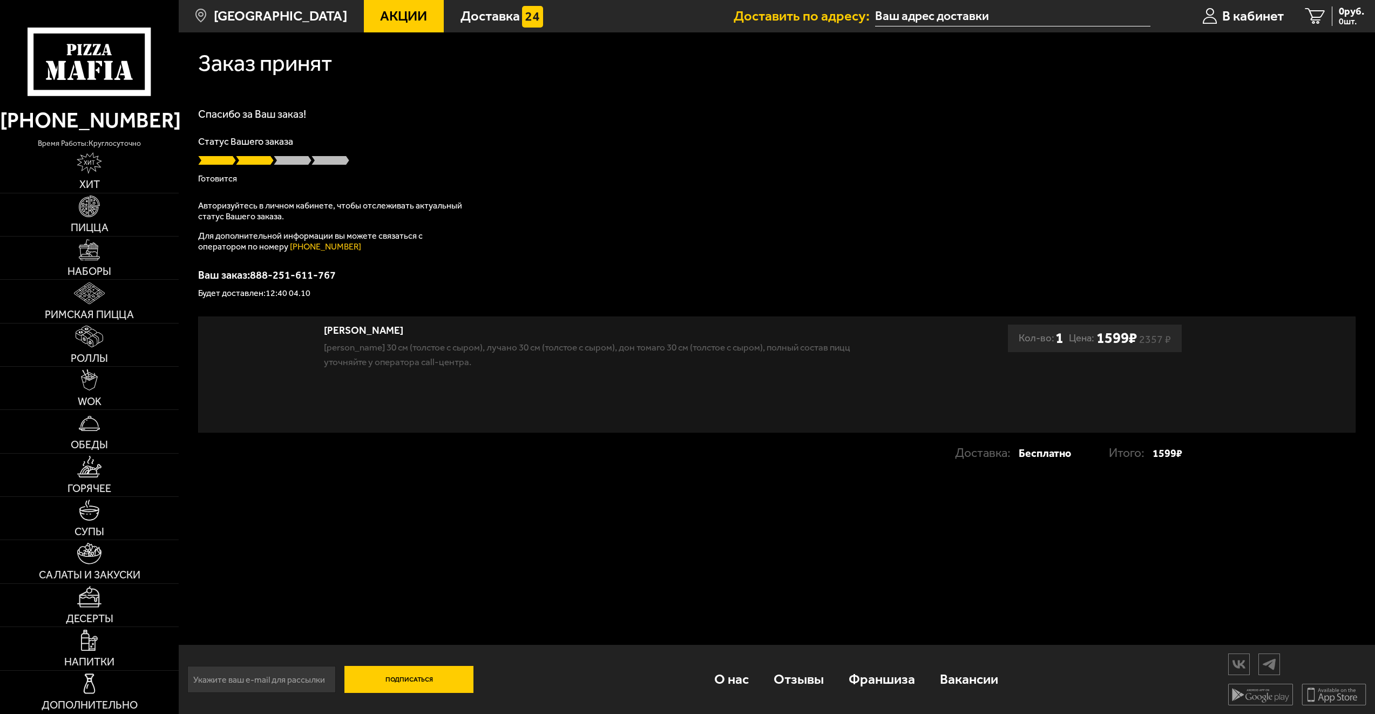
type input "[STREET_ADDRESS]"
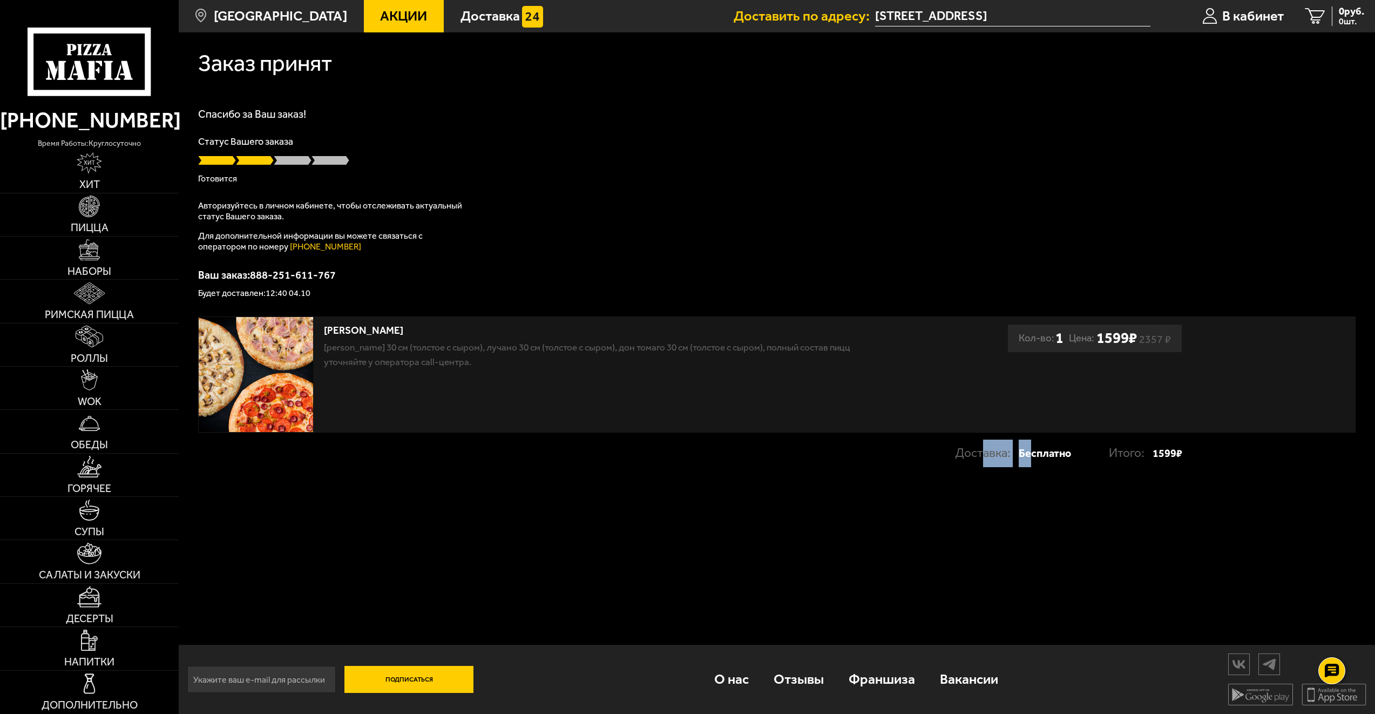
drag, startPoint x: 1024, startPoint y: 454, endPoint x: 979, endPoint y: 458, distance: 45.0
click at [979, 458] on div "Доставка: Бесплатно" at bounding box center [1032, 453] width 154 height 28
click at [979, 458] on p "Доставка:" at bounding box center [987, 453] width 64 height 28
click at [1241, 13] on span "В кабинет" at bounding box center [1253, 15] width 62 height 13
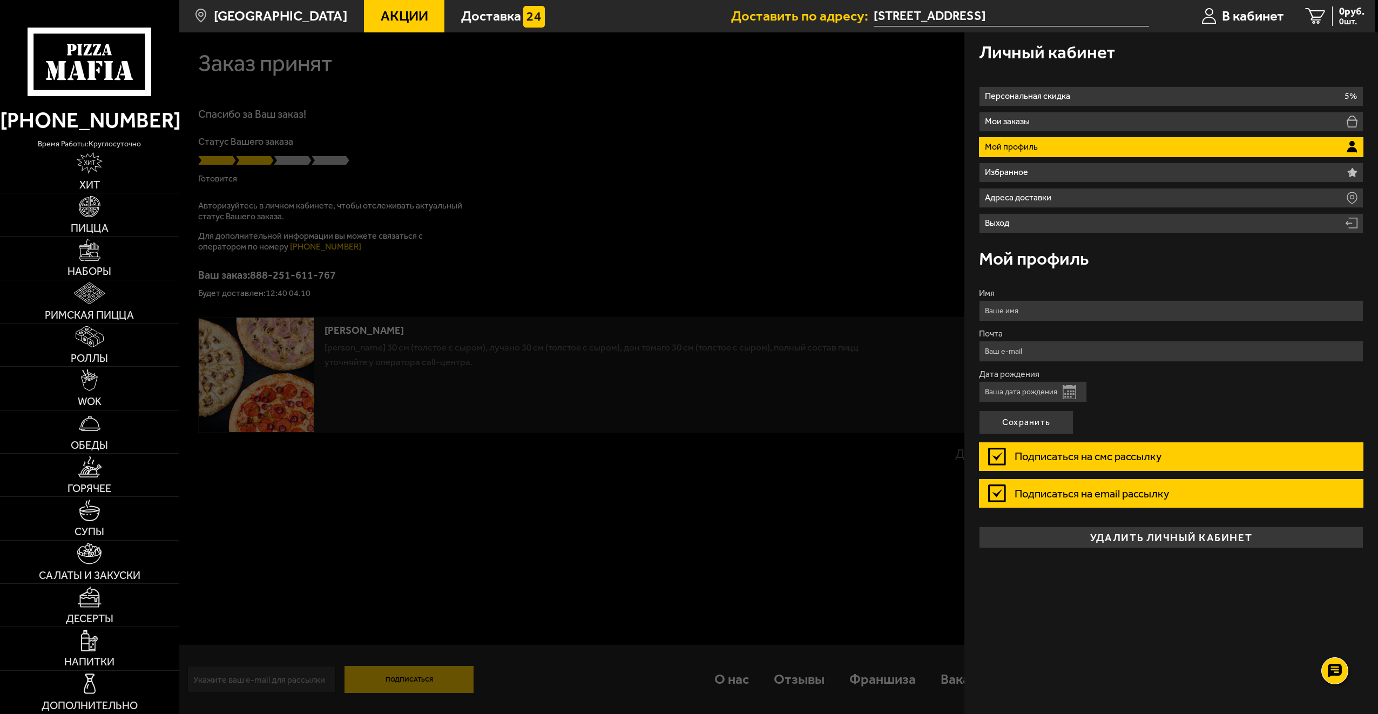
click at [784, 210] on div at bounding box center [868, 389] width 1378 height 714
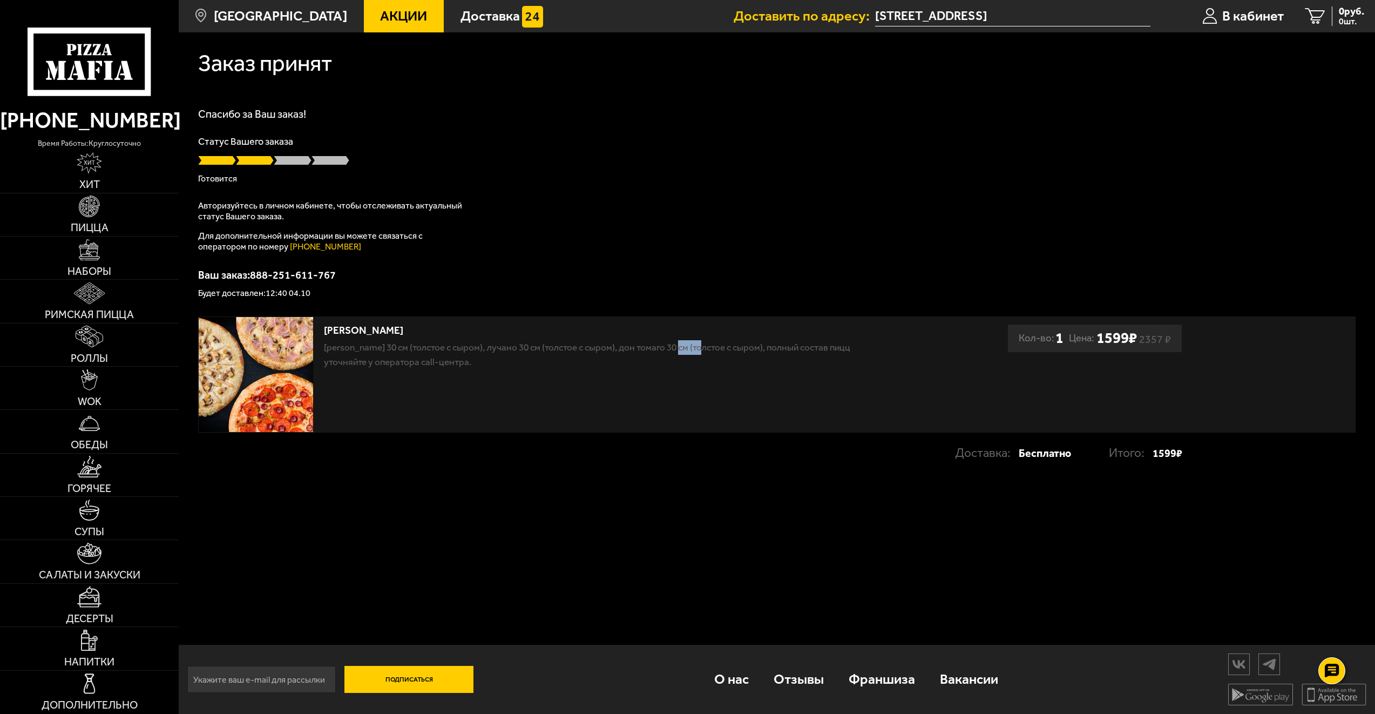
click at [688, 352] on p "[PERSON_NAME] 30 см (толстое с сыром), Лучано 30 см (толстое с сыром), Дон Тома…" at bounding box center [595, 354] width 542 height 29
drag, startPoint x: 688, startPoint y: 352, endPoint x: 556, endPoint y: 309, distance: 138.8
click at [556, 309] on div "Заказ принят Спасибо за Ваш заказ! Статус Вашего заказа Готовится Авторизуйтесь…" at bounding box center [777, 260] width 1196 height 456
click at [491, 28] on link "Доставка" at bounding box center [502, 16] width 116 height 32
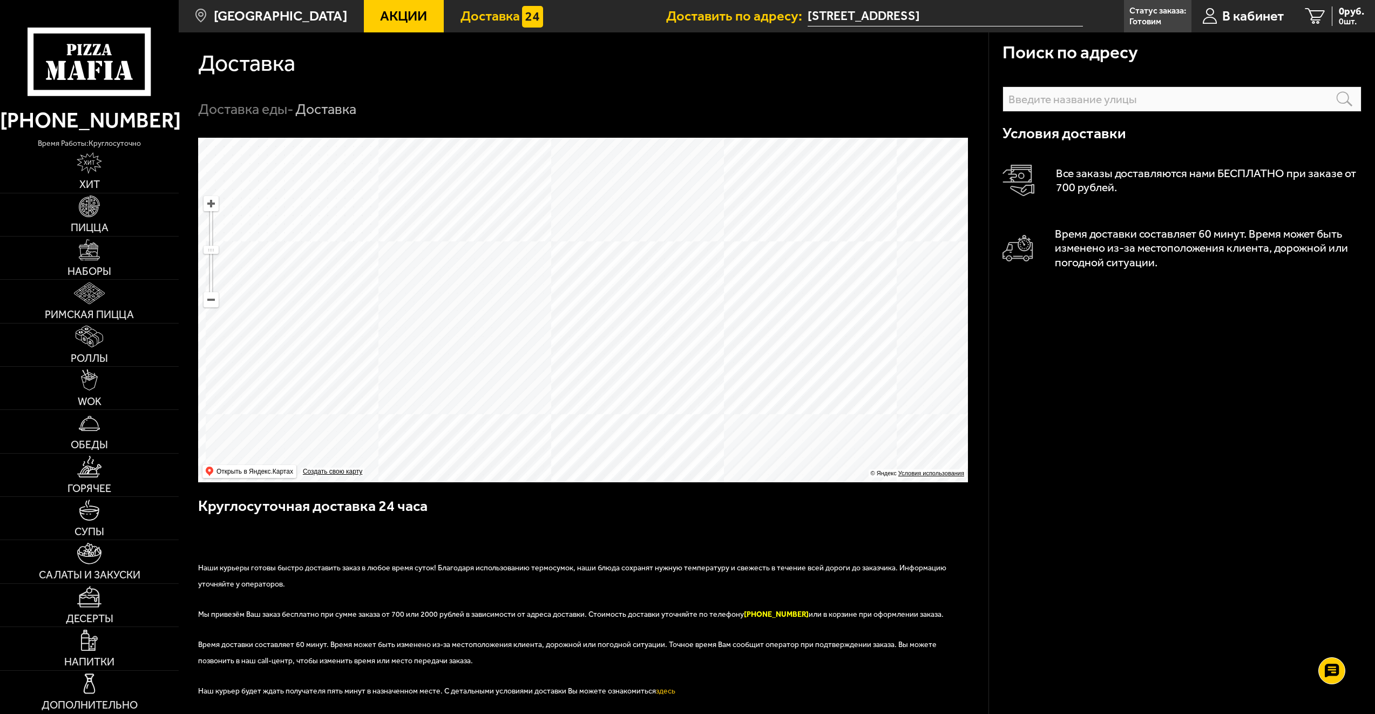
drag, startPoint x: 594, startPoint y: 290, endPoint x: 610, endPoint y: 296, distance: 16.7
click at [610, 296] on ymaps at bounding box center [583, 310] width 770 height 344
drag, startPoint x: 601, startPoint y: 229, endPoint x: 614, endPoint y: 200, distance: 32.4
click at [614, 200] on ymaps at bounding box center [583, 310] width 770 height 344
drag, startPoint x: 665, startPoint y: 297, endPoint x: 647, endPoint y: 182, distance: 117.0
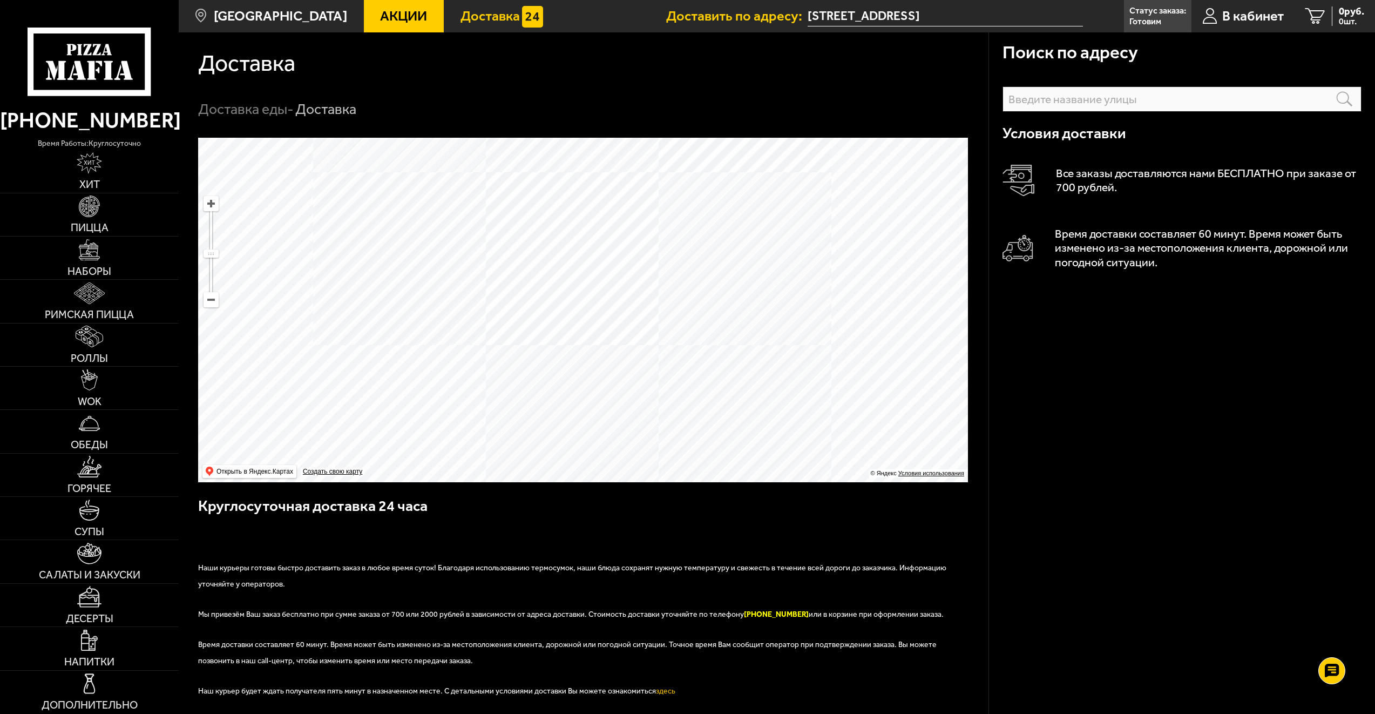
click at [647, 182] on ymaps at bounding box center [583, 310] width 770 height 344
drag, startPoint x: 636, startPoint y: 320, endPoint x: 651, endPoint y: 355, distance: 37.5
click at [651, 355] on ymaps at bounding box center [583, 310] width 770 height 344
click at [375, 5] on link "Акции" at bounding box center [404, 16] width 80 height 32
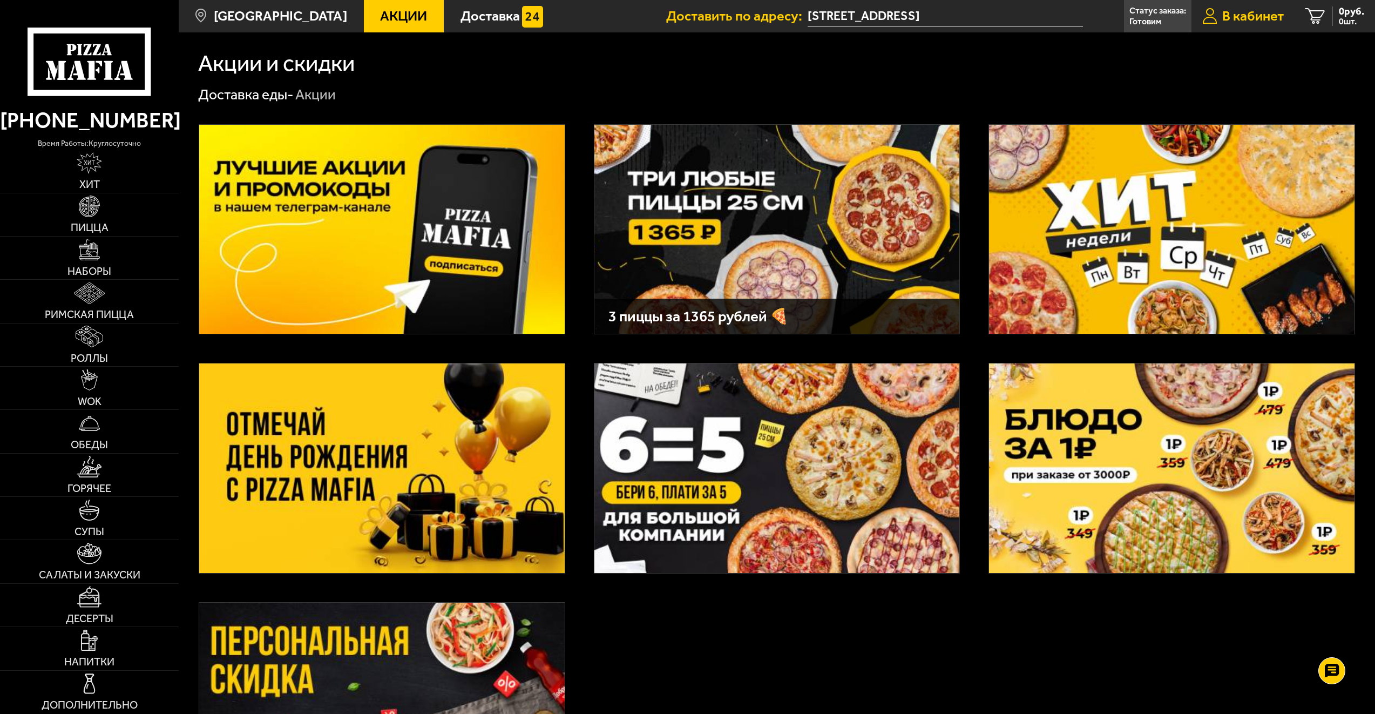
click at [1255, 5] on link "В кабинет" at bounding box center [1242, 16] width 103 height 32
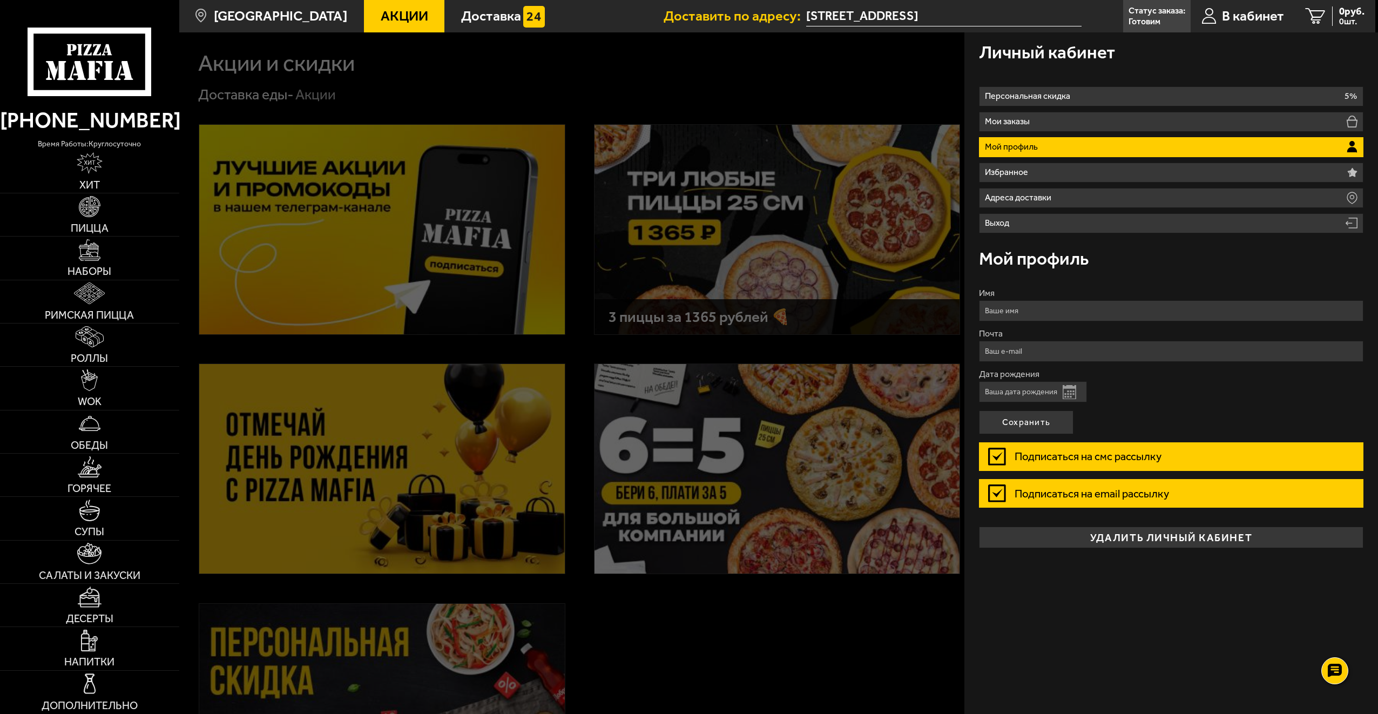
click at [1078, 140] on li "Мой профиль" at bounding box center [1171, 147] width 384 height 20
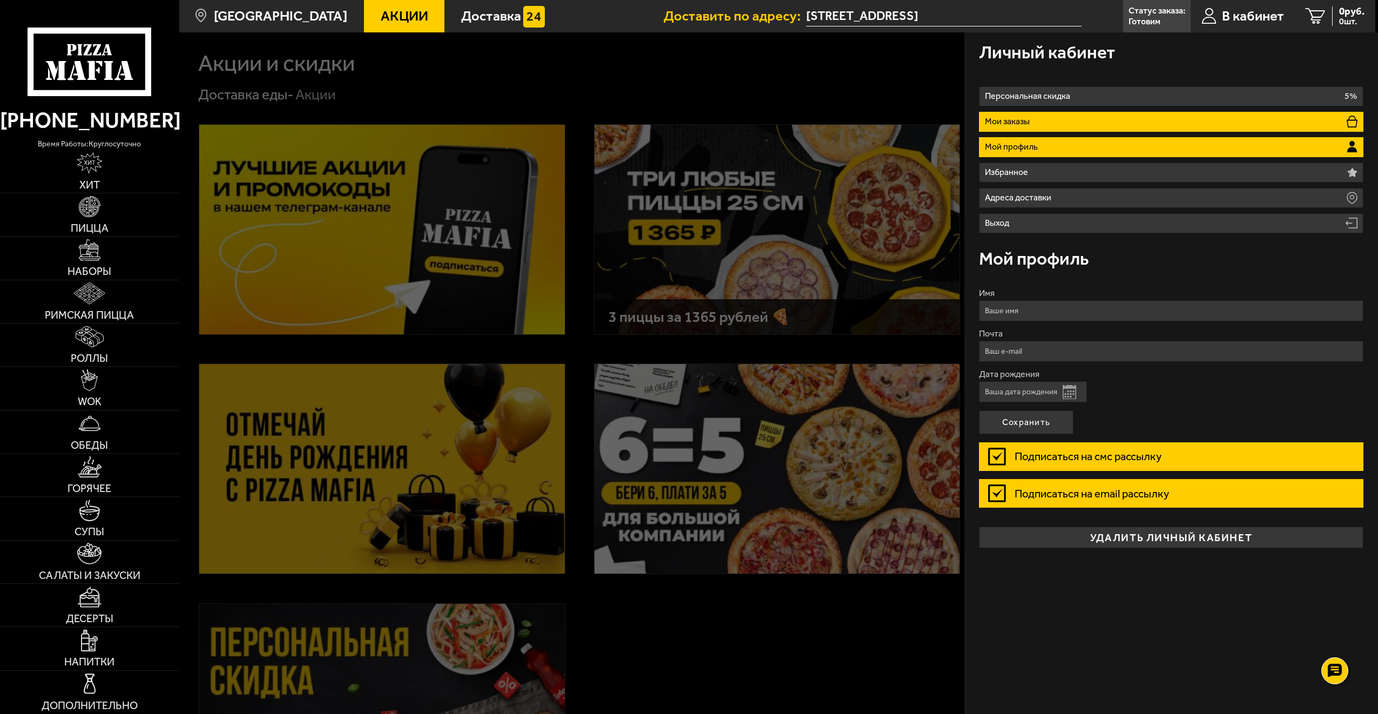
click at [1075, 120] on li "Мои заказы" at bounding box center [1171, 122] width 384 height 20
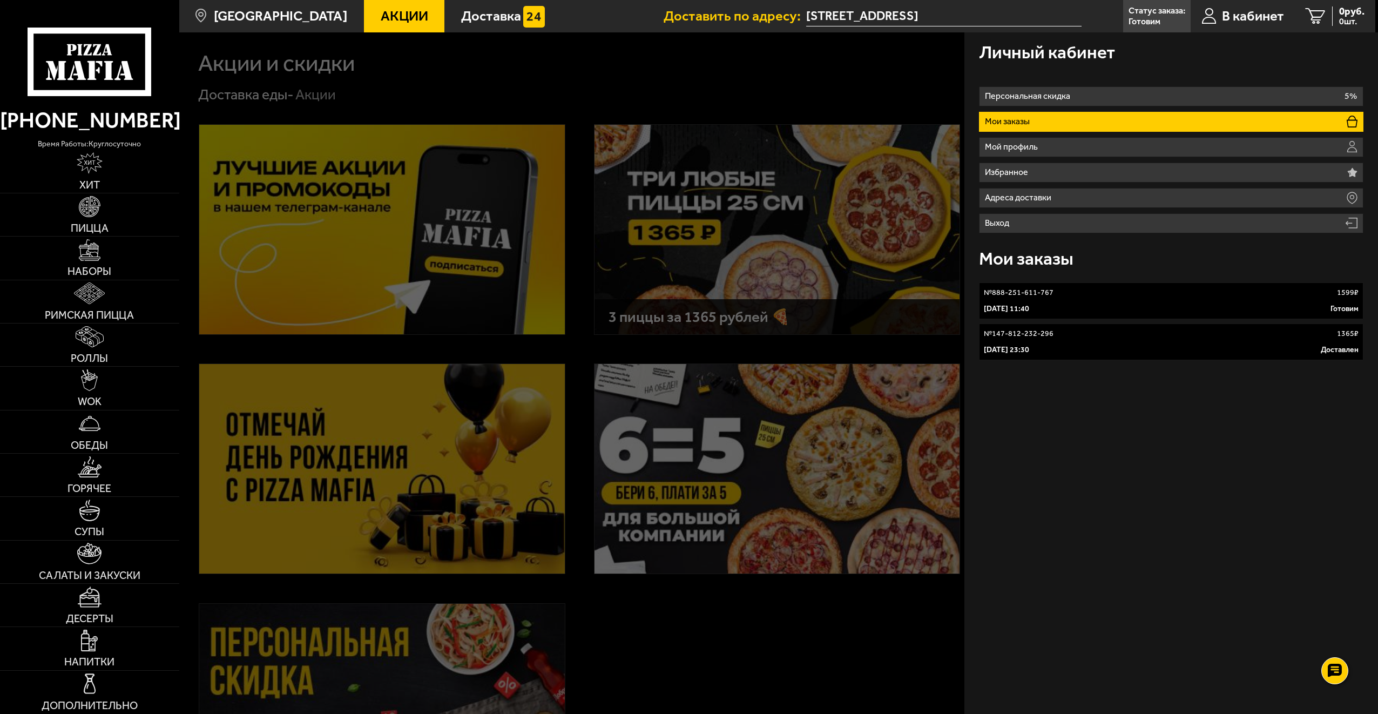
click at [1100, 288] on div "№ 888-251-611-767 1599 ₽" at bounding box center [1171, 292] width 375 height 11
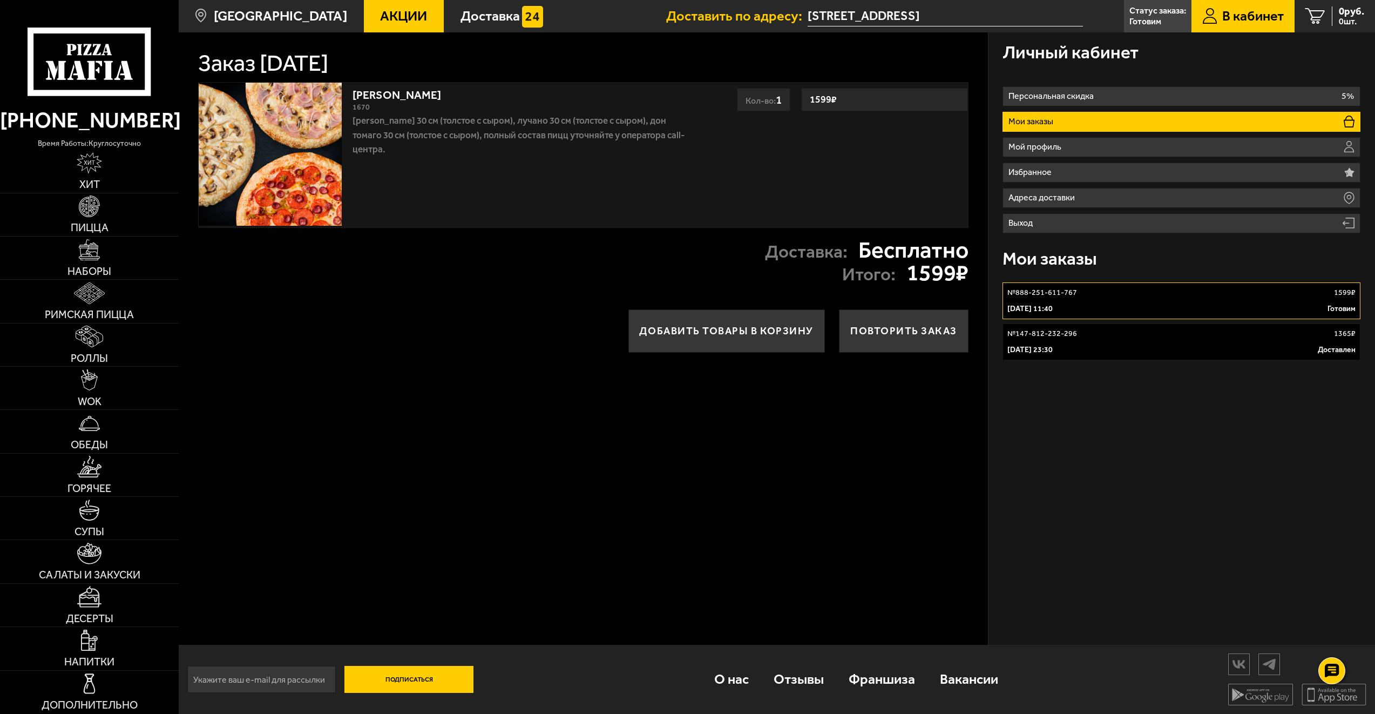
click at [613, 151] on p "[PERSON_NAME] 30 см (толстое с сыром), Лучано 30 см (толстое с сыром), Дон Тома…" at bounding box center [519, 134] width 334 height 43
click at [386, 90] on link "[PERSON_NAME]" at bounding box center [403, 93] width 103 height 18
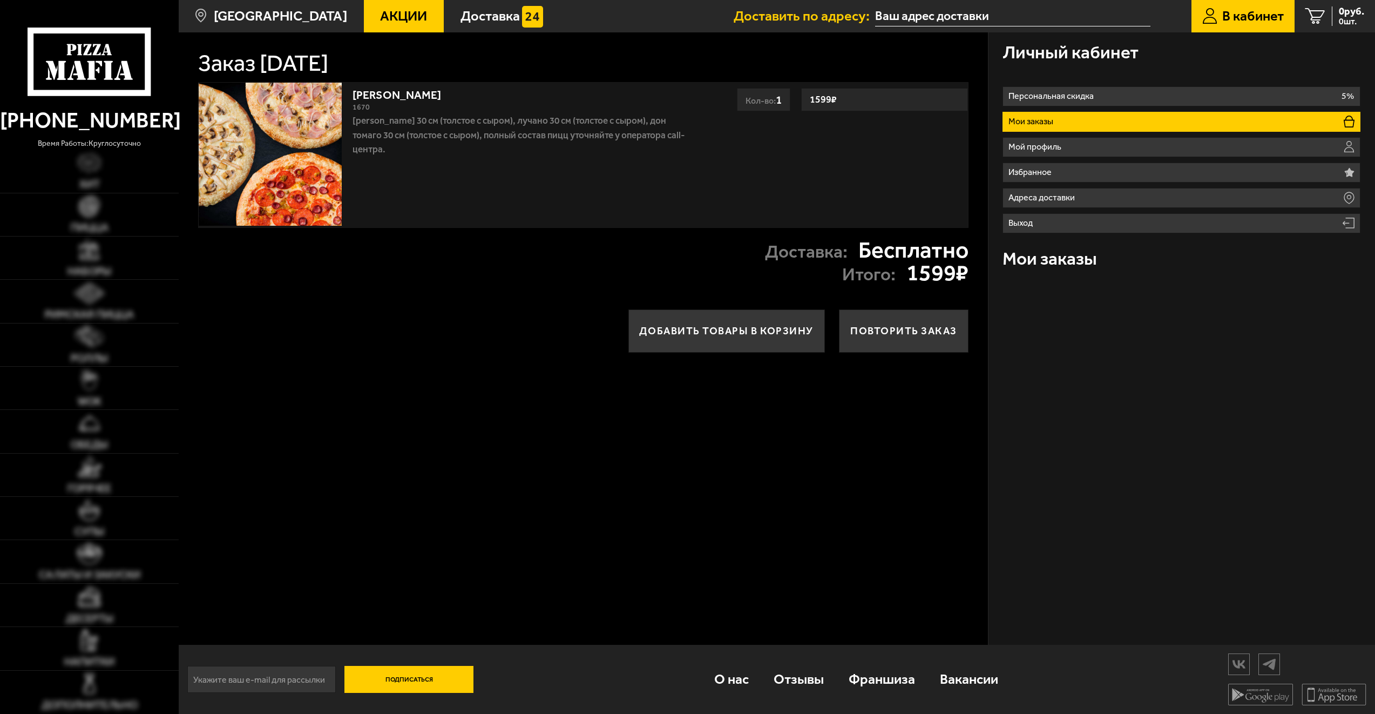
type input "[STREET_ADDRESS]"
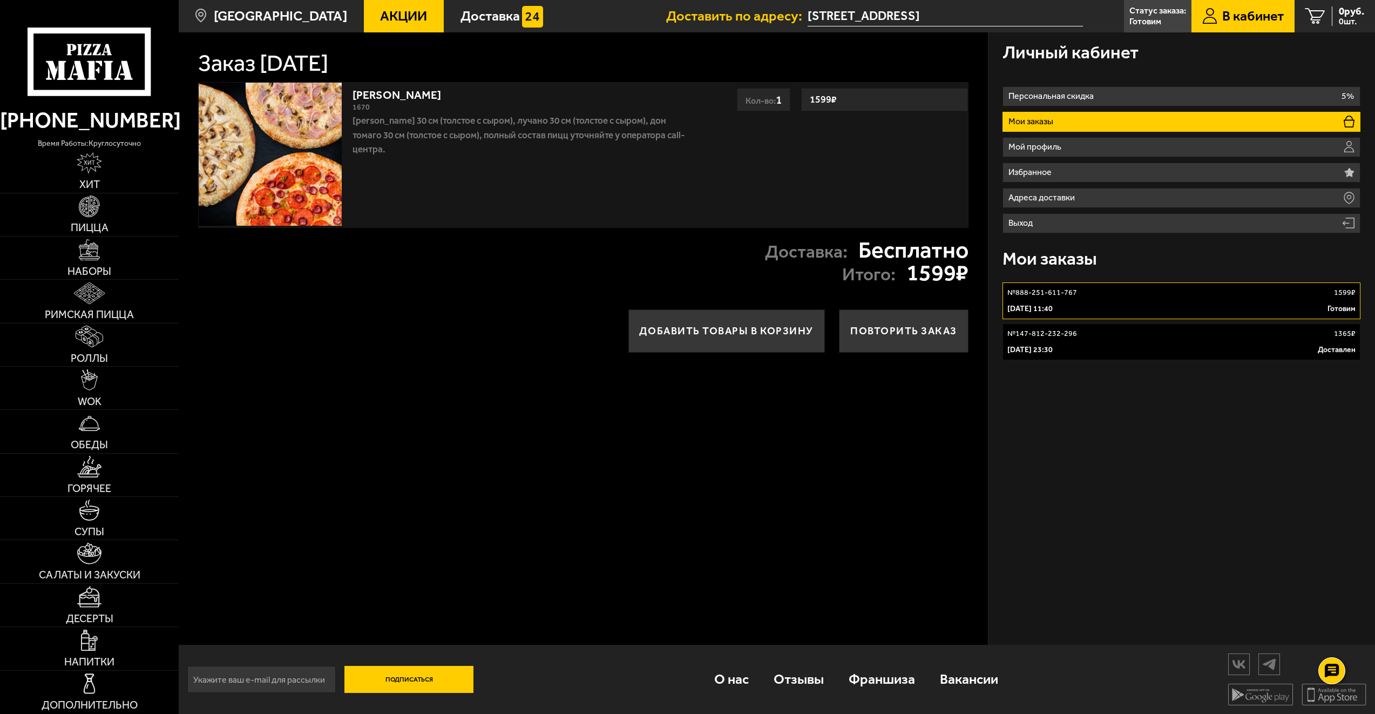
click at [381, 92] on link "[PERSON_NAME]" at bounding box center [403, 93] width 103 height 18
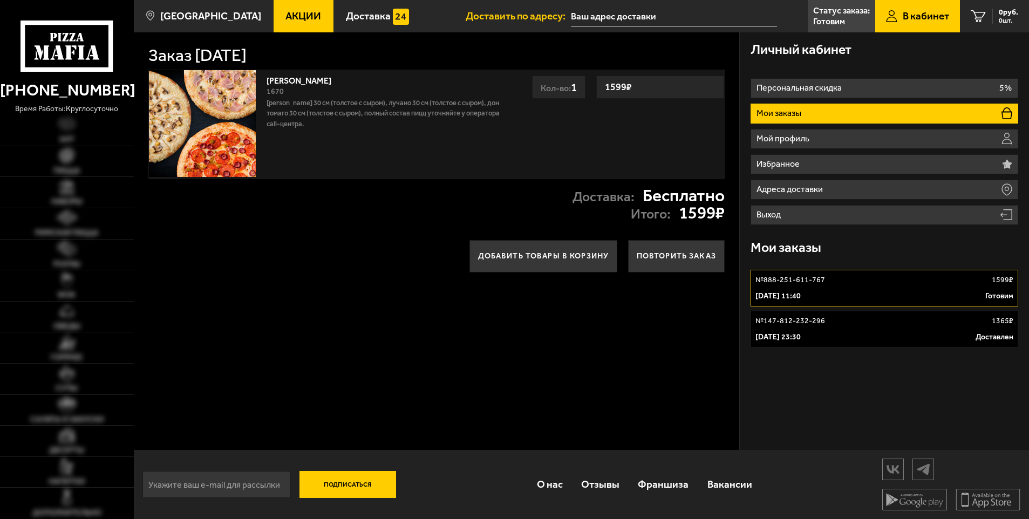
type input "[STREET_ADDRESS]"
